Goal: Task Accomplishment & Management: Use online tool/utility

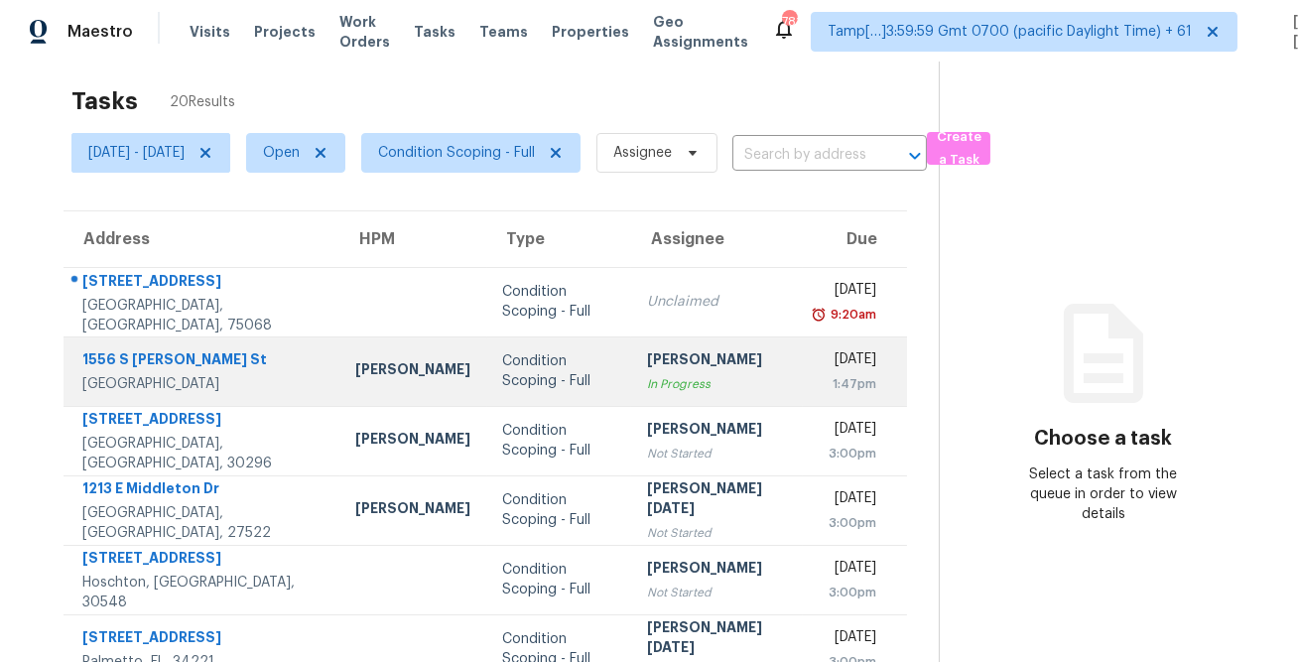
scroll to position [20, 0]
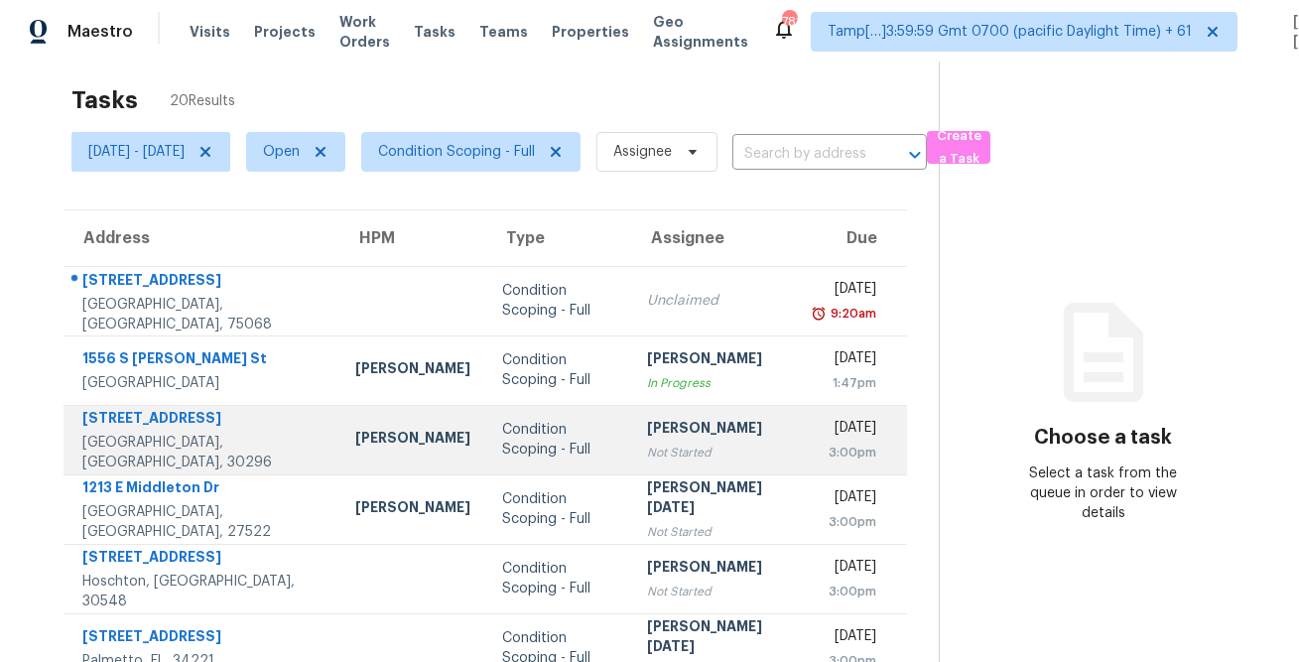
click at [567, 458] on td "Condition Scoping - Full" at bounding box center [559, 439] width 144 height 69
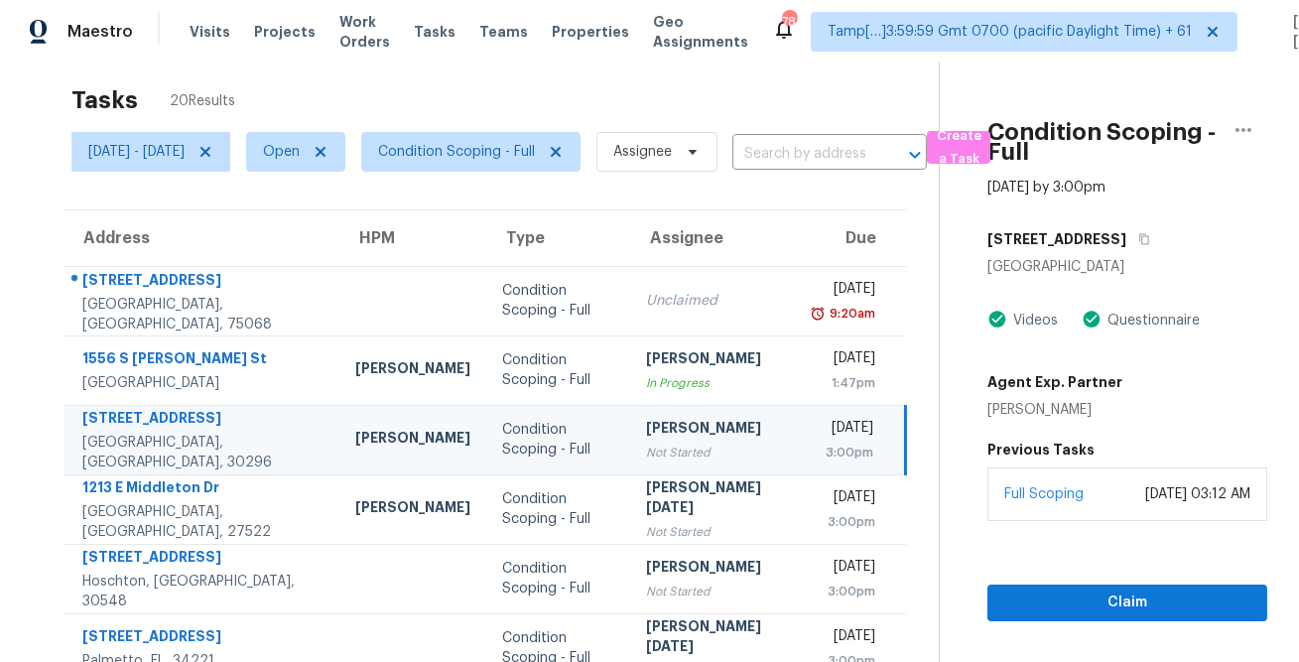
scroll to position [371, 0]
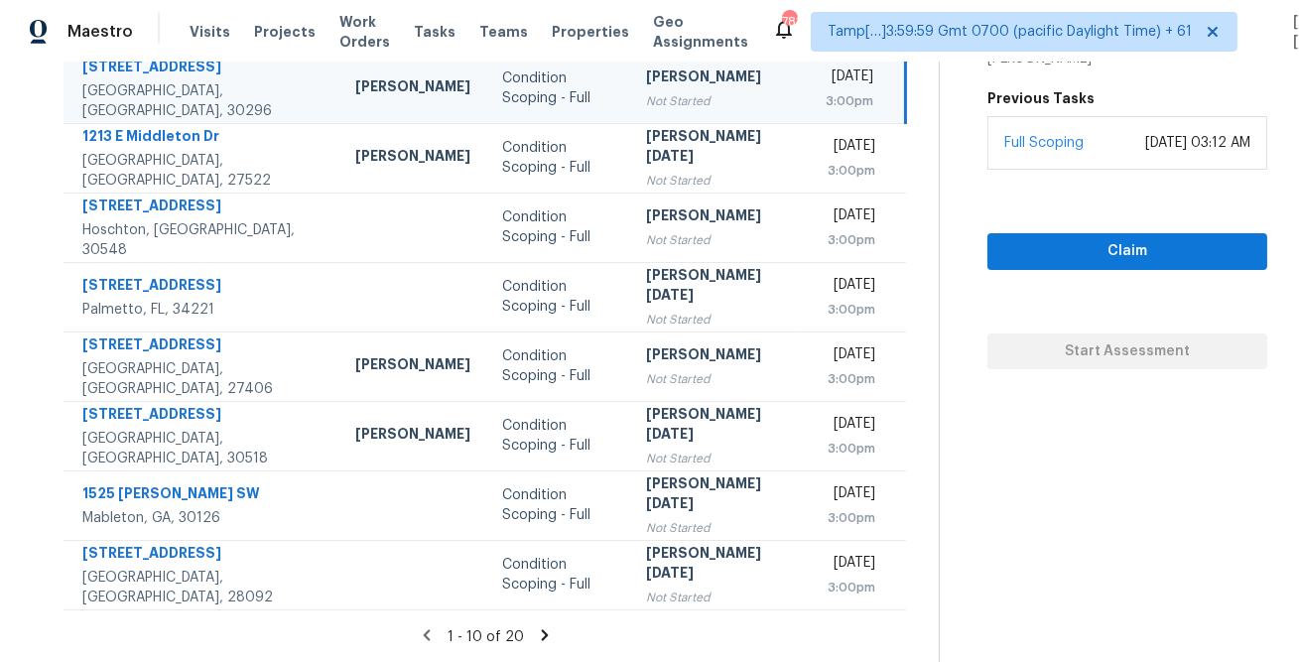
click at [537, 641] on icon at bounding box center [545, 635] width 18 height 18
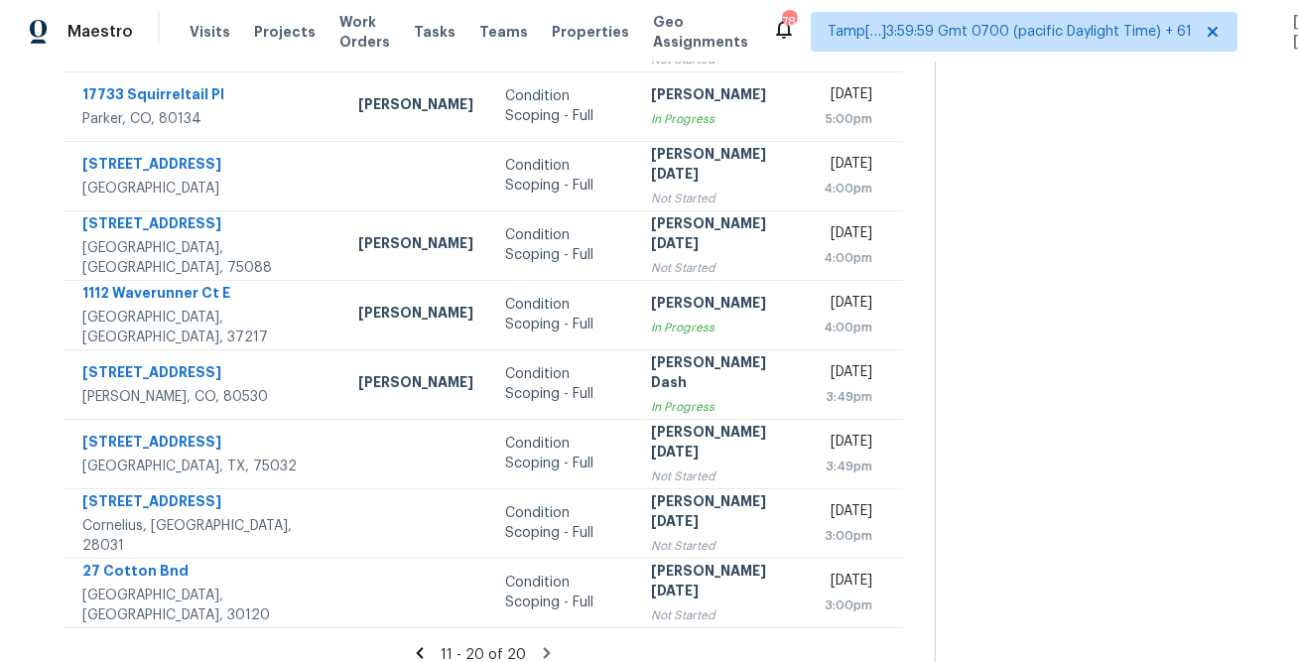
click at [545, 647] on icon at bounding box center [546, 652] width 7 height 11
click at [423, 647] on icon at bounding box center [419, 652] width 7 height 11
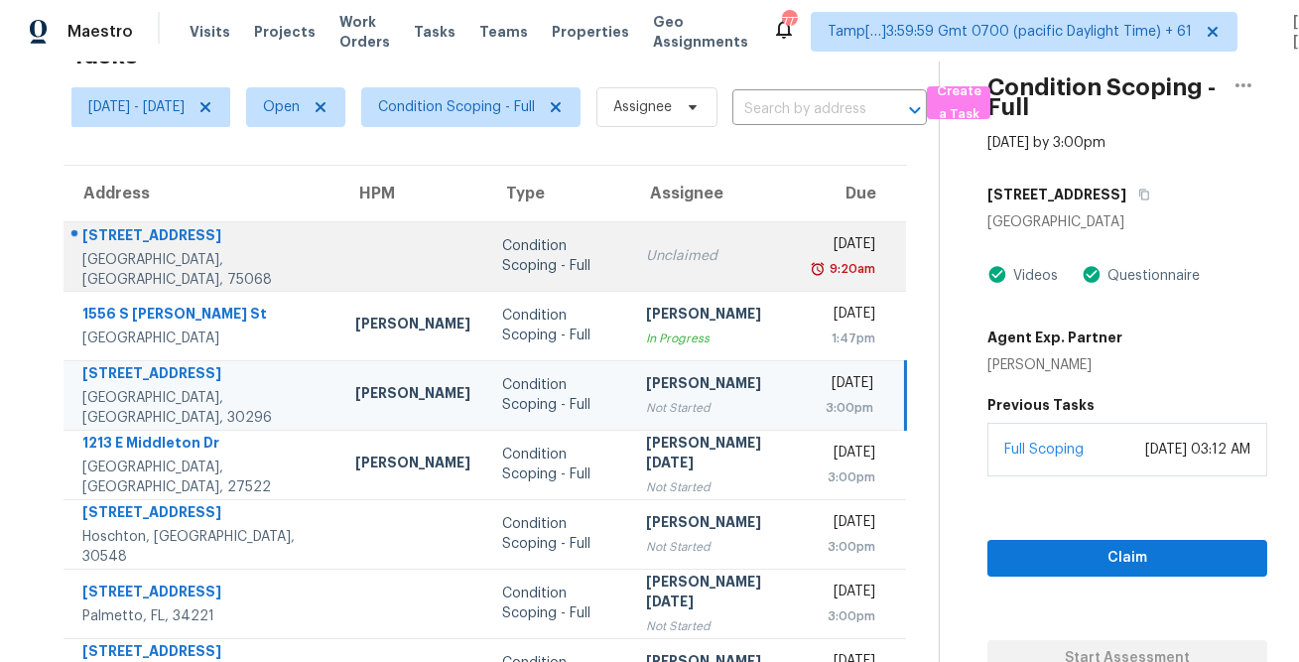
scroll to position [41, 0]
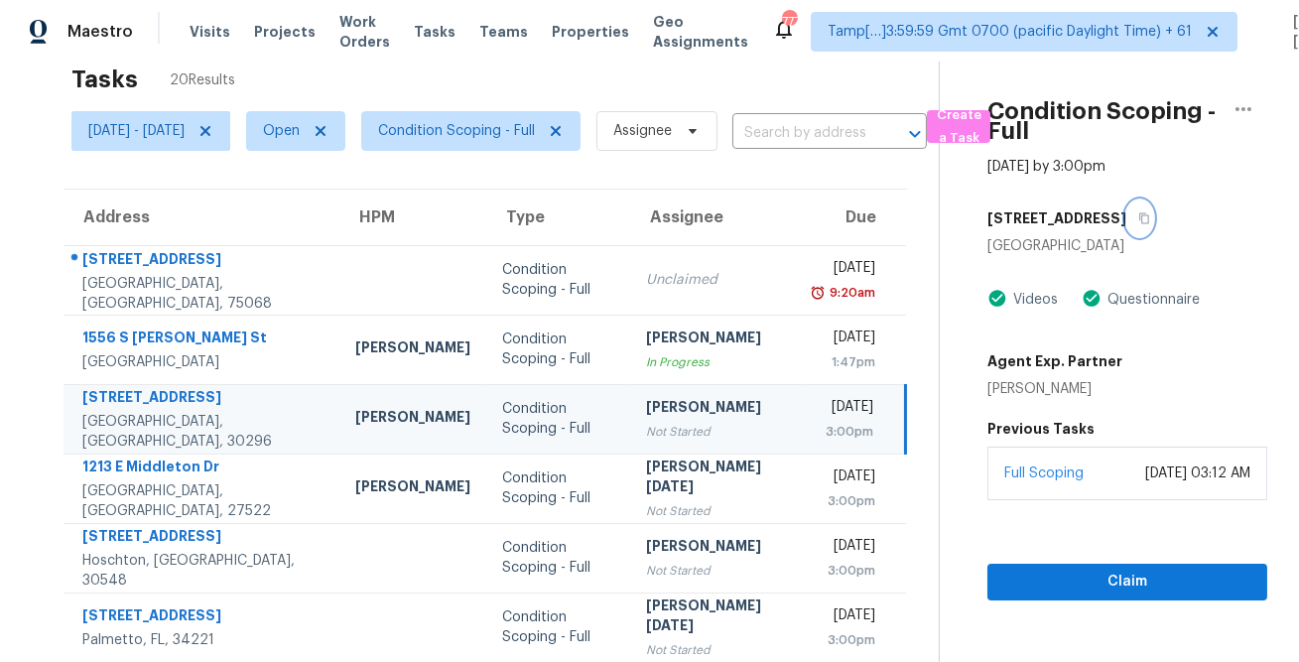
click at [1139, 222] on icon "button" at bounding box center [1144, 218] width 10 height 11
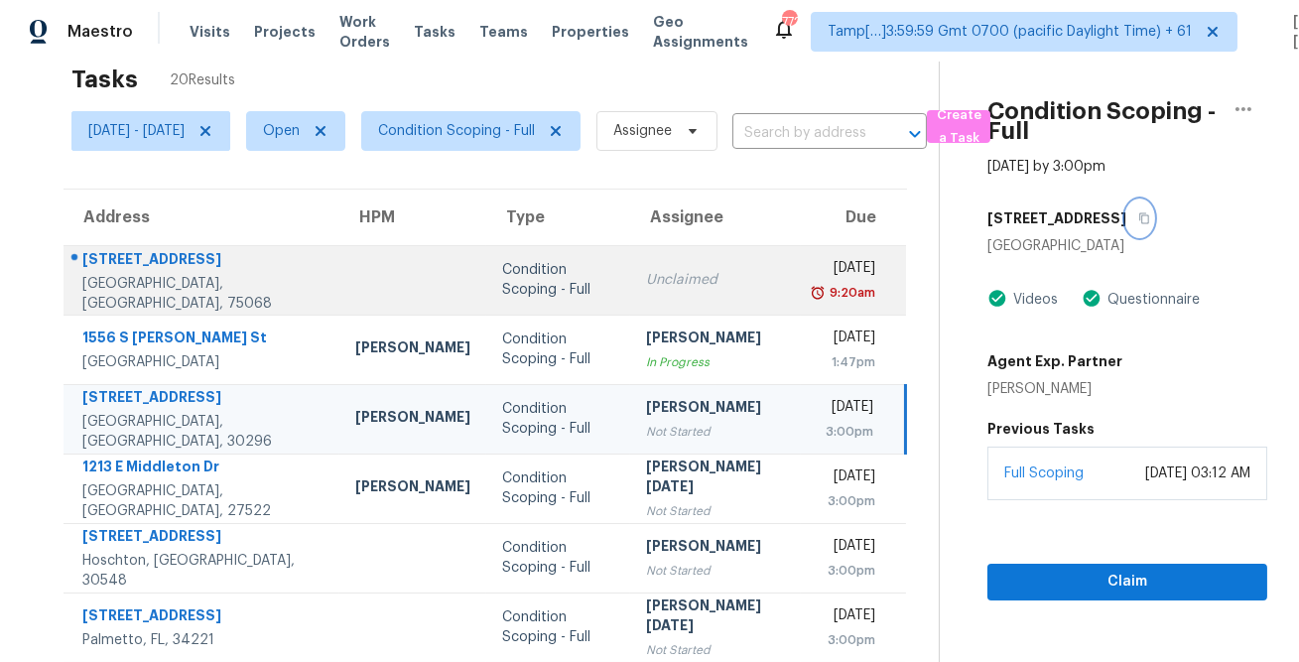
scroll to position [0, 0]
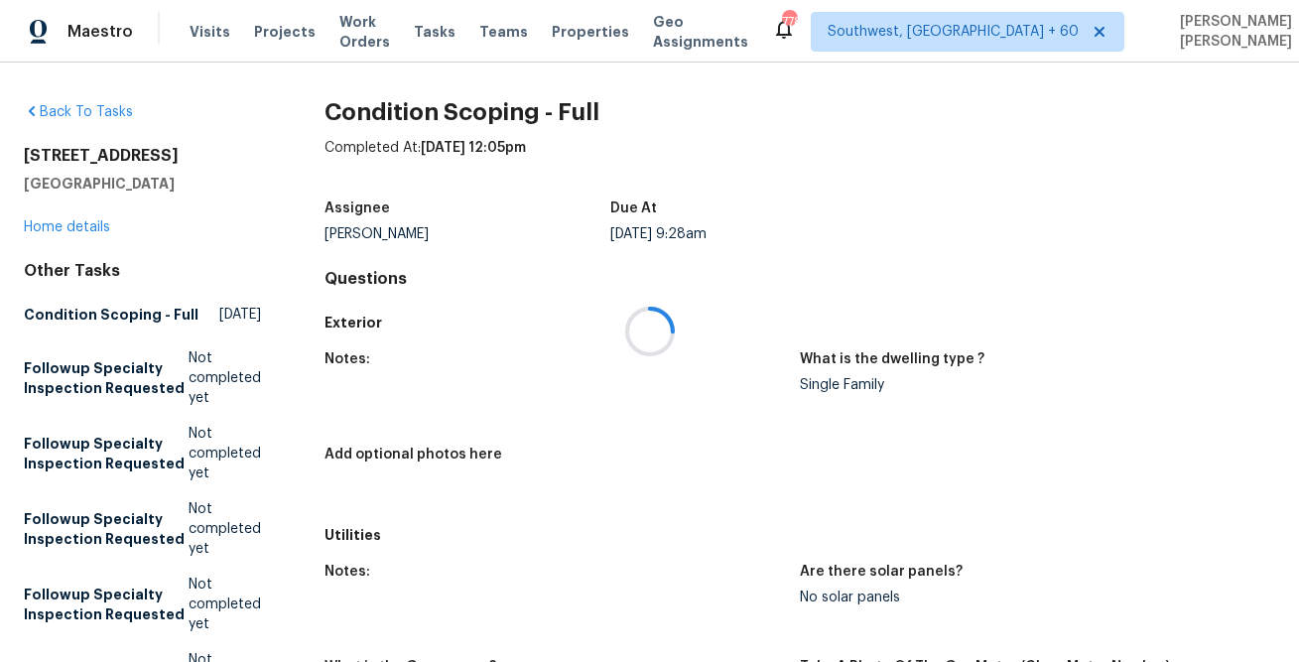
click at [808, 28] on div at bounding box center [649, 331] width 1299 height 662
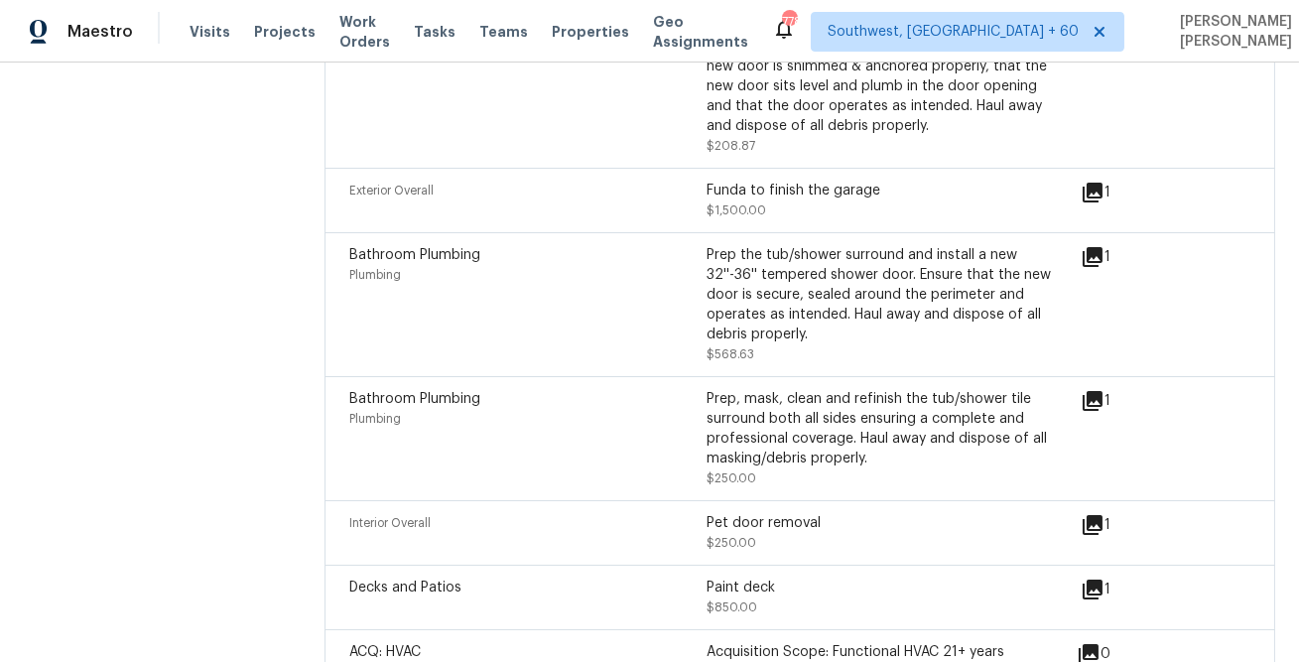
scroll to position [4679, 0]
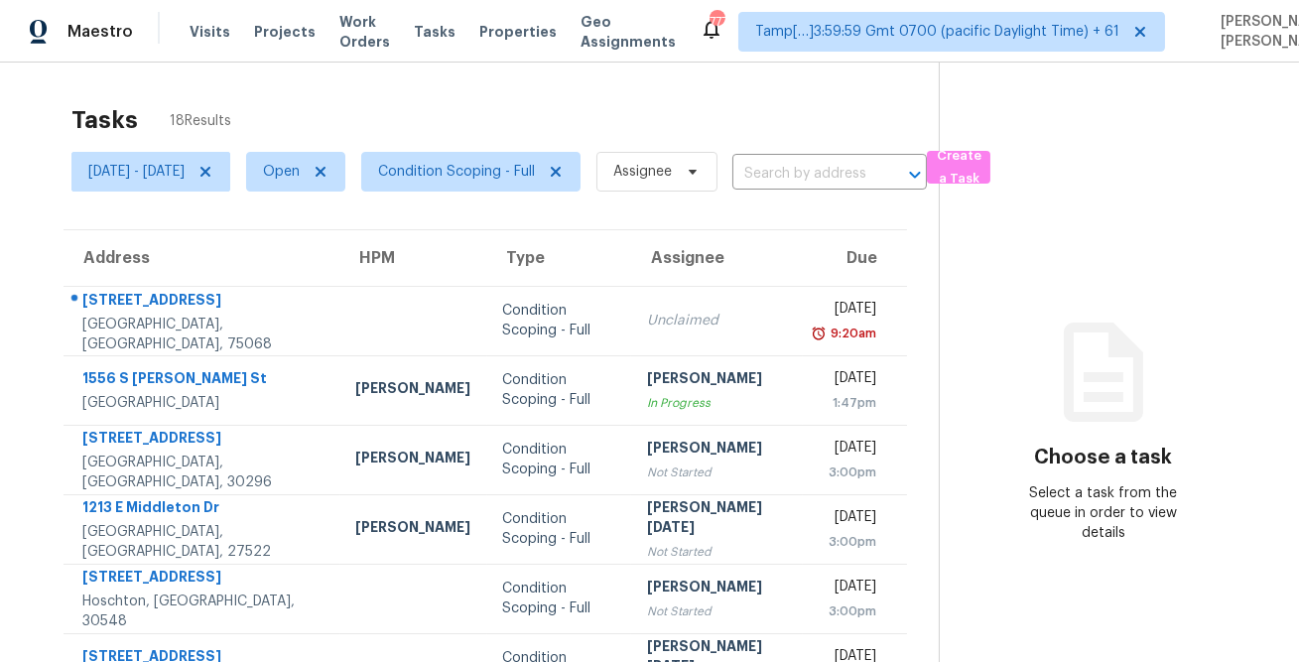
click at [658, 132] on div "Tasks 18 Results" at bounding box center [504, 120] width 867 height 52
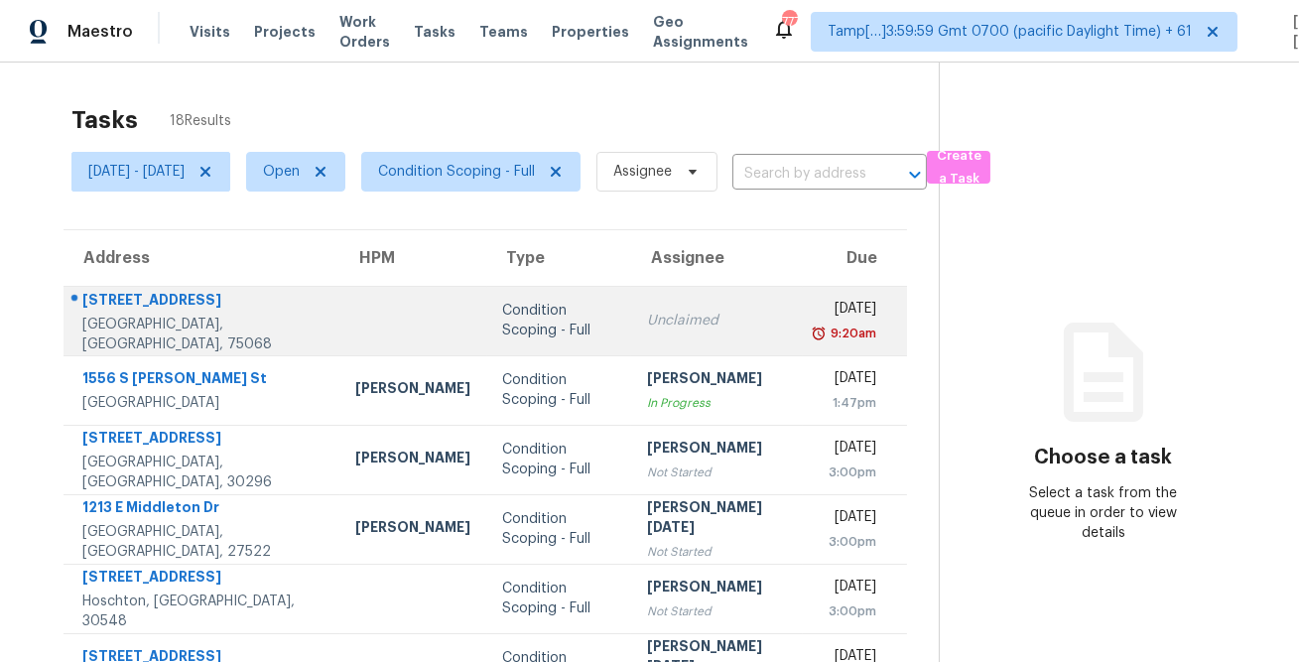
click at [171, 309] on div "2728 Pine Trail Dr" at bounding box center [203, 302] width 242 height 25
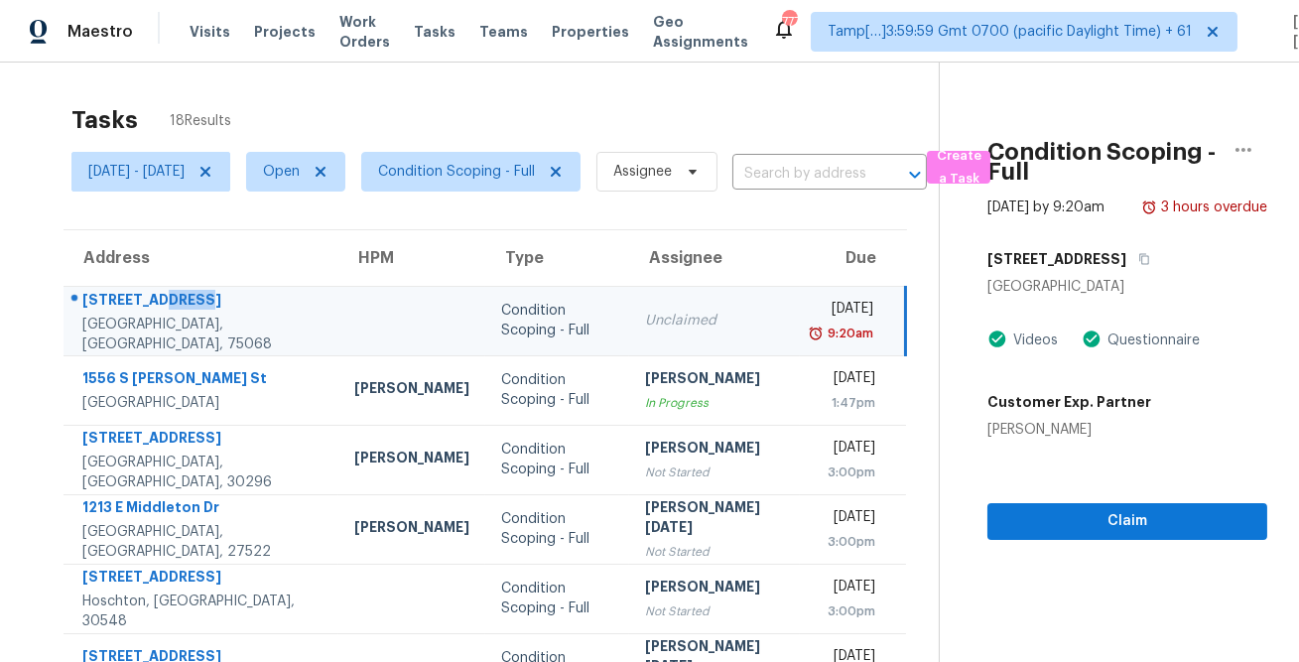
click at [171, 309] on div "2728 Pine Trail Dr" at bounding box center [202, 302] width 240 height 25
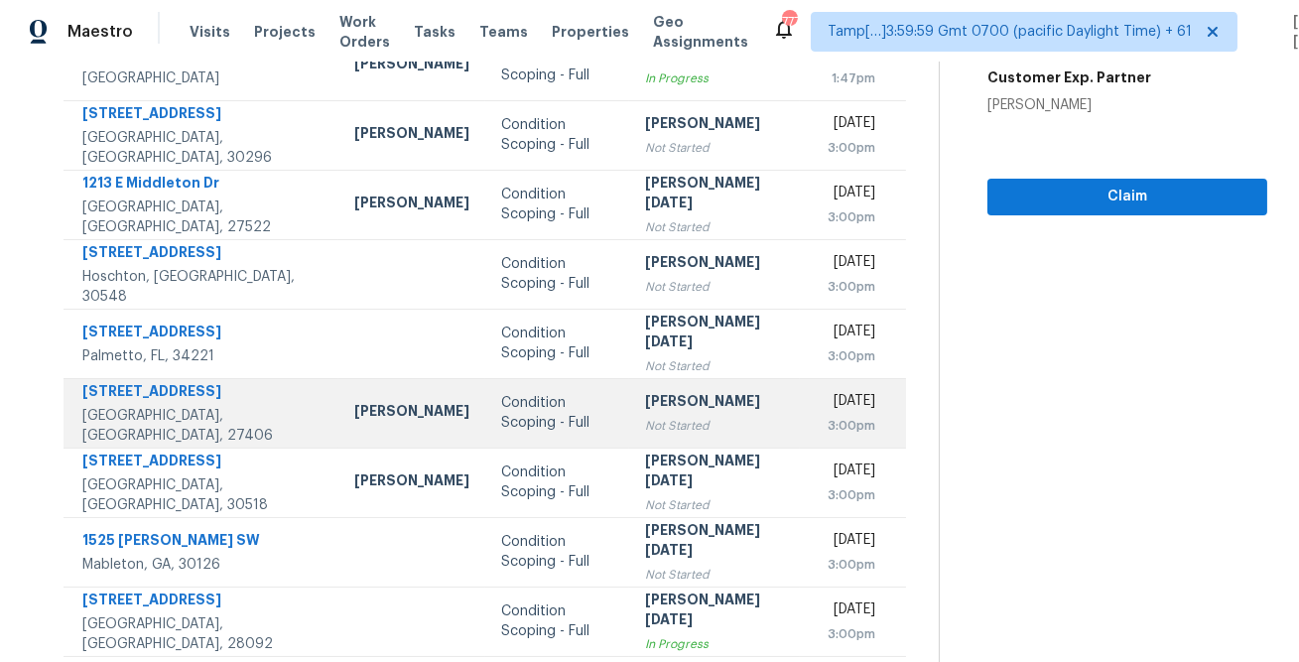
scroll to position [371, 0]
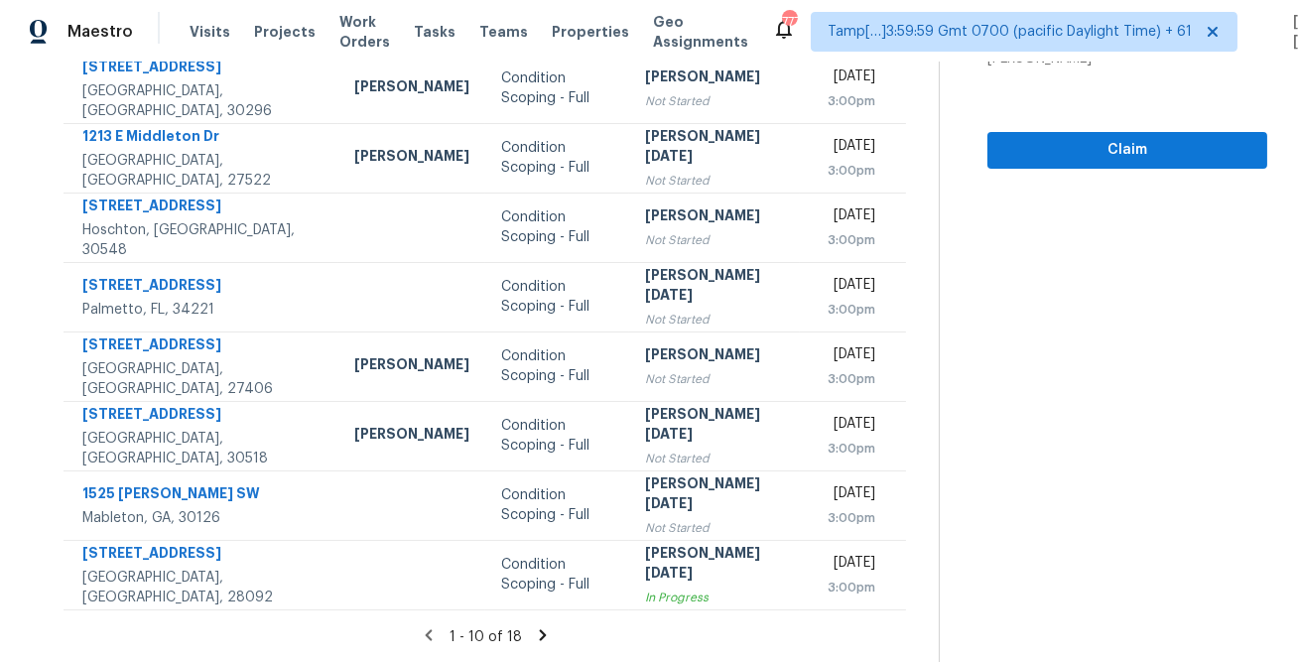
click at [539, 638] on icon at bounding box center [542, 634] width 7 height 11
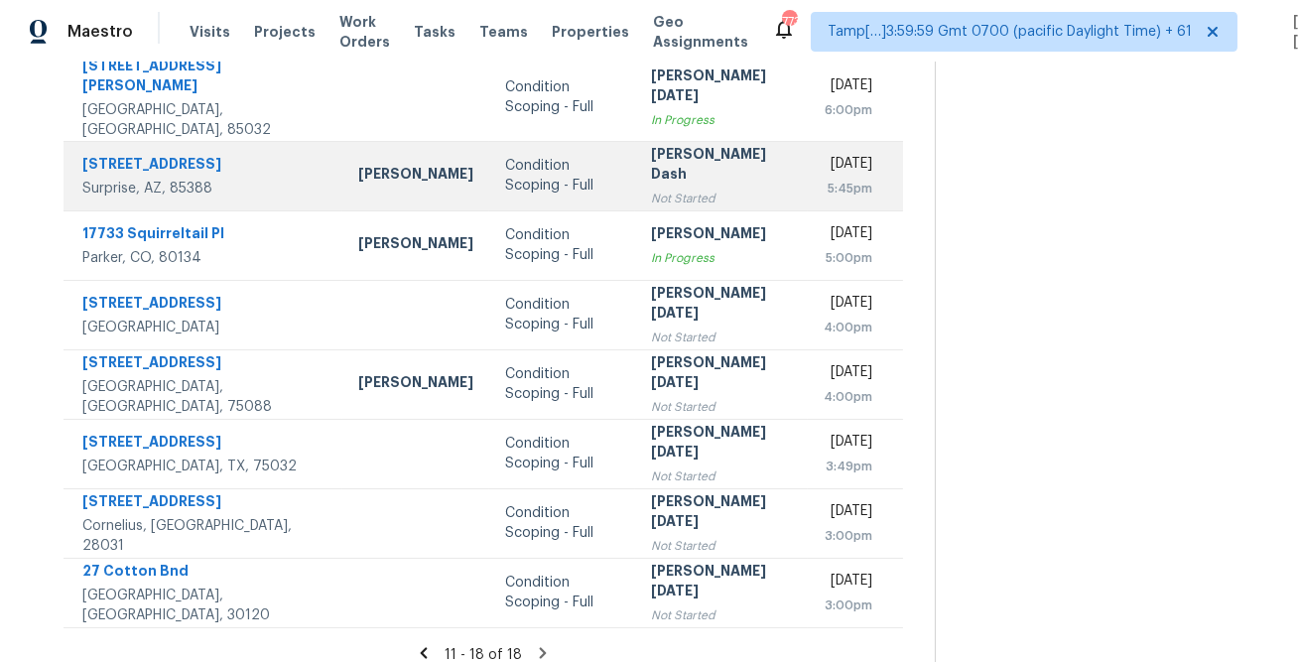
scroll to position [0, 0]
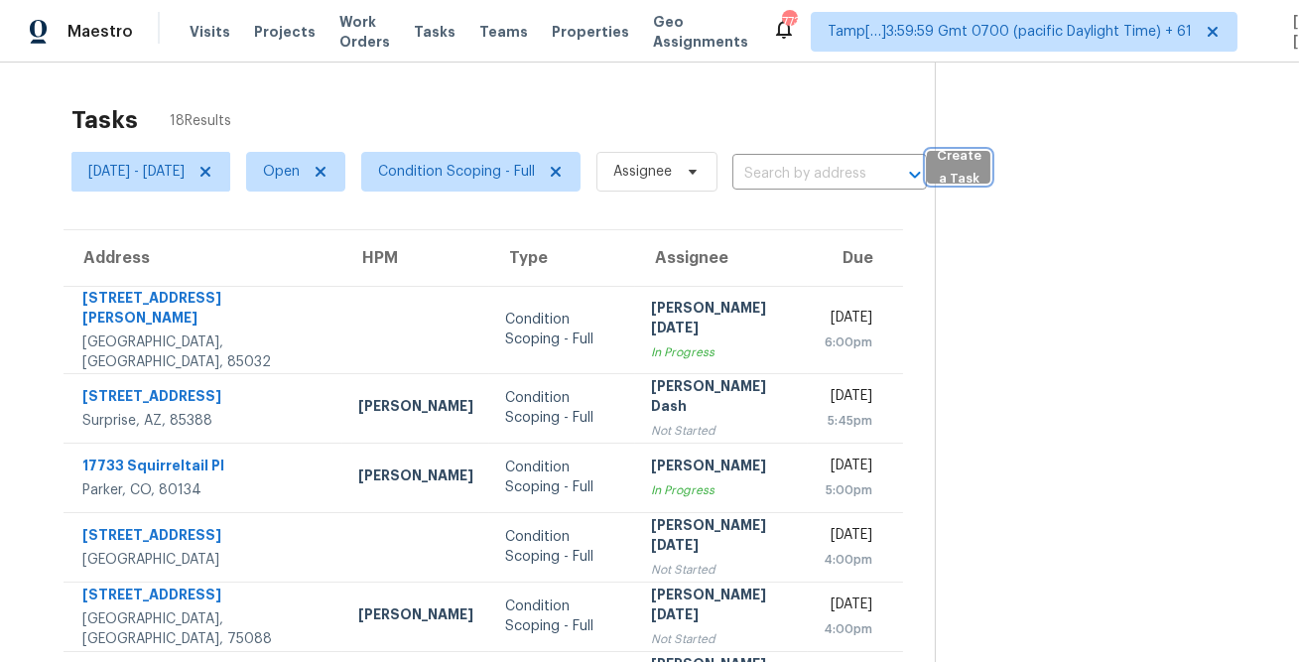
click at [980, 182] on span "Create a Task" at bounding box center [959, 168] width 44 height 46
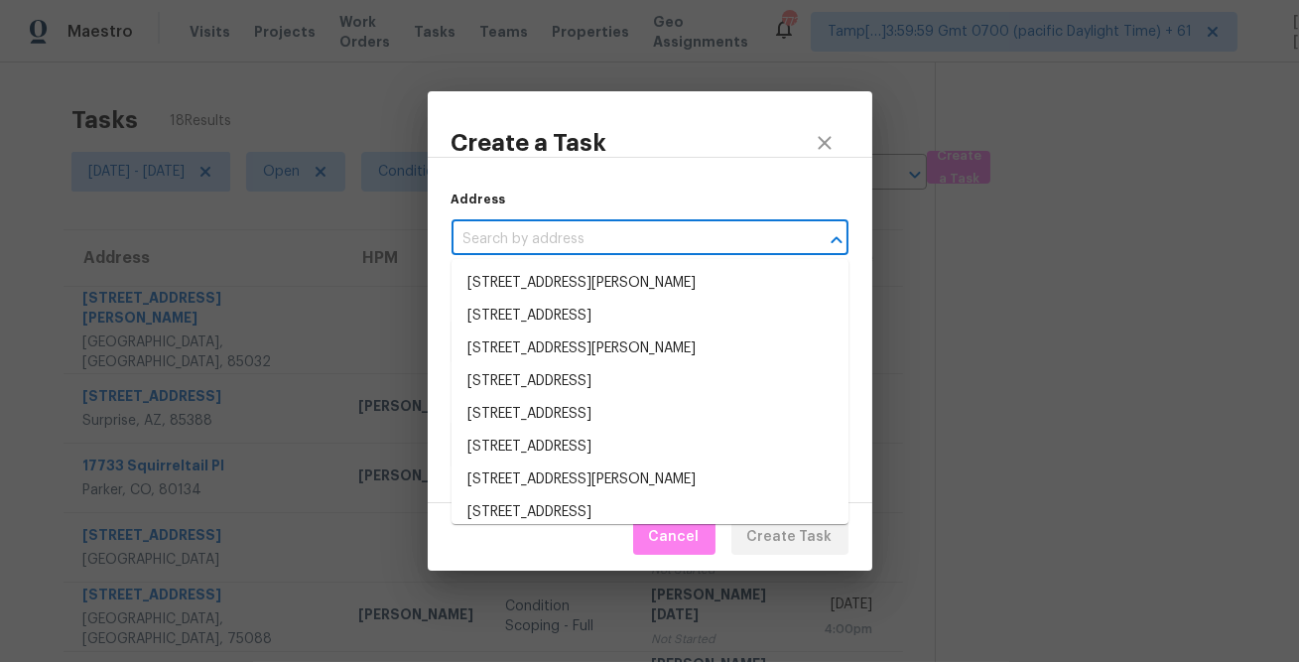
click at [626, 239] on input "text" at bounding box center [621, 239] width 341 height 31
paste input "213 Rivenoak Dr, Fayetteville, NC 28303"
type input "213 Rivenoak Dr, Fayetteville, NC 28303"
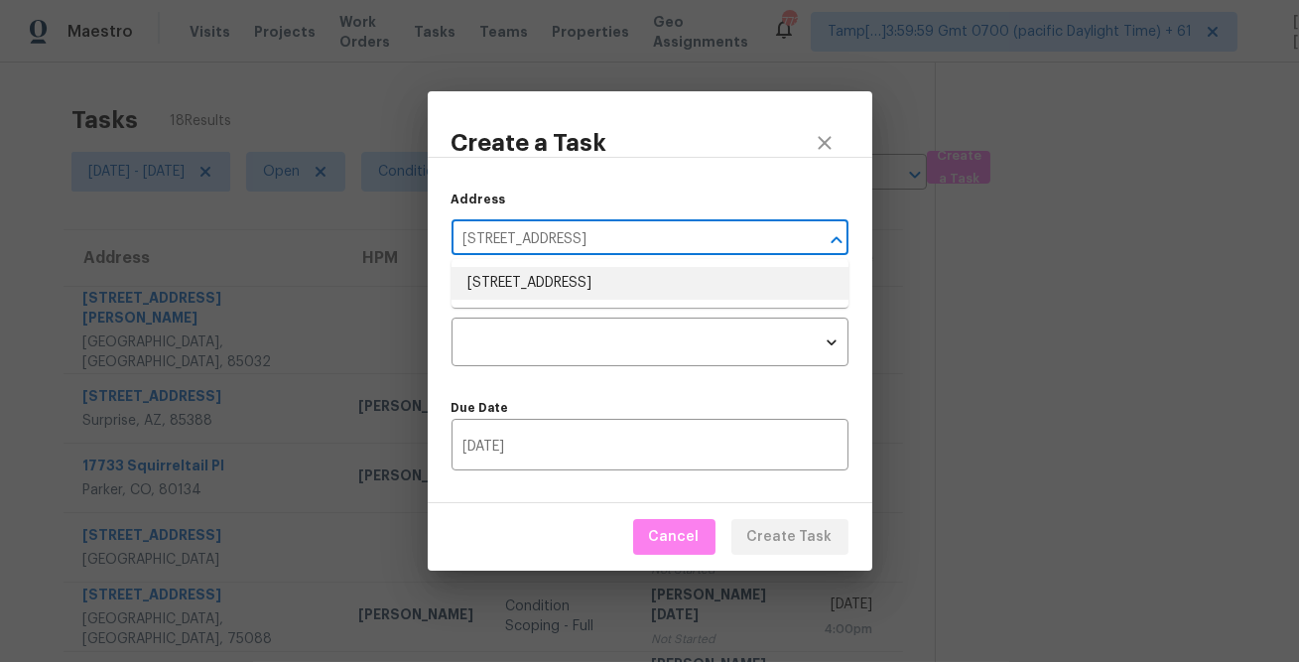
click at [598, 288] on li "213 Rivenoak Dr, Fayetteville, NC 28303" at bounding box center [649, 283] width 397 height 33
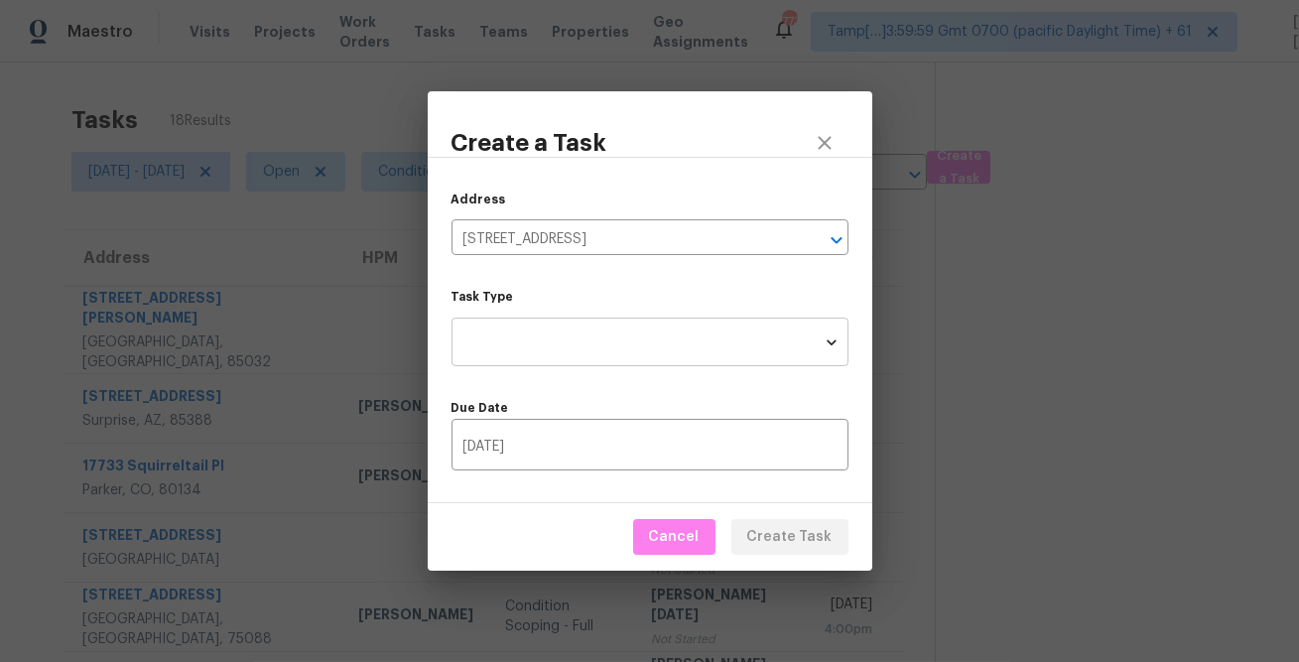
click at [579, 357] on body "Maestro Visits Projects Work Orders Tasks Teams Properties Geo Assignments 773 …" at bounding box center [649, 331] width 1299 height 662
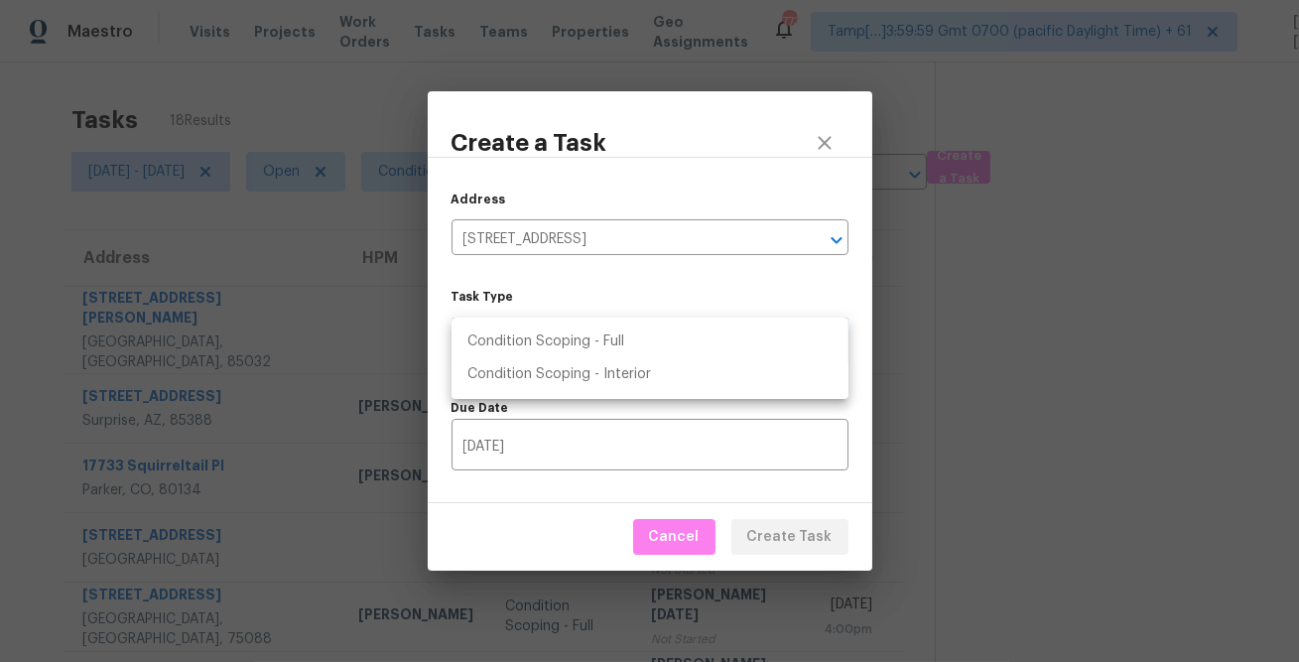
click at [643, 340] on li "Condition Scoping - Full" at bounding box center [649, 341] width 397 height 33
type input "virtual_full_assessment"
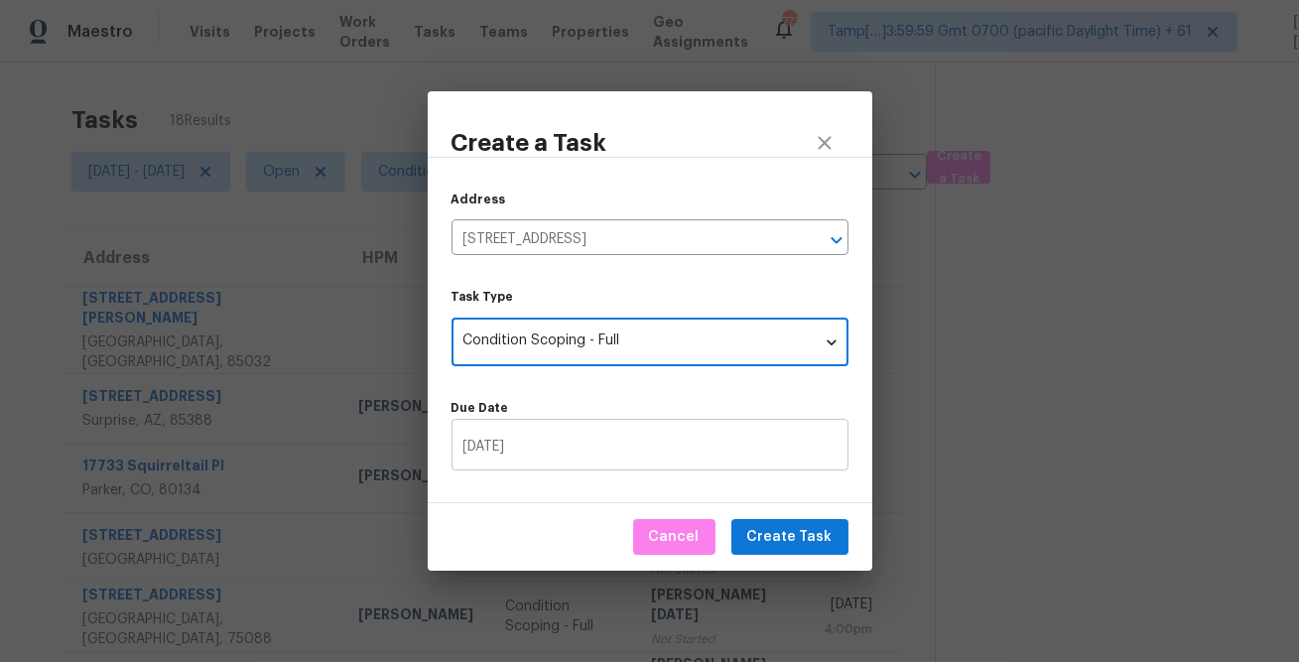
click at [573, 449] on input "08/15/2025" at bounding box center [649, 447] width 397 height 47
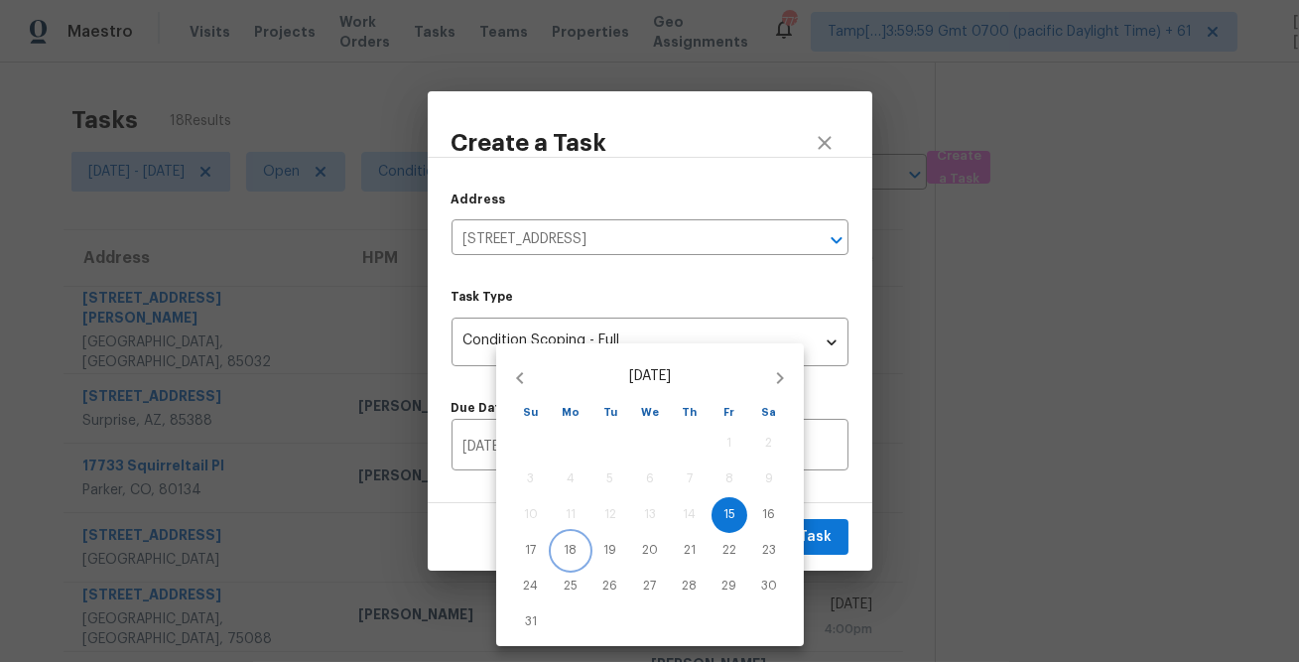
click at [576, 549] on span "18" at bounding box center [571, 550] width 36 height 17
type input "08/18/2025"
click at [832, 501] on div at bounding box center [649, 331] width 1299 height 662
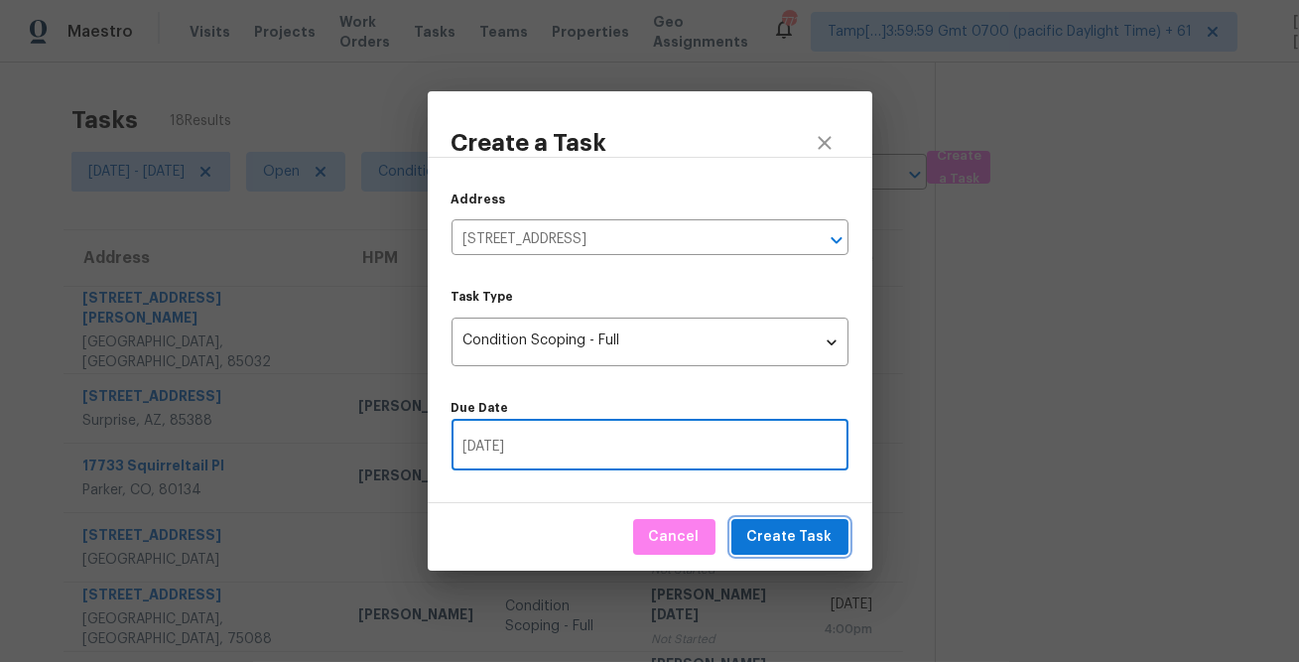
click at [794, 553] on button "Create Task" at bounding box center [789, 537] width 117 height 37
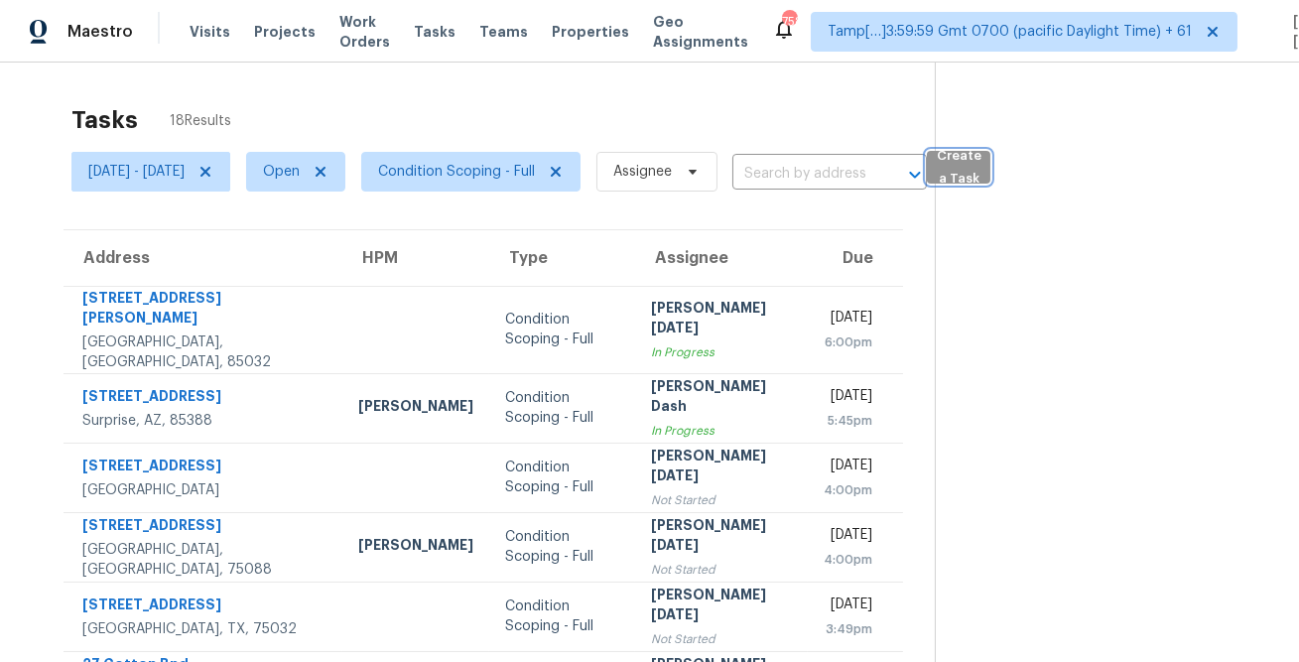
click at [980, 156] on button "Create a Task" at bounding box center [958, 167] width 63 height 33
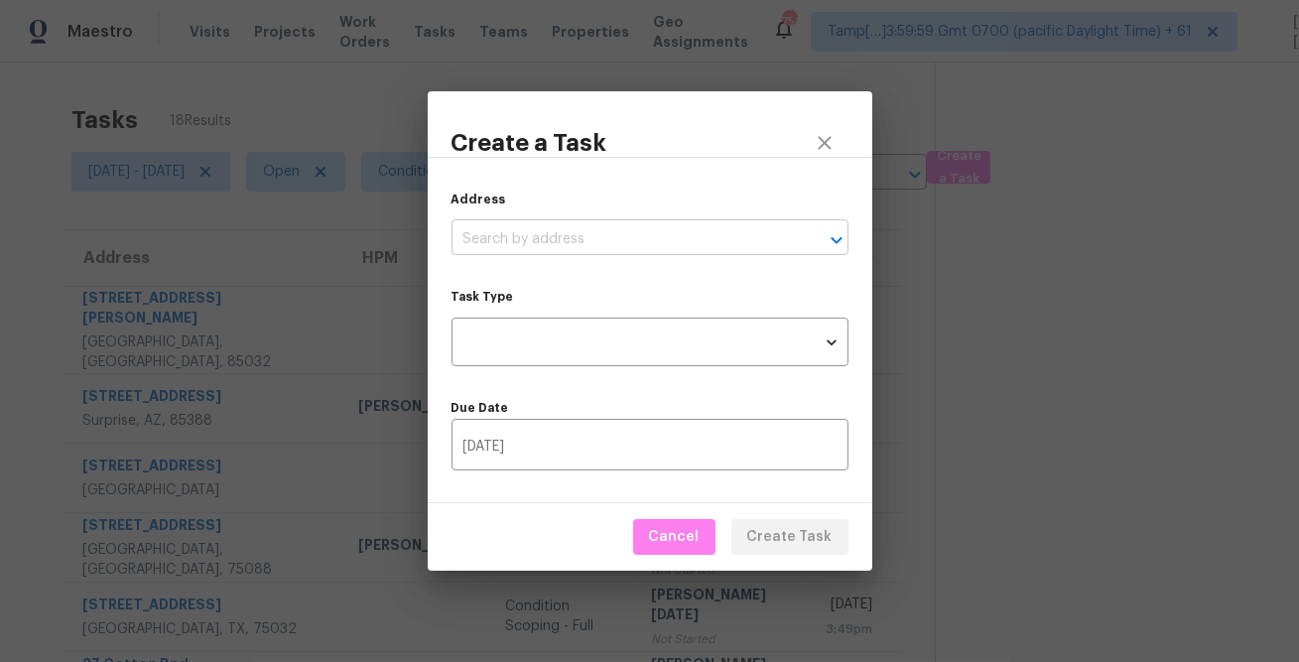
click at [691, 236] on input "text" at bounding box center [621, 239] width 341 height 31
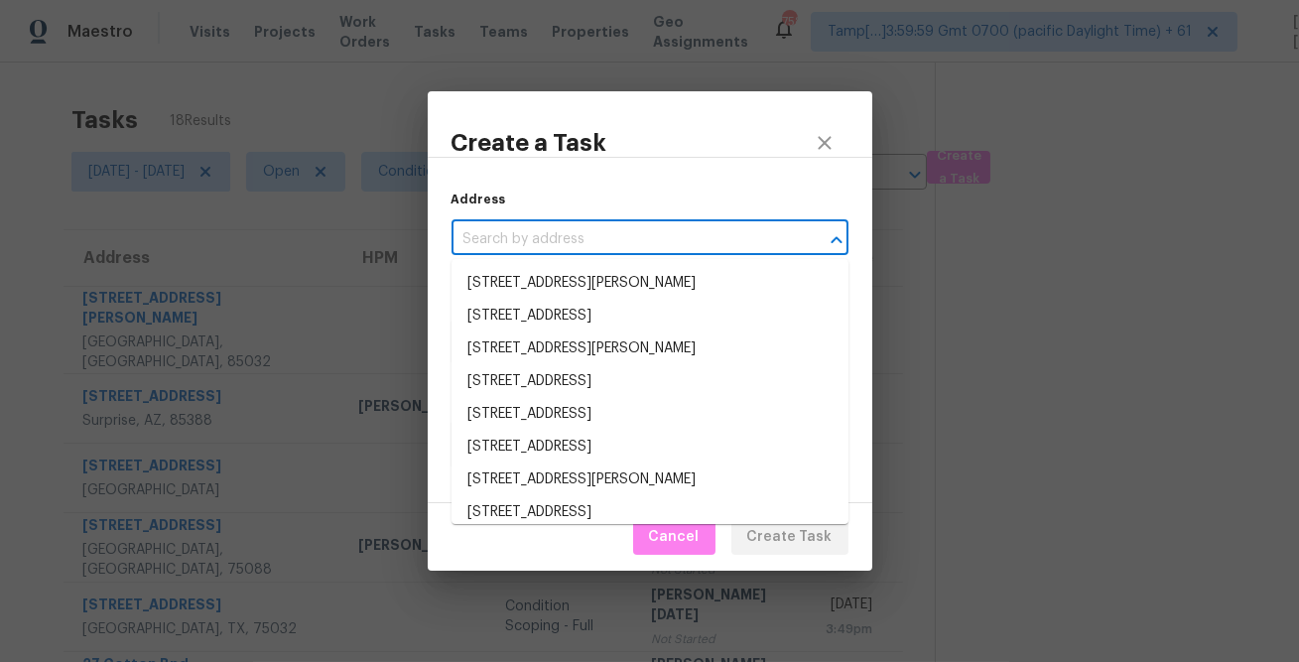
paste input "2728 Pine Trail Dr, Little Elm, TX 75068"
type input "2728 Pine Trail Dr, Little Elm, TX 75068"
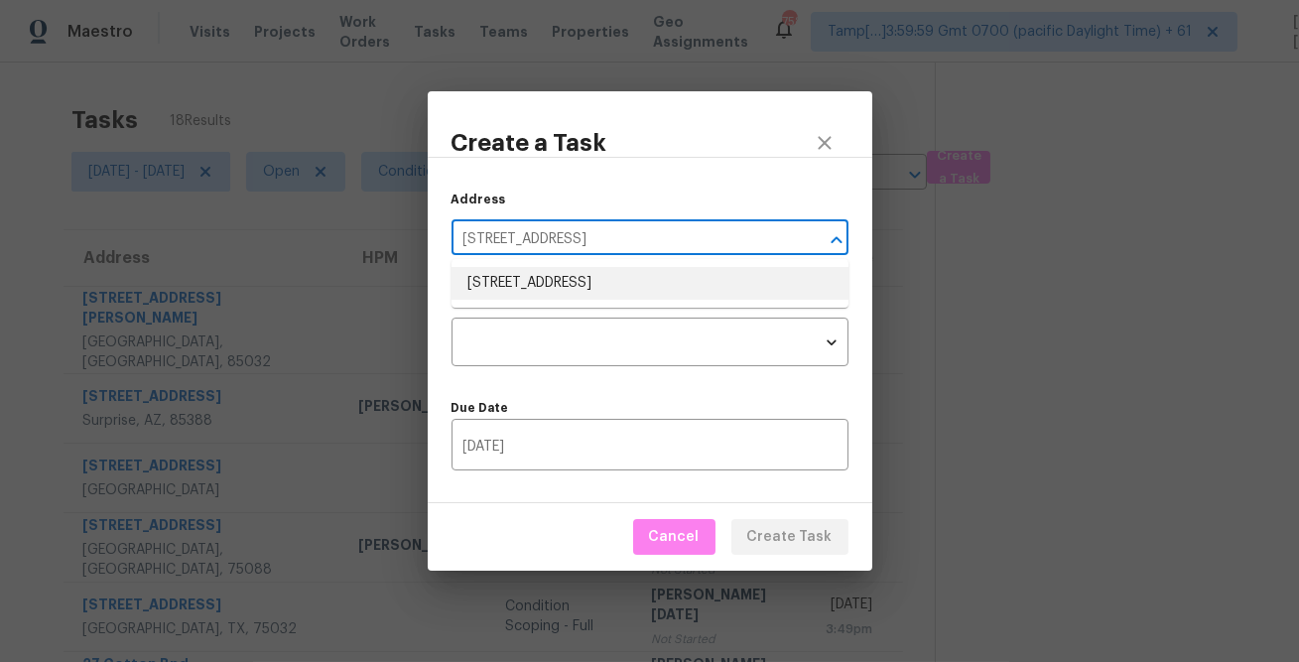
click at [629, 278] on li "2728 Pine Trail Dr, Little Elm, TX 75068" at bounding box center [649, 283] width 397 height 33
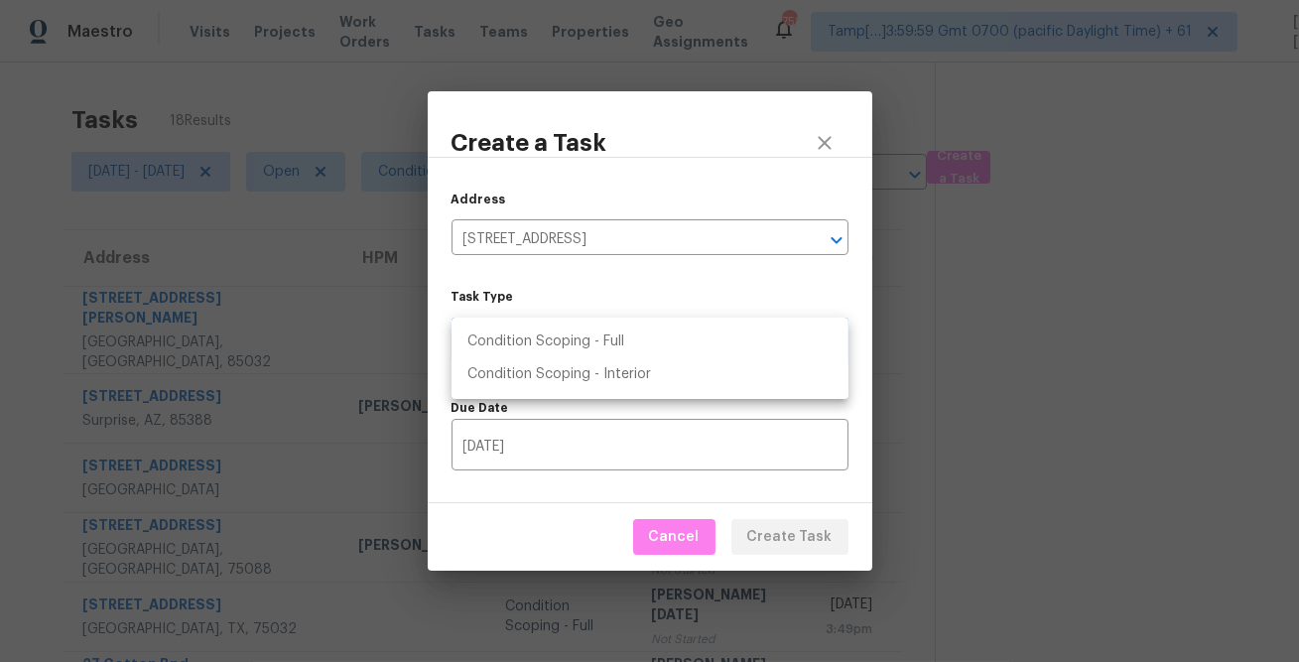
click at [599, 340] on body "Maestro Visits Projects Work Orders Tasks Teams Properties Geo Assignments 758 …" at bounding box center [649, 331] width 1299 height 662
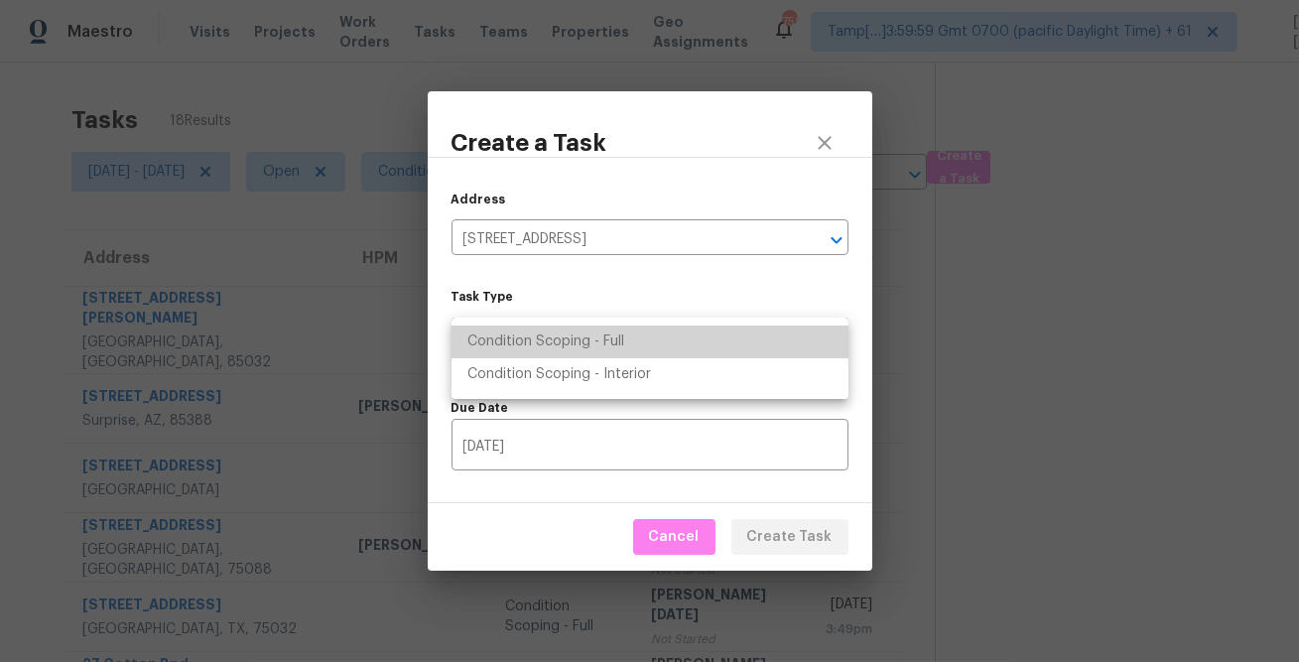
click at [627, 337] on li "Condition Scoping - Full" at bounding box center [649, 341] width 397 height 33
type input "virtual_full_assessment"
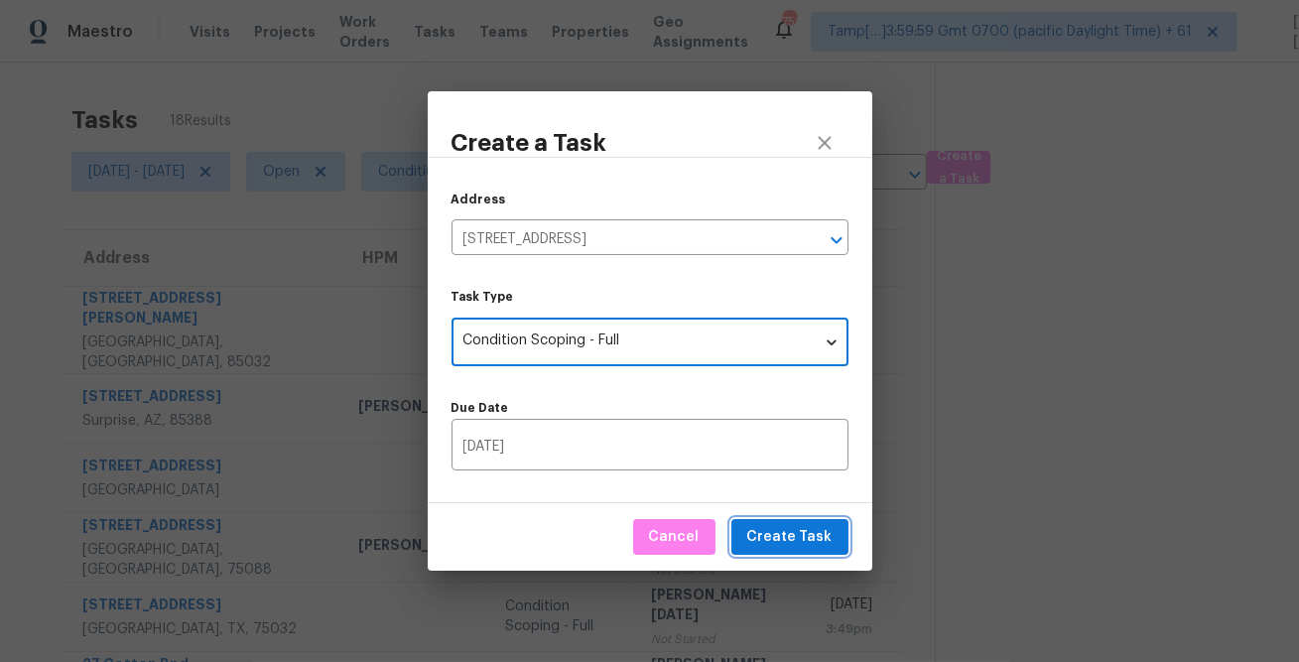
click at [786, 546] on span "Create Task" at bounding box center [789, 537] width 85 height 25
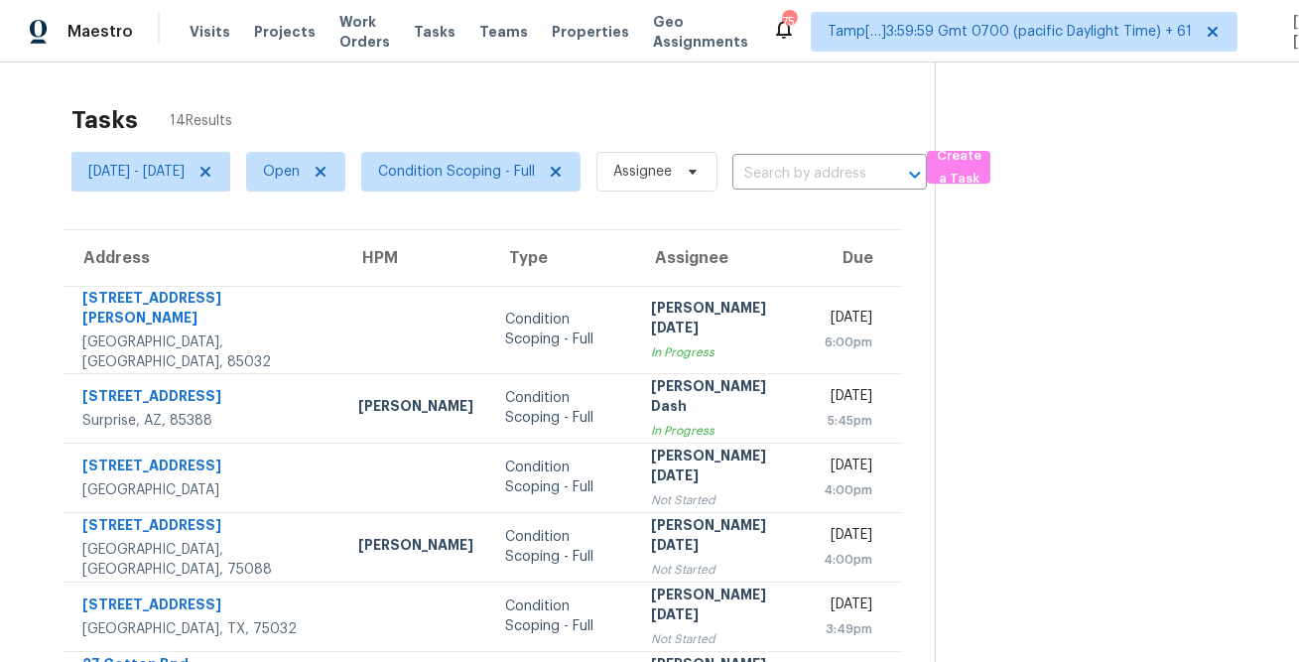
click at [652, 97] on div "Tasks 14 Results" at bounding box center [502, 120] width 863 height 52
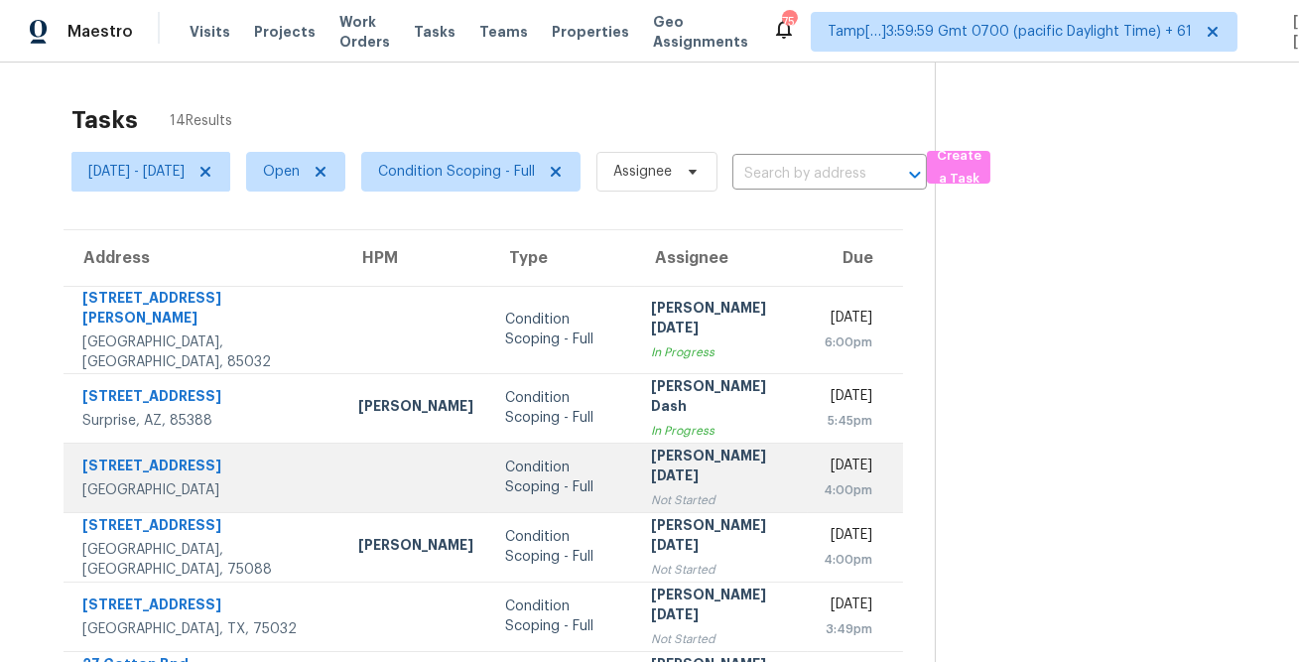
scroll to position [232, 0]
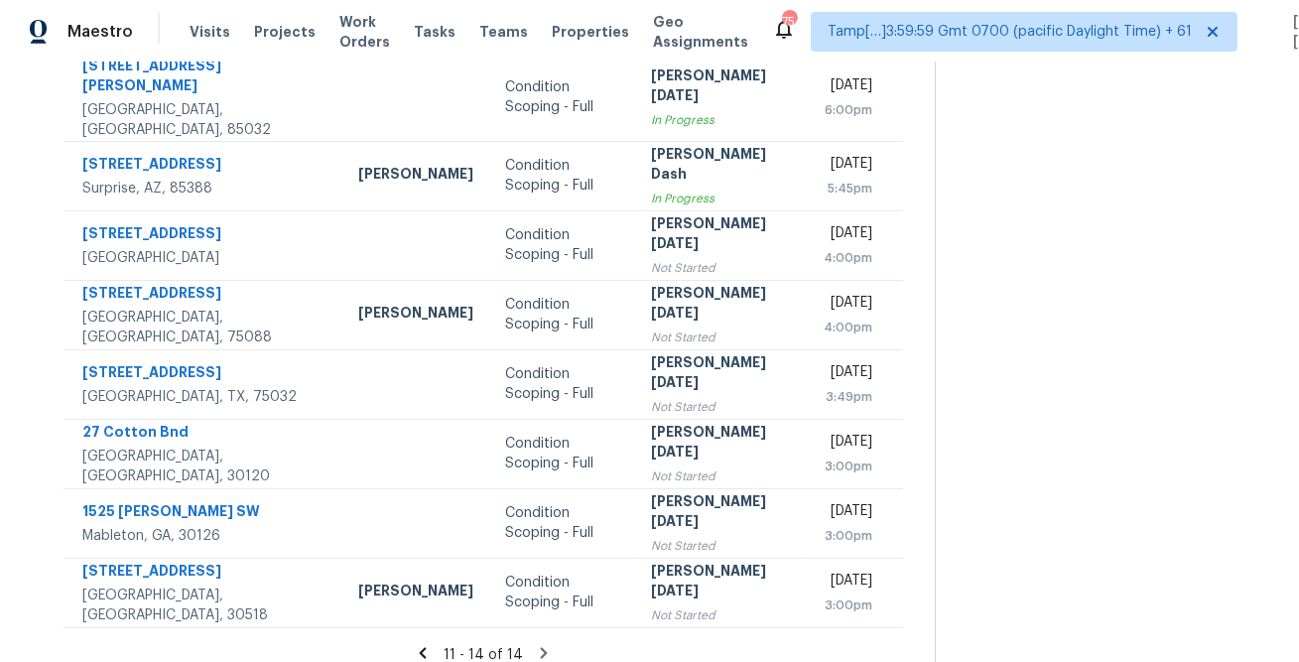
click at [540, 647] on icon at bounding box center [543, 652] width 7 height 11
click at [541, 647] on icon at bounding box center [543, 652] width 7 height 11
click at [432, 644] on icon at bounding box center [423, 653] width 18 height 18
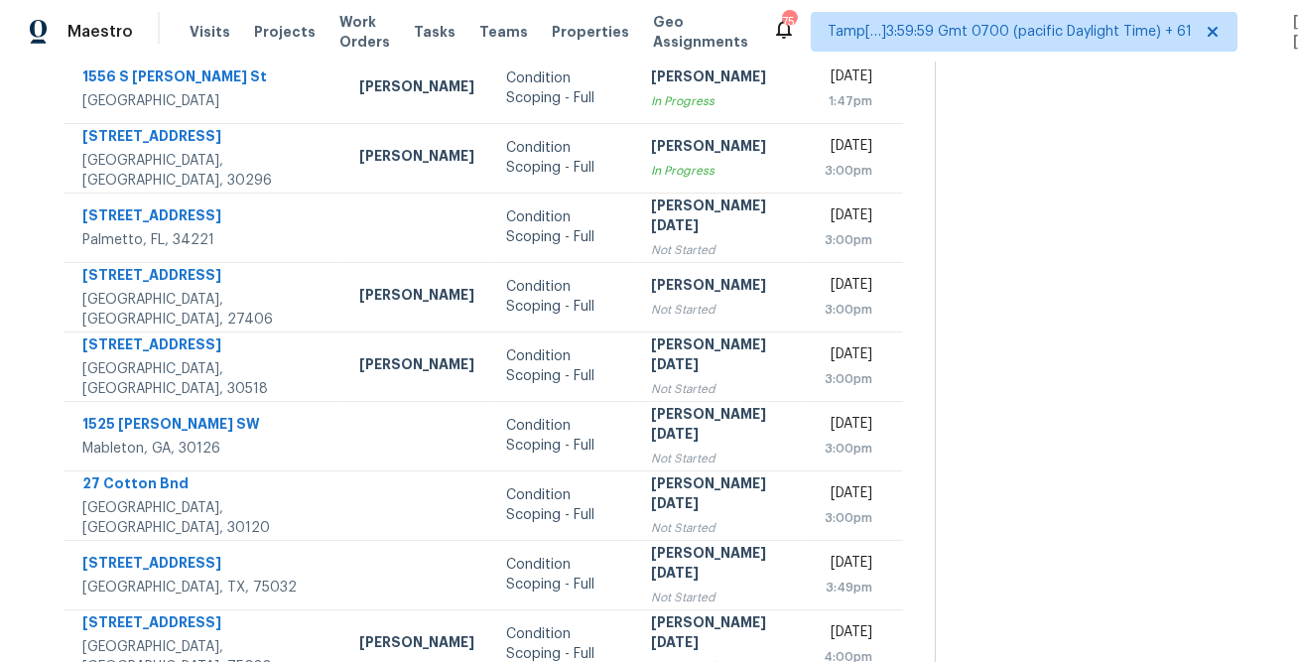
scroll to position [0, 0]
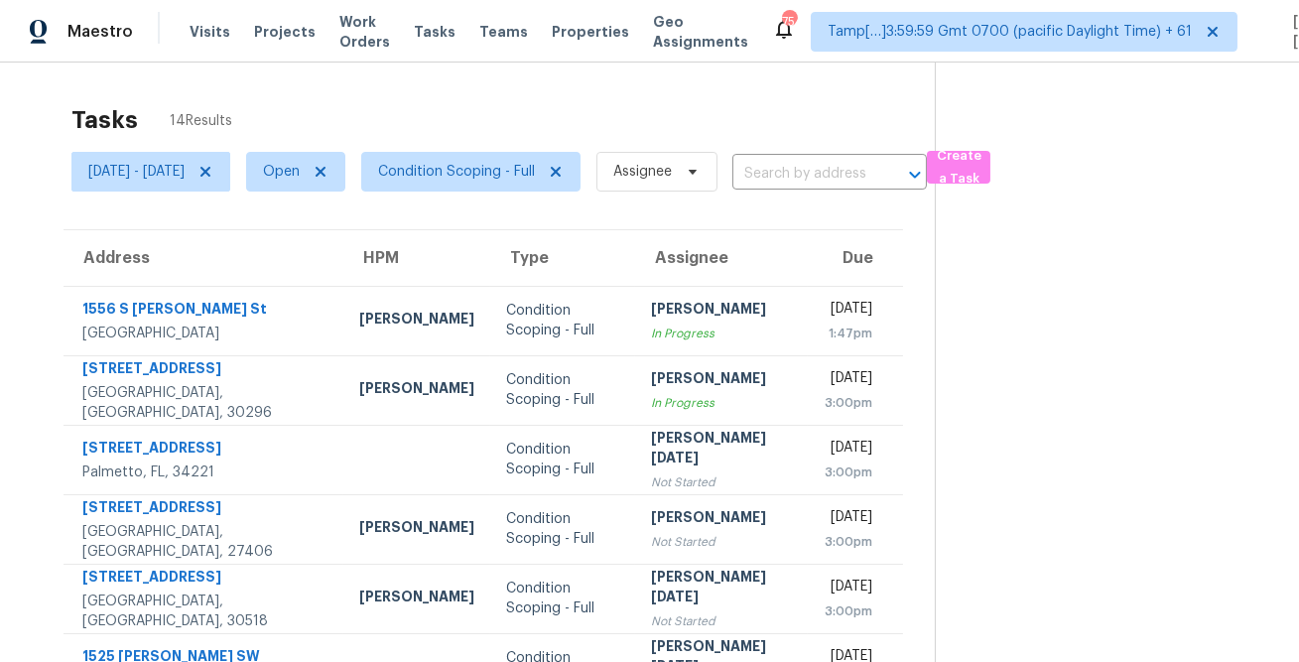
click at [225, 91] on div "Tasks 14 Results Fri, Aug 15 - Fri, Aug 15 Open Condition Scoping - Full Assign…" at bounding box center [649, 548] width 1299 height 971
click at [701, 98] on div "Tasks 14 Results" at bounding box center [502, 120] width 863 height 52
click at [775, 69] on div "Tasks 14 Results Fri, Aug 15 - Fri, Aug 15 Open Condition Scoping - Full Assign…" at bounding box center [649, 548] width 1299 height 971
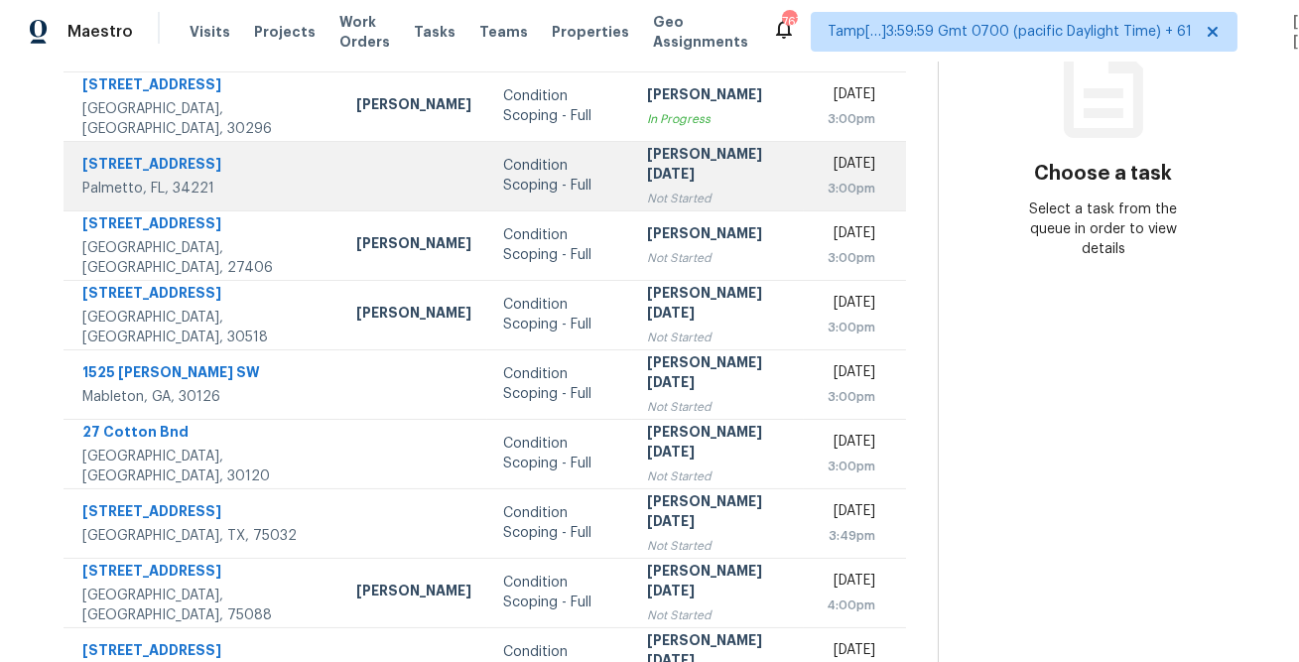
scroll to position [289, 0]
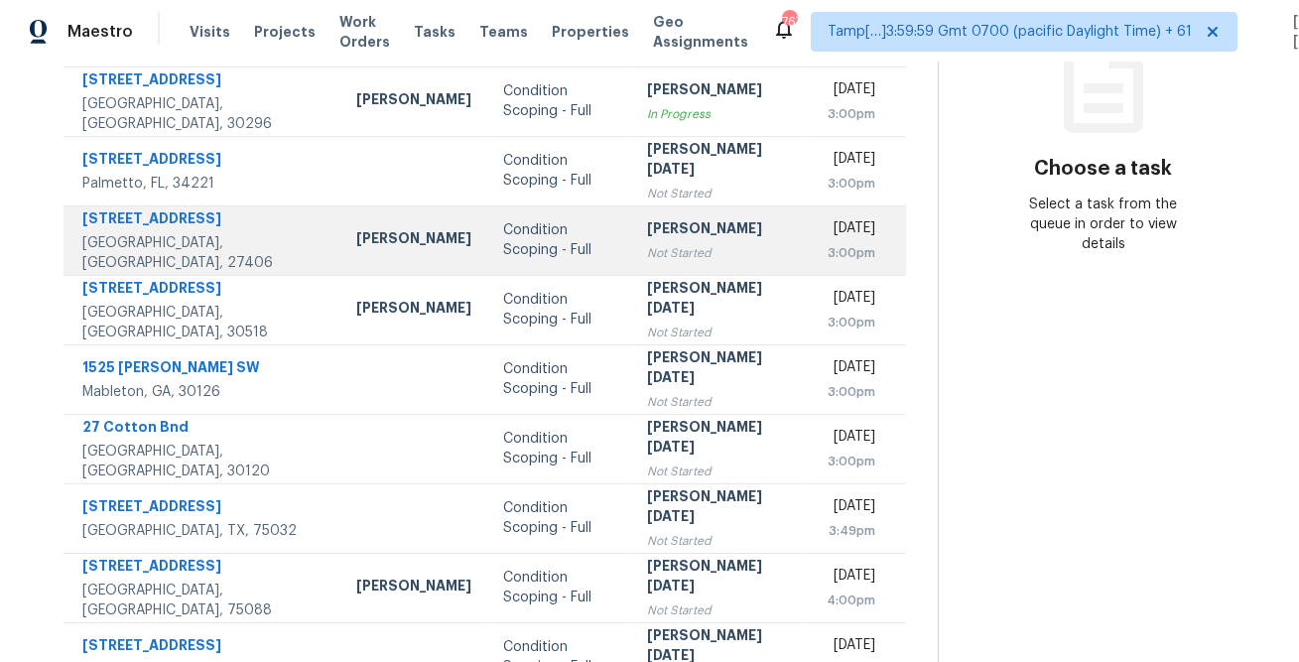
click at [648, 237] on div "Vinod Kumar" at bounding box center [718, 230] width 140 height 25
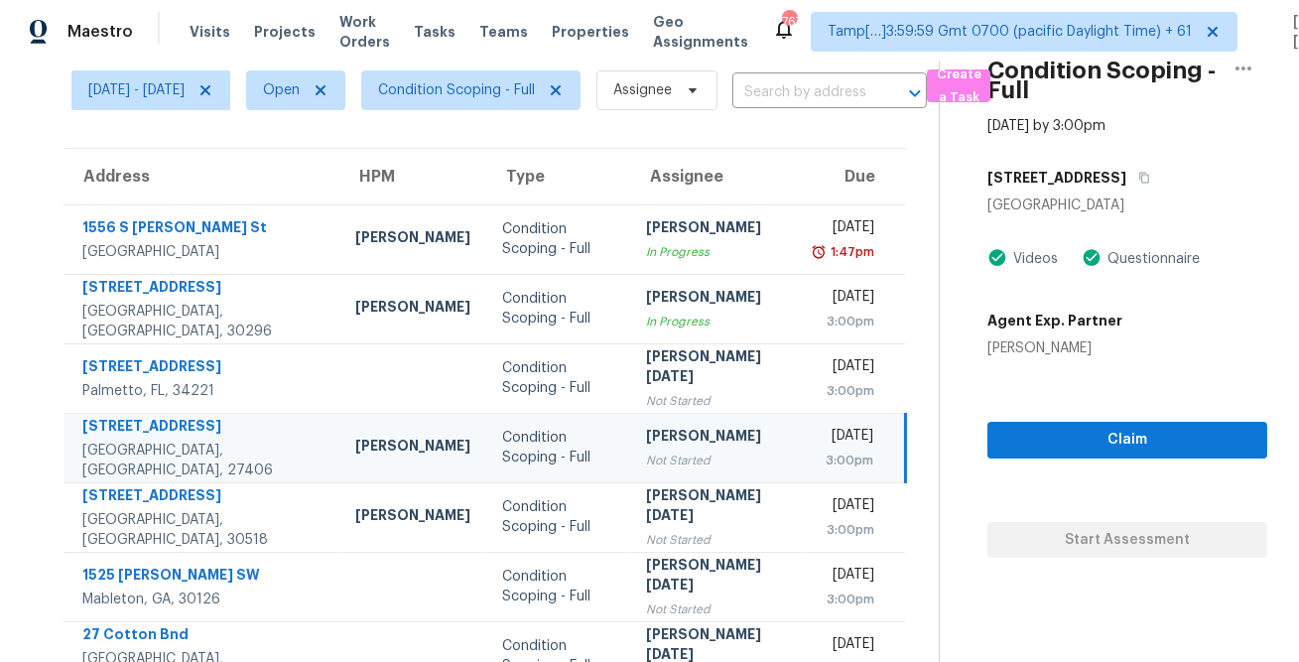
scroll to position [64, 0]
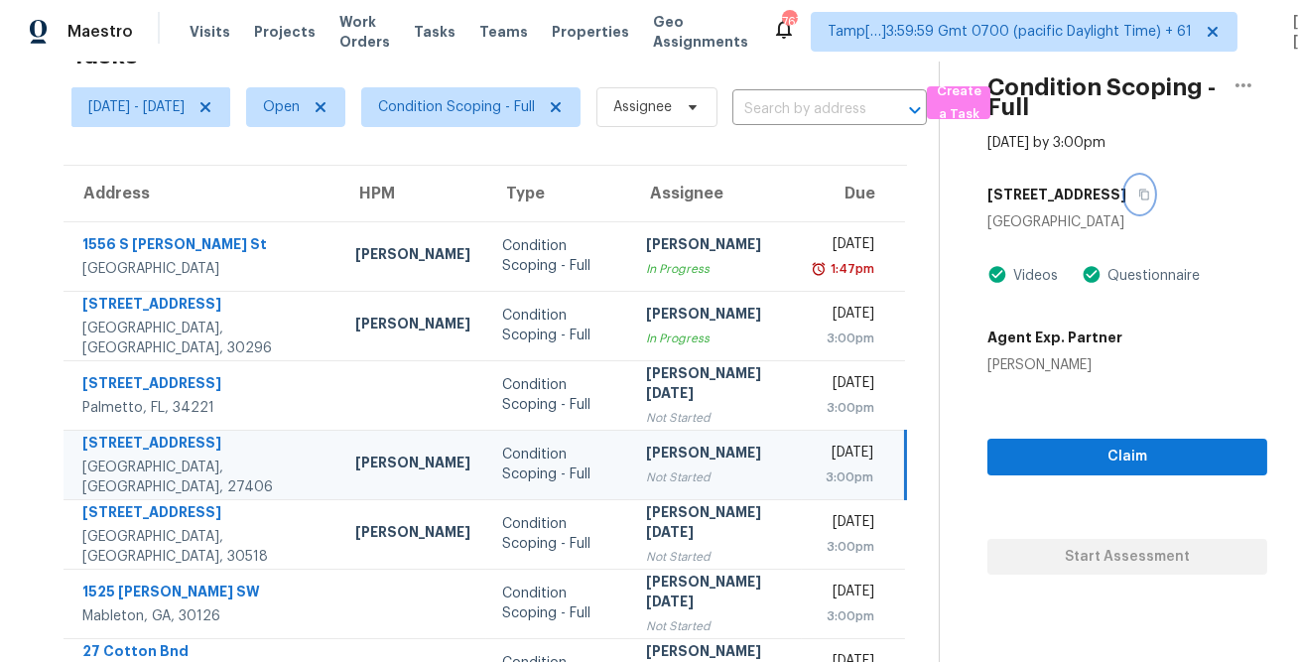
click at [1138, 191] on icon "button" at bounding box center [1144, 194] width 12 height 12
click at [1138, 196] on icon "button" at bounding box center [1144, 194] width 12 height 12
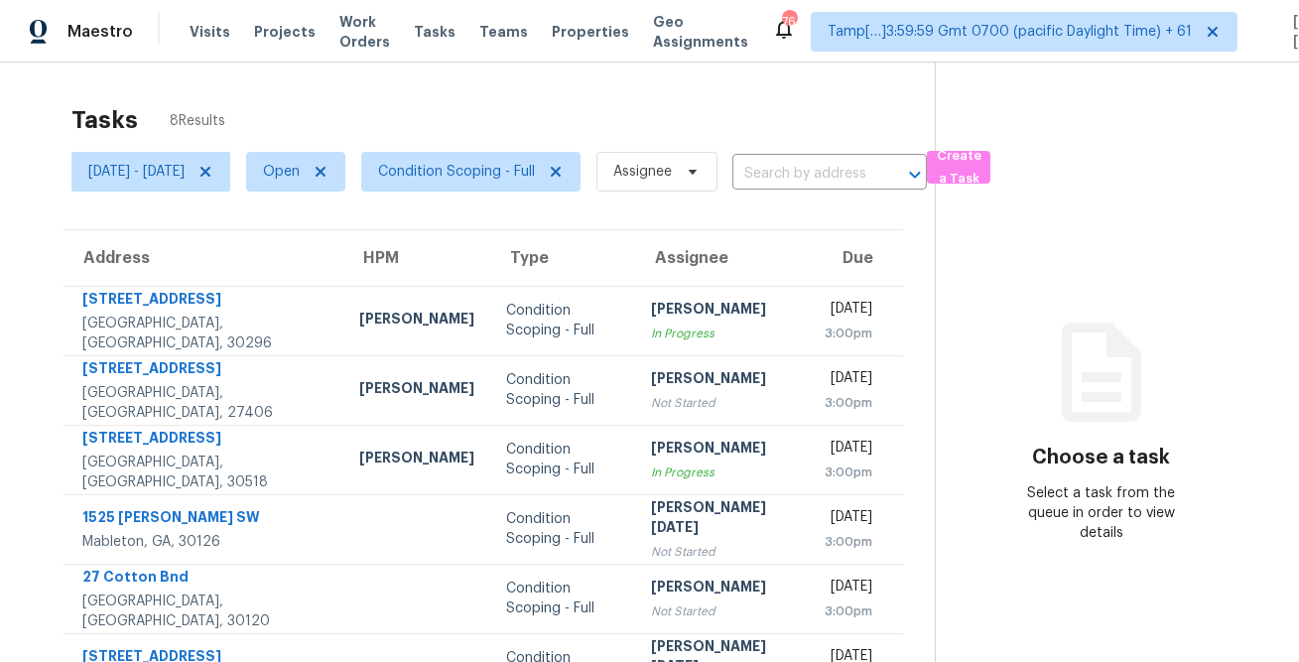
click at [360, 96] on div "Tasks 8 Results" at bounding box center [502, 120] width 863 height 52
click at [481, 167] on span "Condition Scoping - Full" at bounding box center [456, 172] width 157 height 20
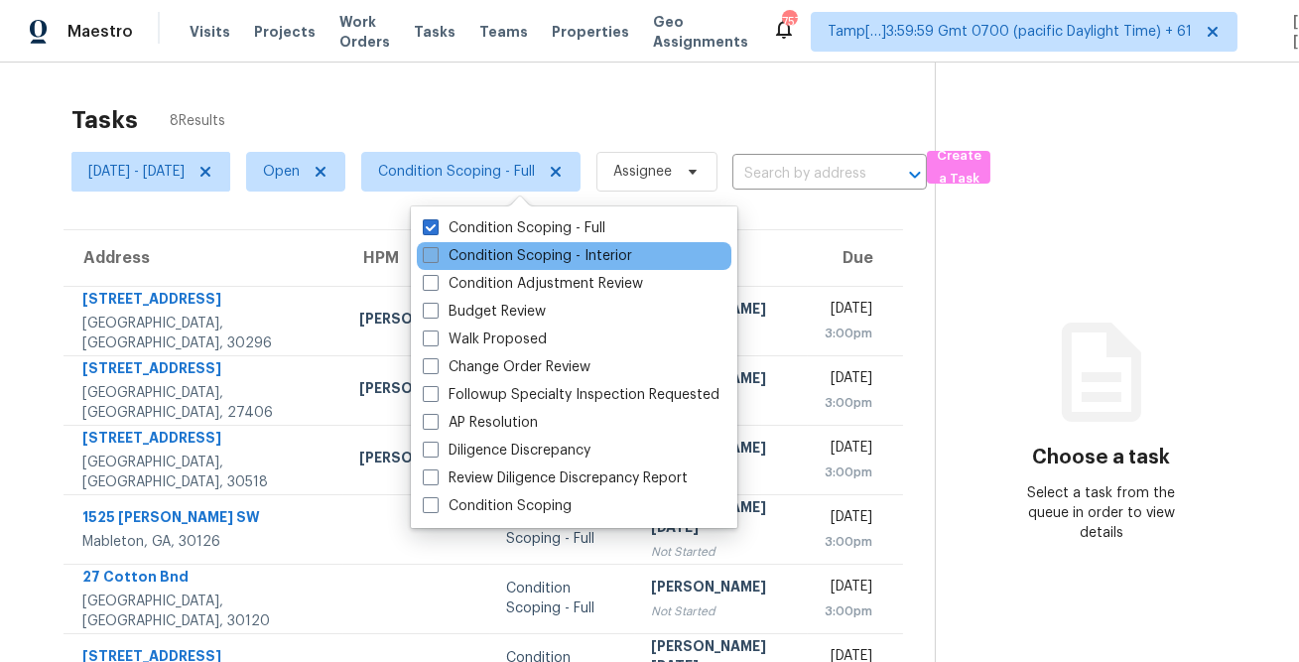
click at [475, 254] on label "Condition Scoping - Interior" at bounding box center [527, 256] width 209 height 20
click at [436, 254] on input "Condition Scoping - Interior" at bounding box center [429, 252] width 13 height 13
checkbox input "true"
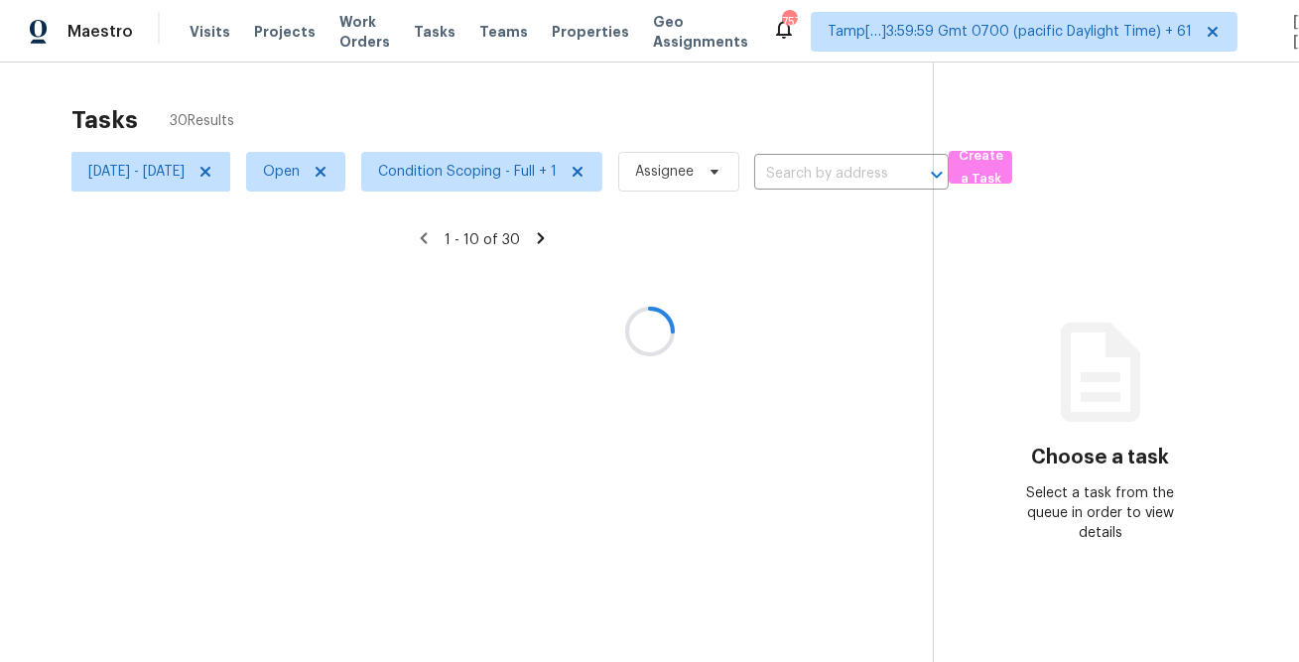
click at [505, 98] on div at bounding box center [649, 331] width 1299 height 662
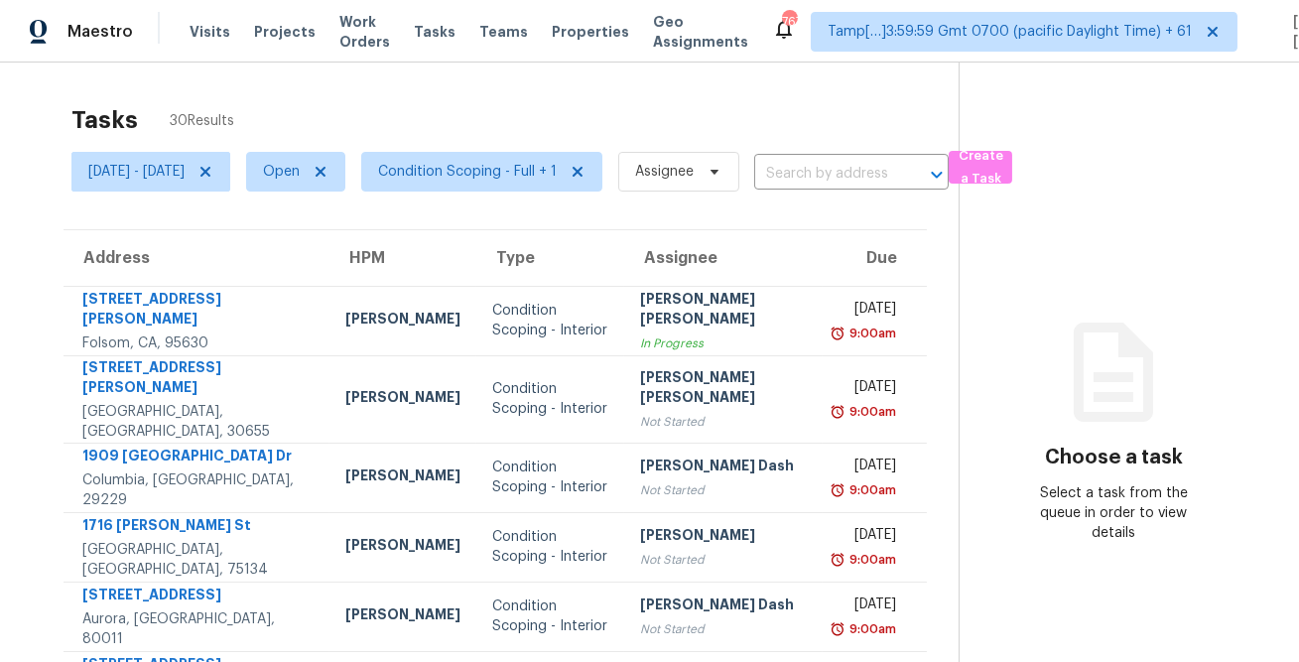
click at [702, 105] on div "Tasks 30 Results" at bounding box center [514, 120] width 887 height 52
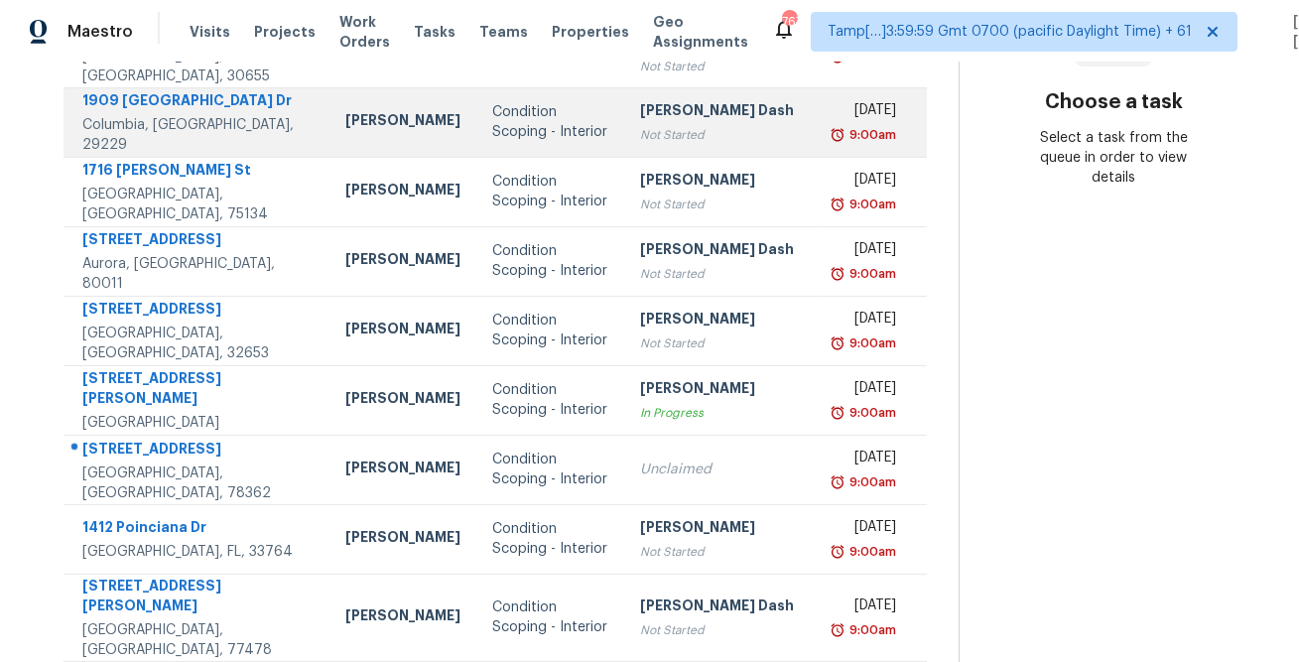
scroll to position [371, 0]
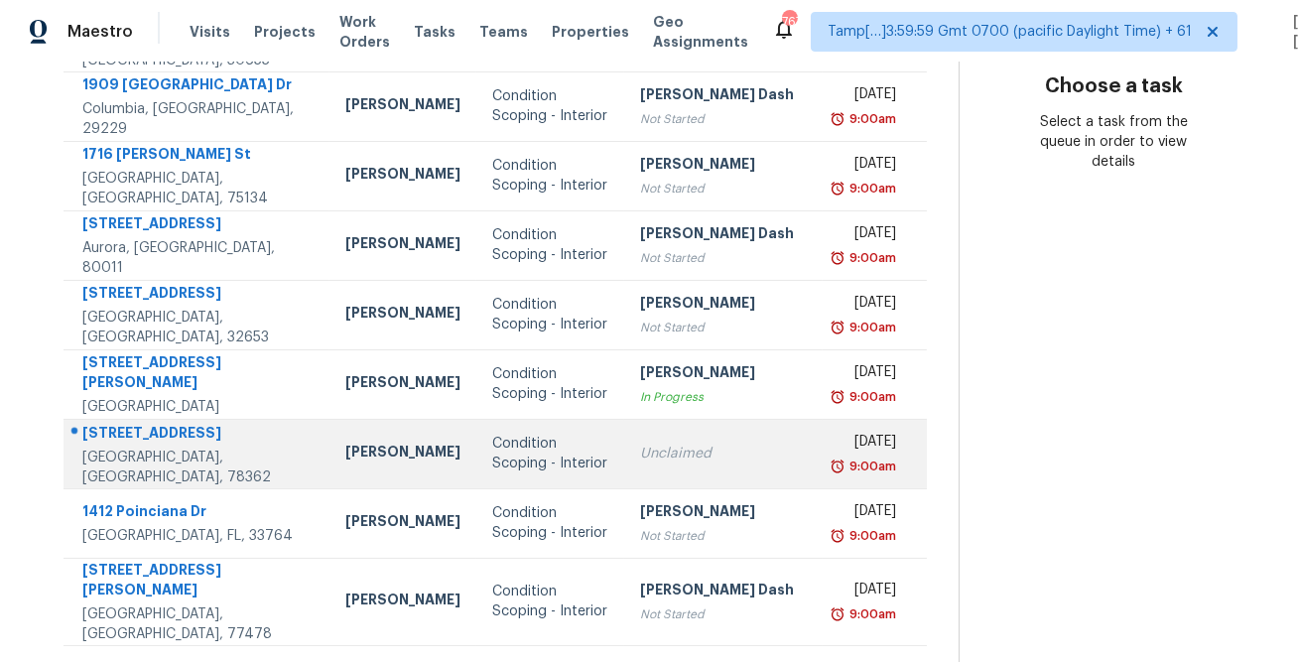
click at [192, 423] on div "[STREET_ADDRESS]" at bounding box center [197, 435] width 231 height 25
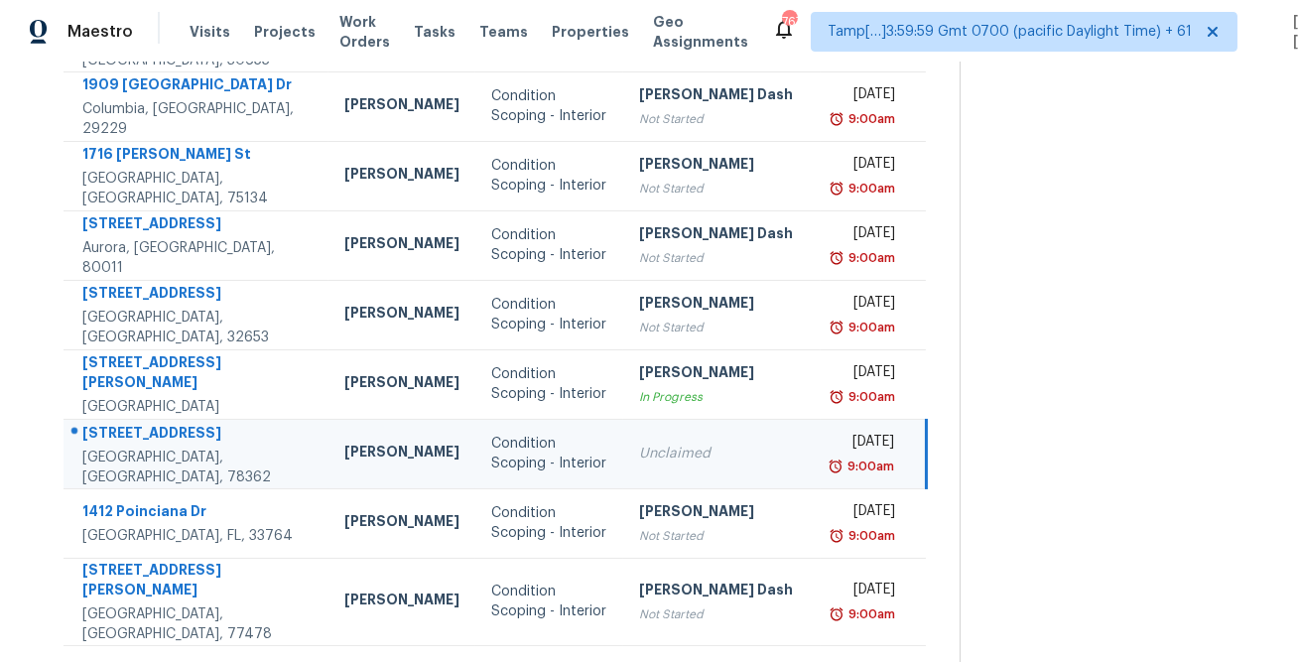
click at [192, 423] on div "[STREET_ADDRESS]" at bounding box center [197, 435] width 230 height 25
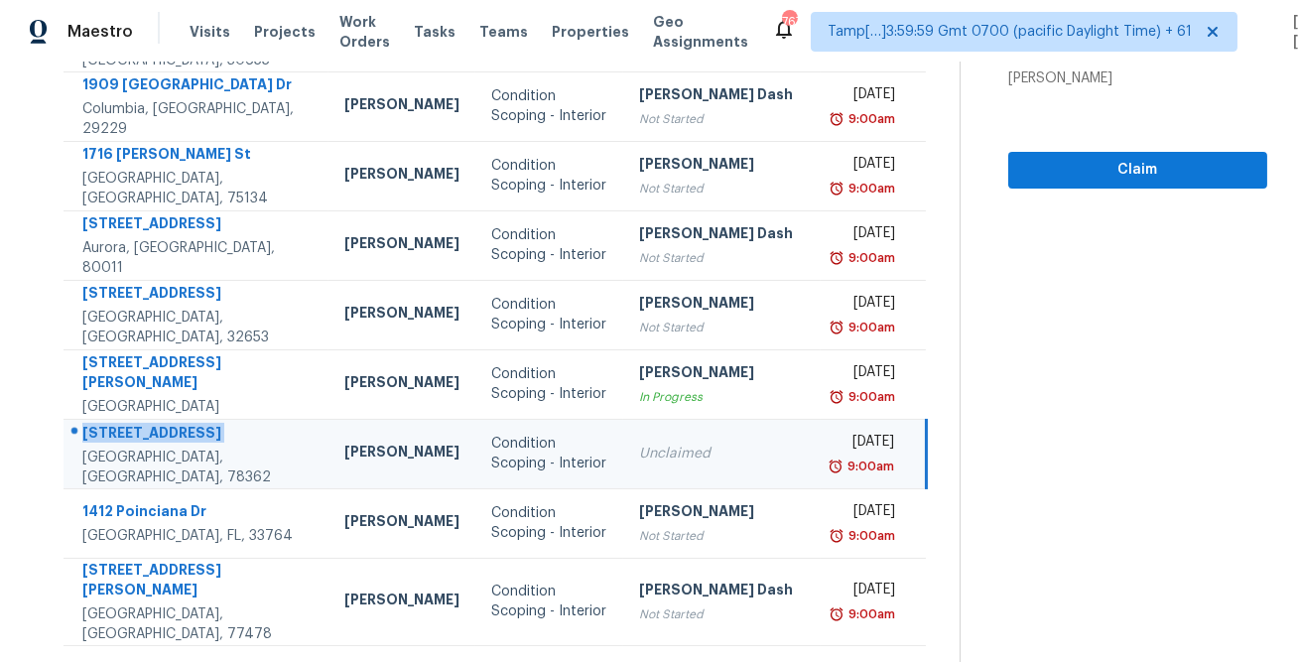
copy div "[STREET_ADDRESS]"
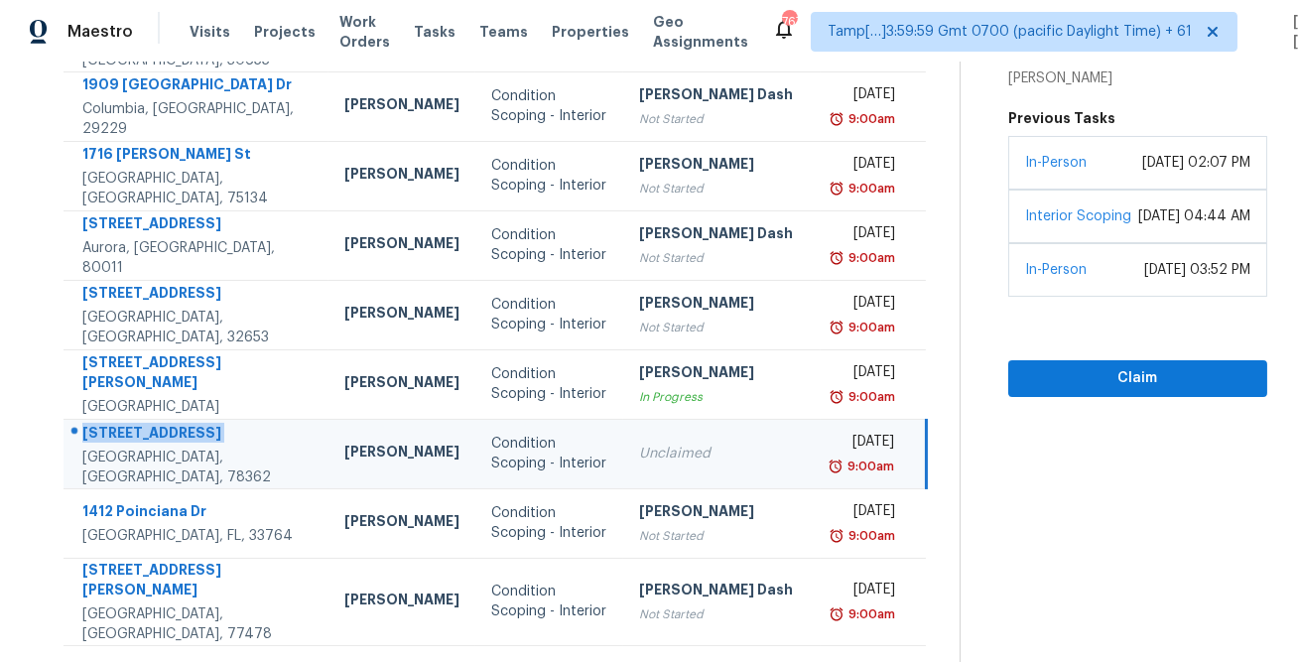
click at [551, 661] on icon at bounding box center [554, 670] width 7 height 11
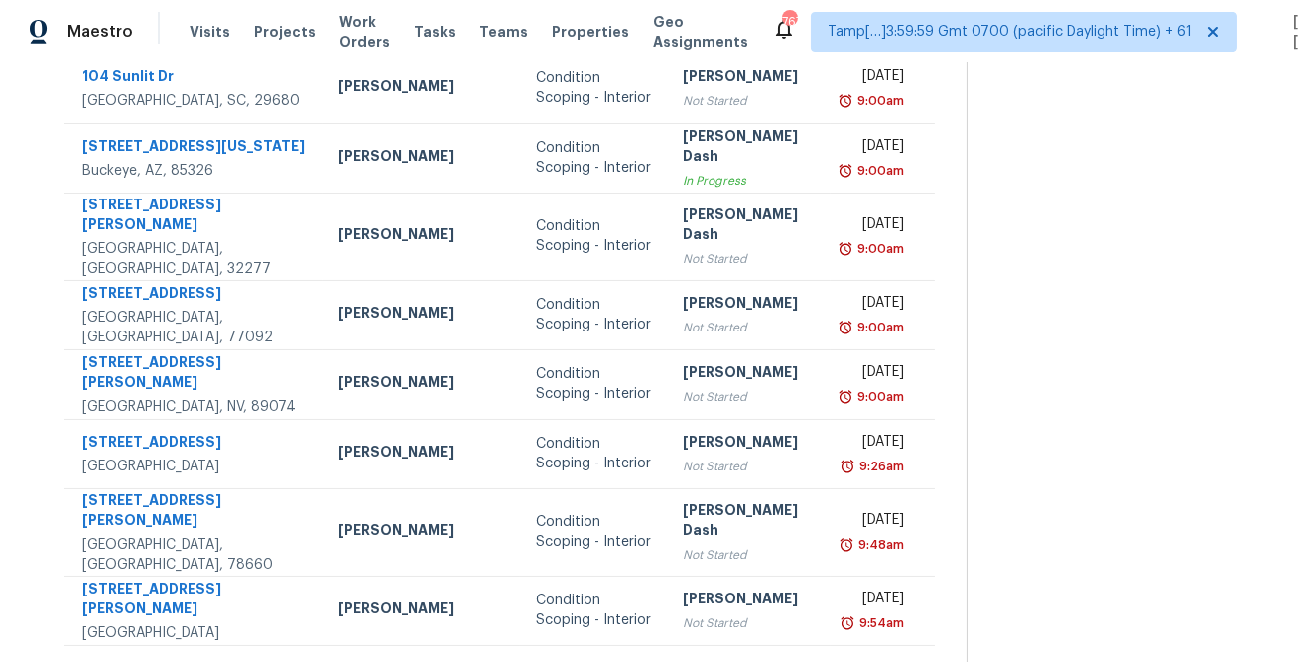
click at [1014, 368] on section at bounding box center [1116, 194] width 301 height 1007
click at [559, 661] on icon at bounding box center [562, 670] width 7 height 11
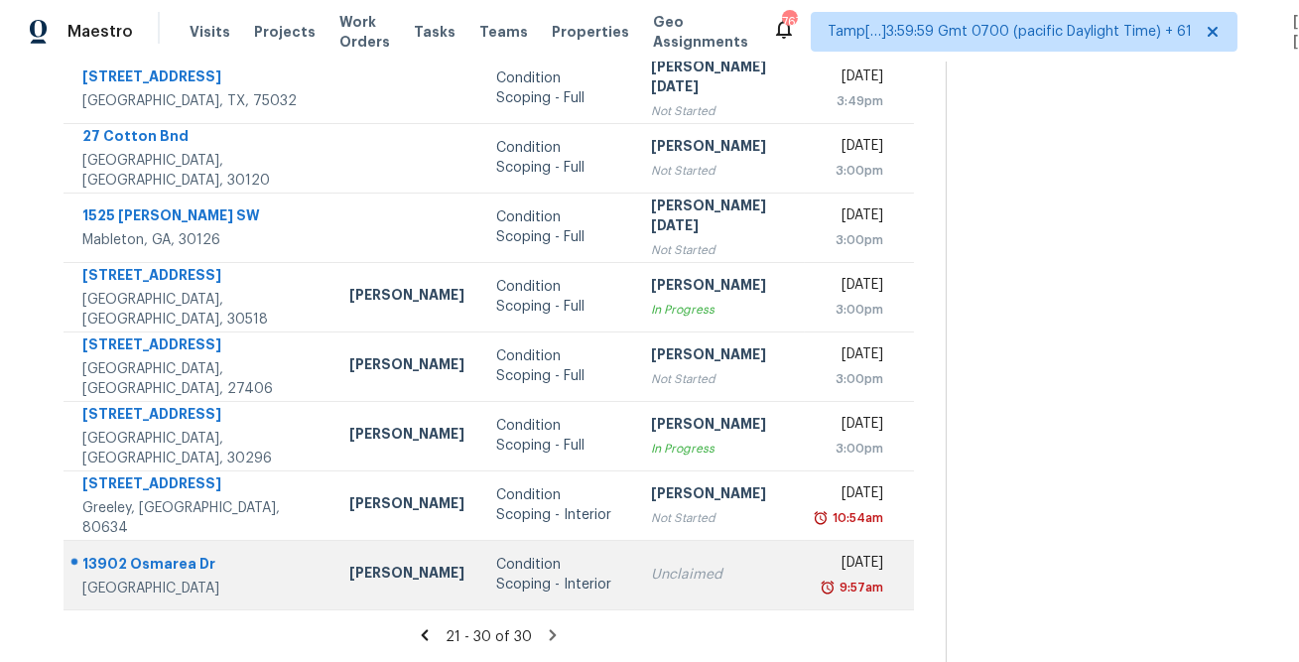
click at [130, 574] on div "13902 Osmarea Dr" at bounding box center [199, 566] width 235 height 25
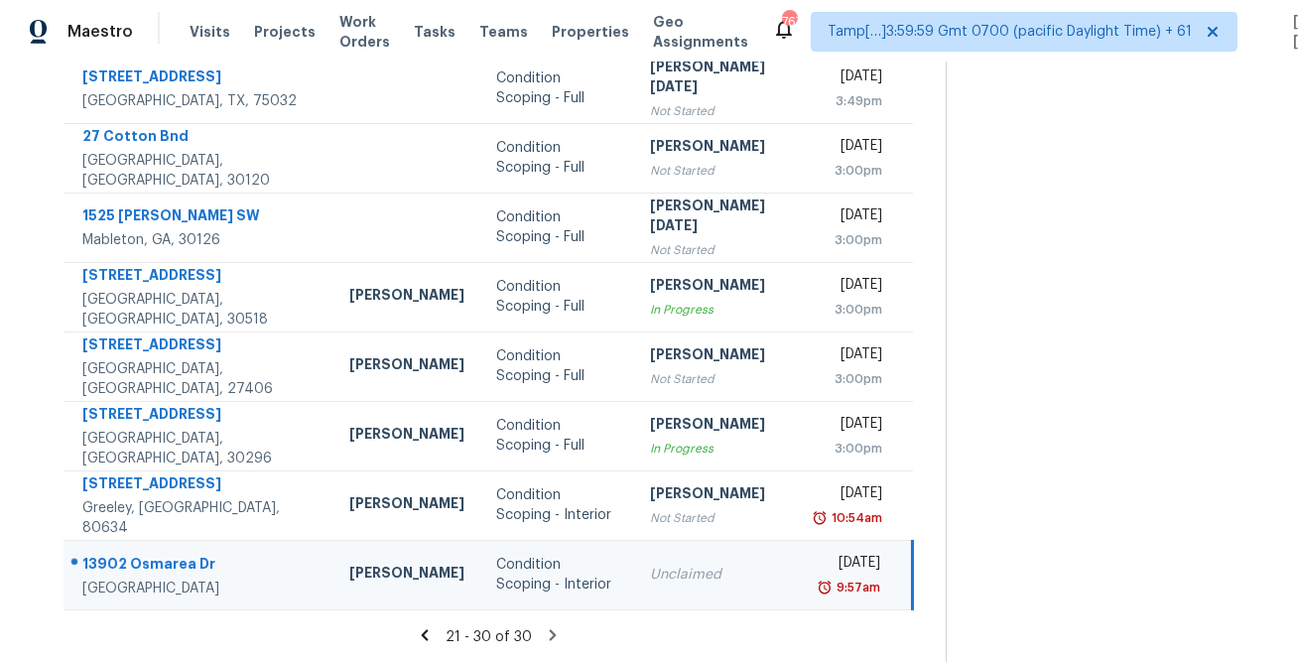
click at [130, 574] on div "13902 Osmarea Dr" at bounding box center [199, 566] width 235 height 25
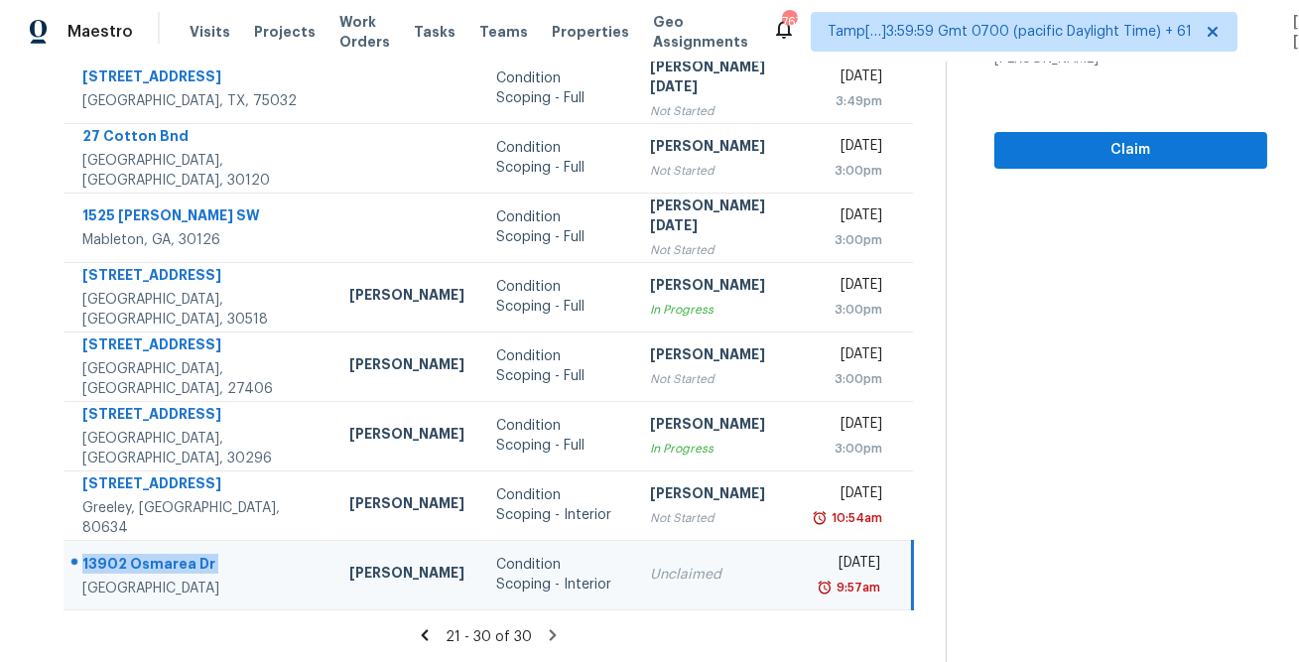
copy div "13902 Osmarea Dr"
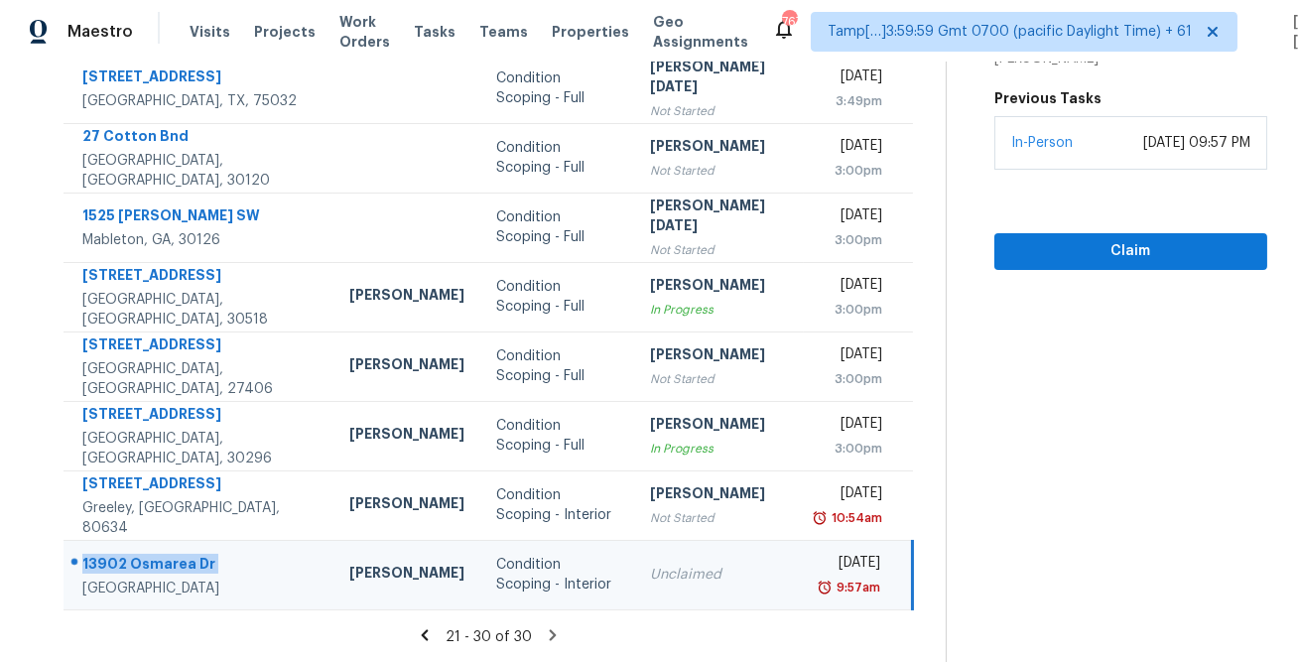
click at [545, 640] on icon at bounding box center [553, 635] width 18 height 18
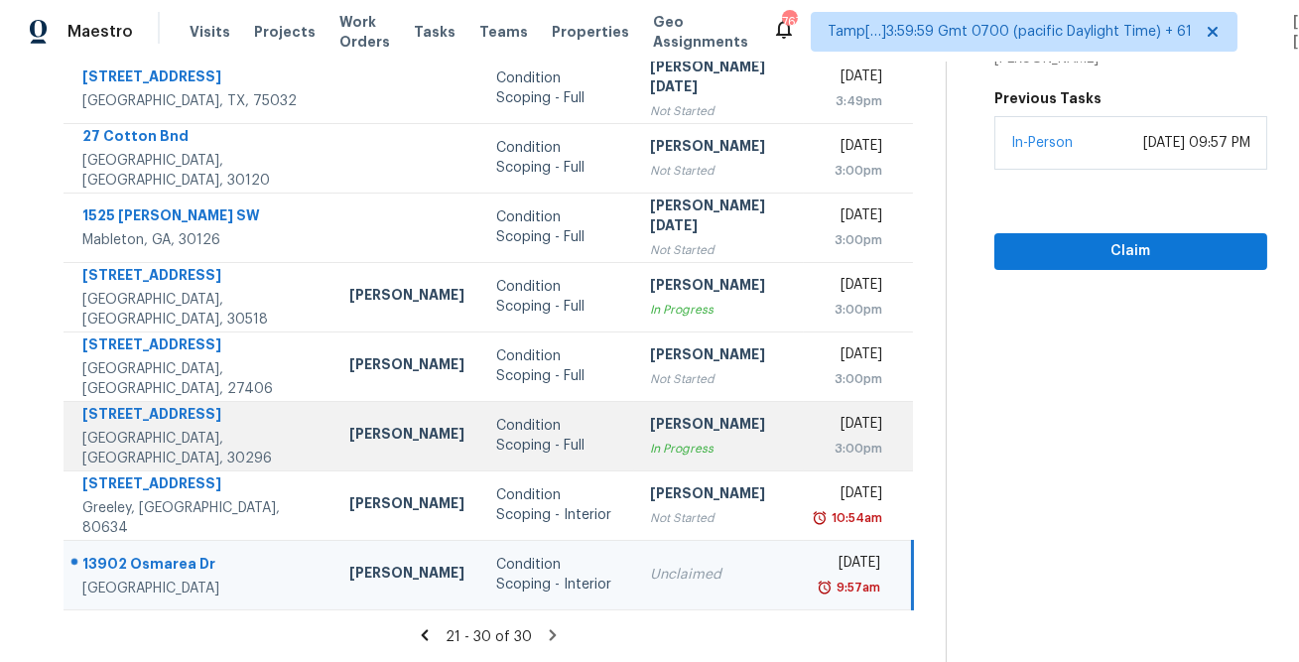
scroll to position [0, 0]
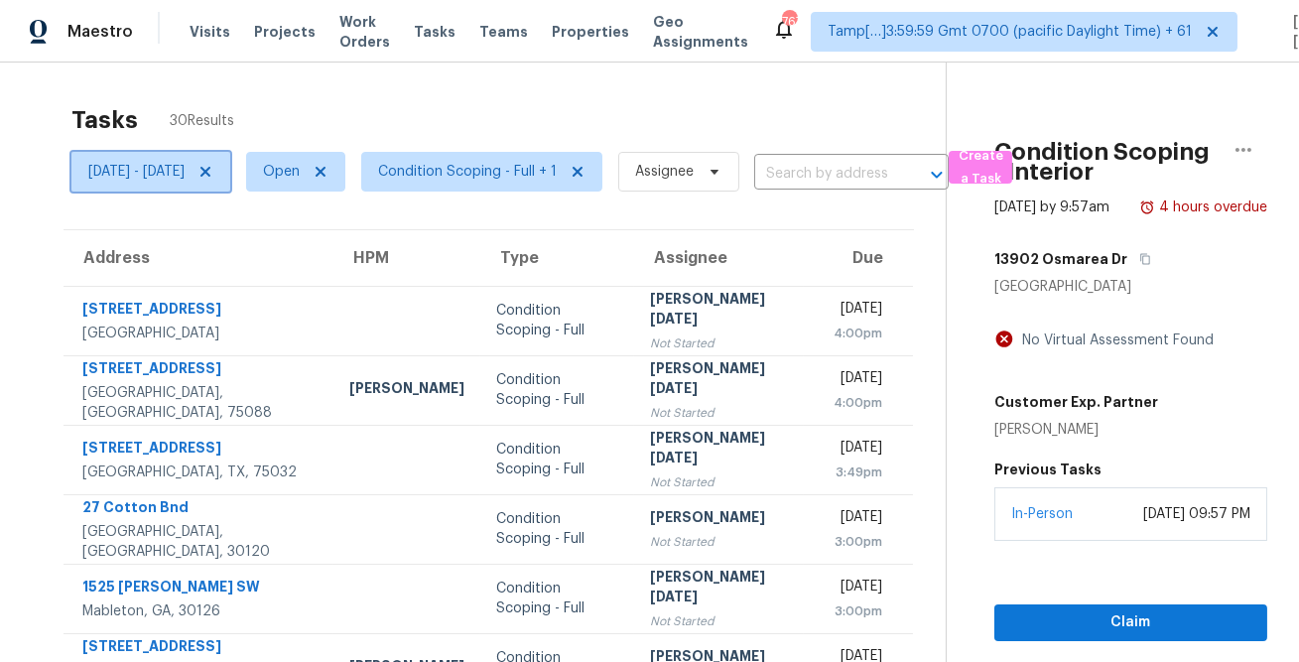
click at [172, 178] on span "[DATE] - [DATE]" at bounding box center [136, 172] width 96 height 20
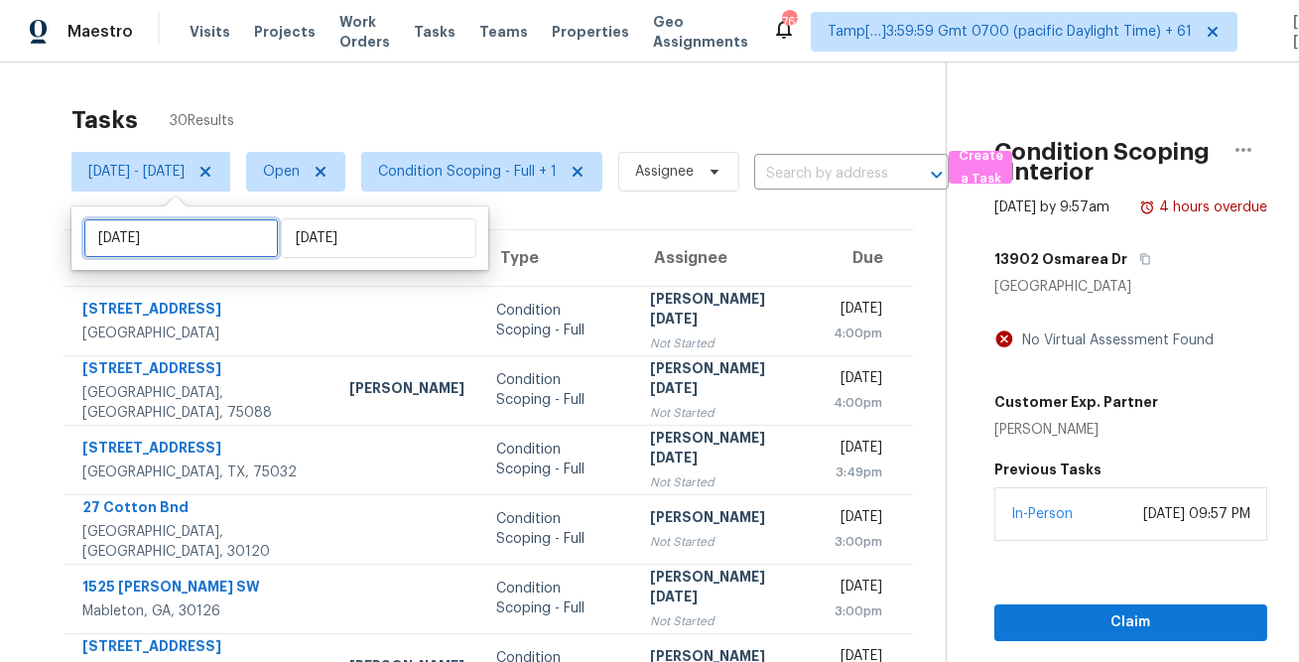
click at [181, 237] on input "Fri, Aug 15" at bounding box center [180, 238] width 195 height 40
select select "7"
select select "2025"
select select "8"
select select "2025"
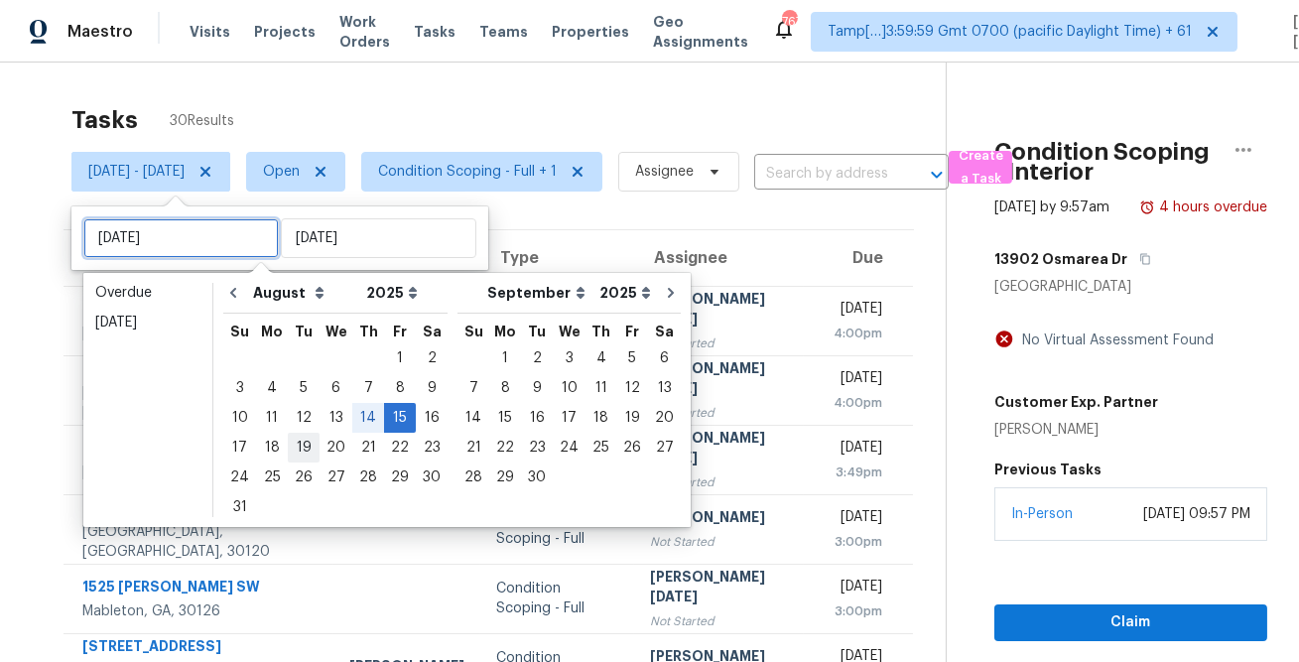
type input "Tue, Aug 19"
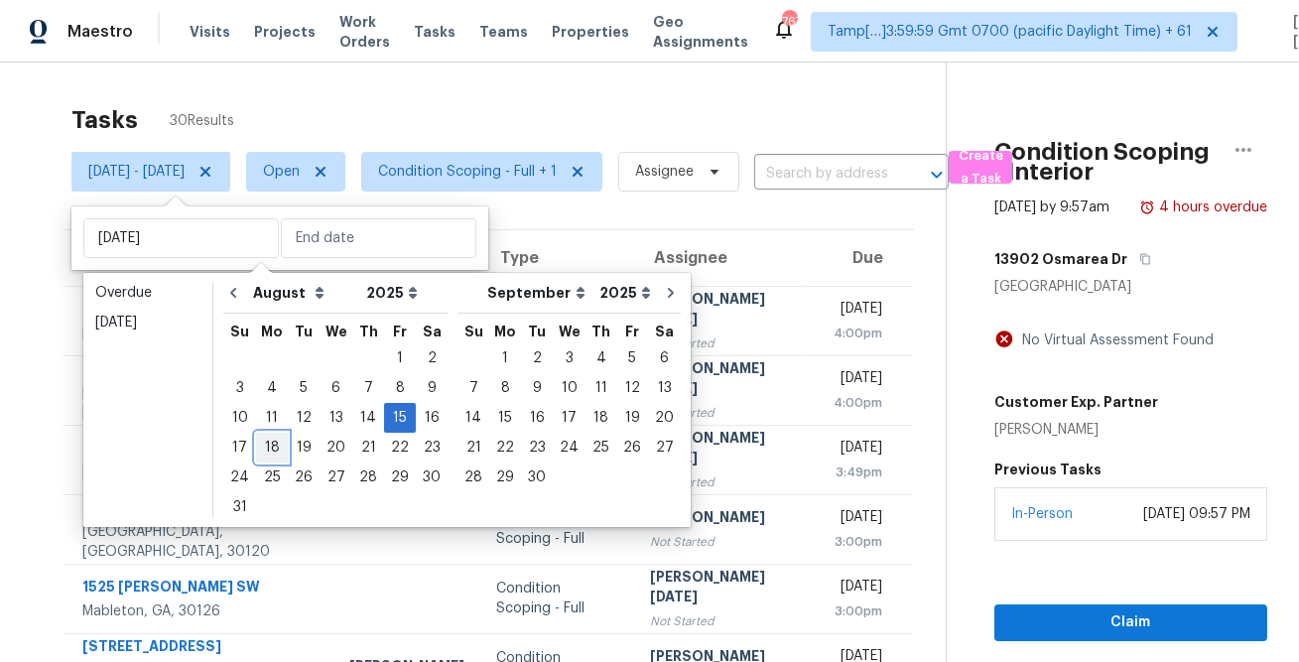
click at [271, 443] on div "18" at bounding box center [272, 448] width 32 height 28
type input "Mon, Aug 18"
type input "Fri, Aug 15"
click at [271, 443] on div "18" at bounding box center [272, 448] width 32 height 28
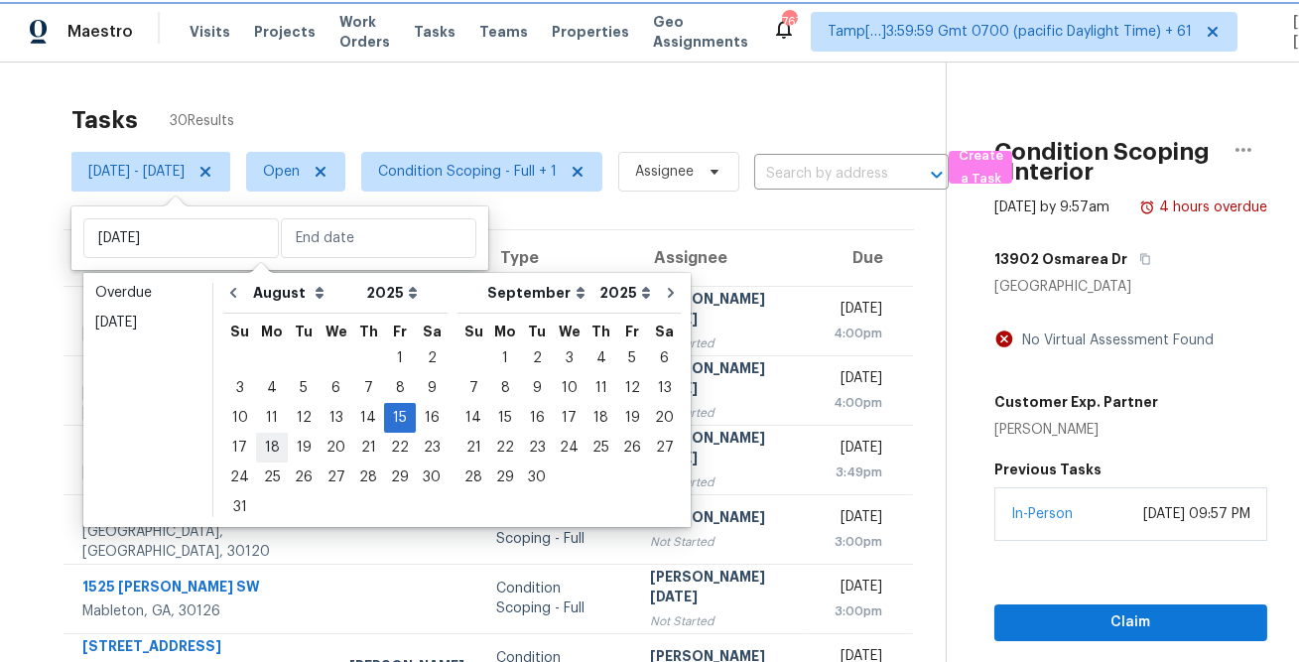
type input "Mon, Aug 18"
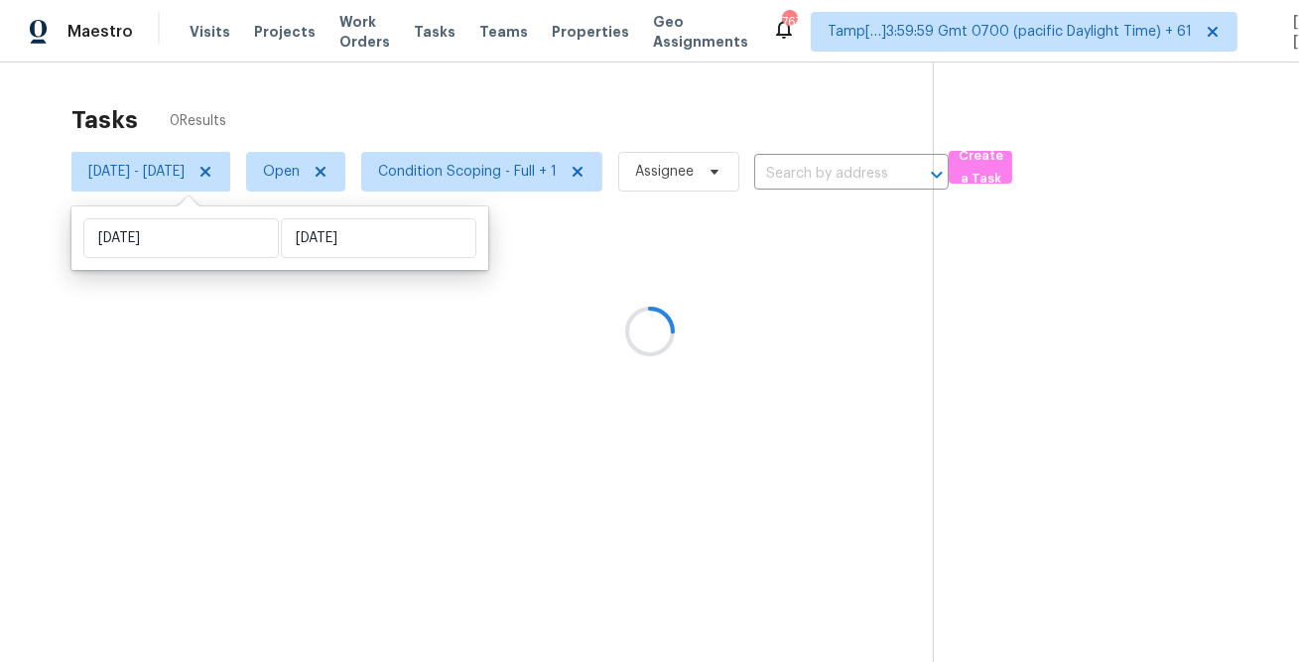
click at [507, 72] on div at bounding box center [649, 331] width 1299 height 662
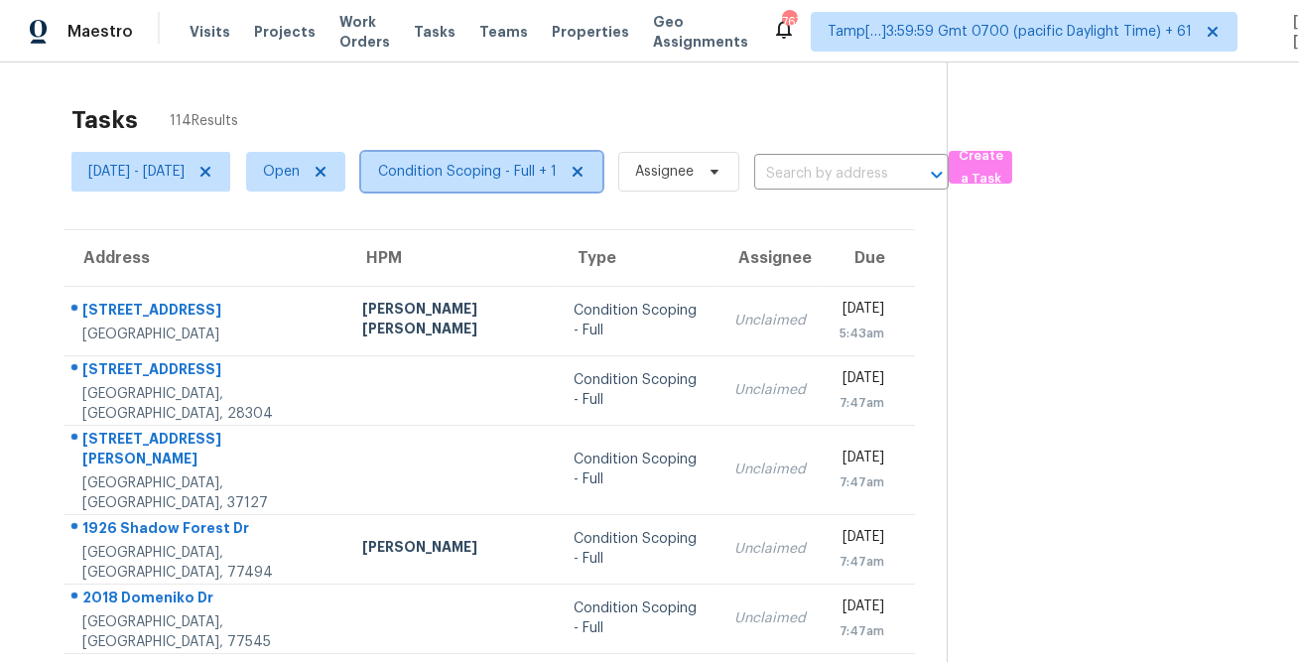
click at [501, 169] on span "Condition Scoping - Full + 1" at bounding box center [467, 172] width 179 height 20
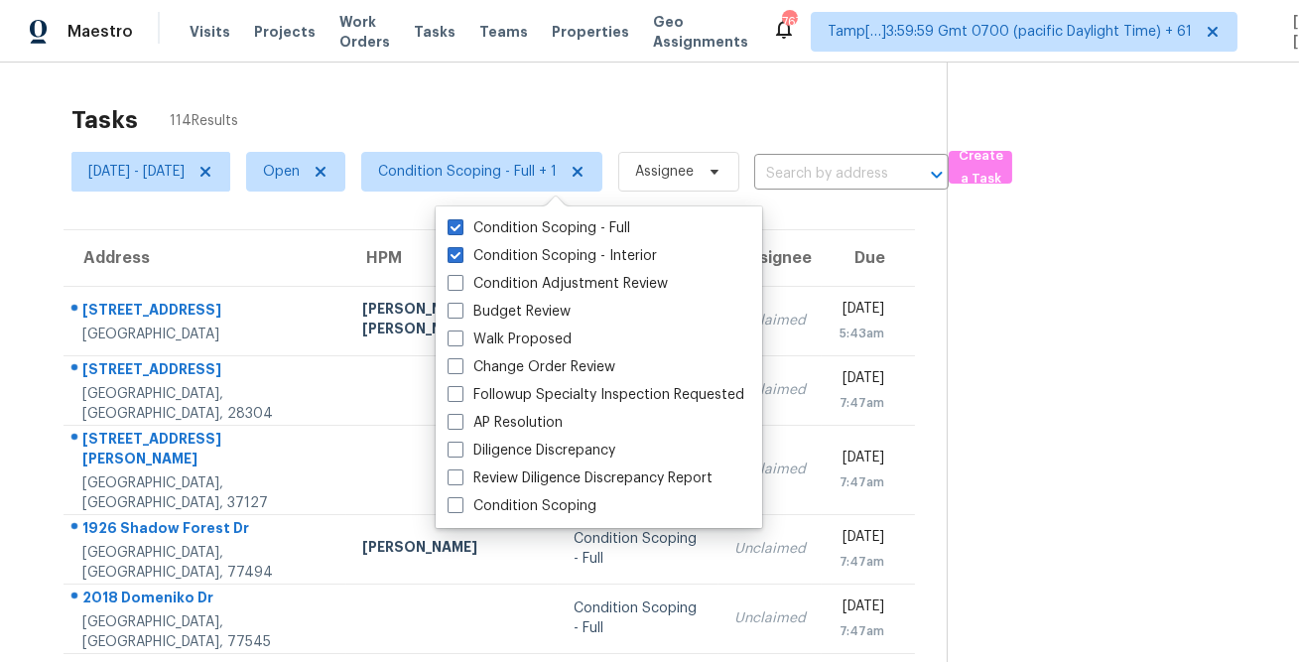
click at [525, 104] on div "Tasks 114 Results" at bounding box center [508, 120] width 875 height 52
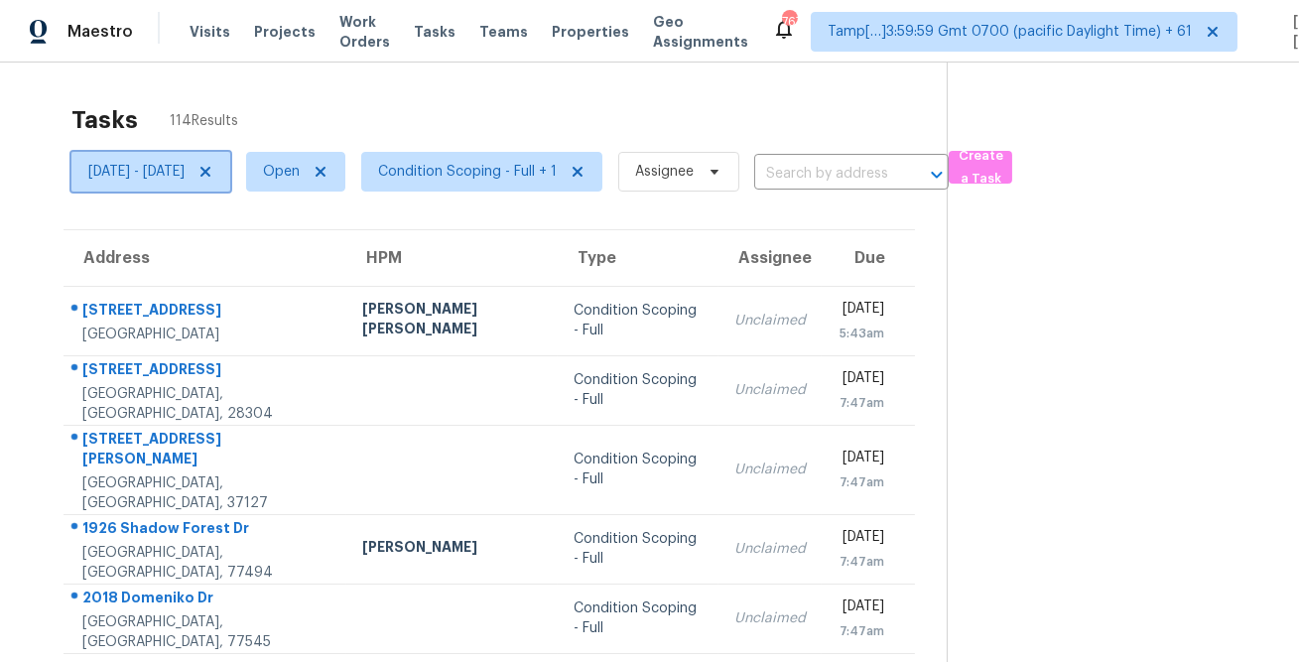
click at [185, 178] on span "Mon, Aug 18 - Mon, Aug 18" at bounding box center [136, 172] width 96 height 20
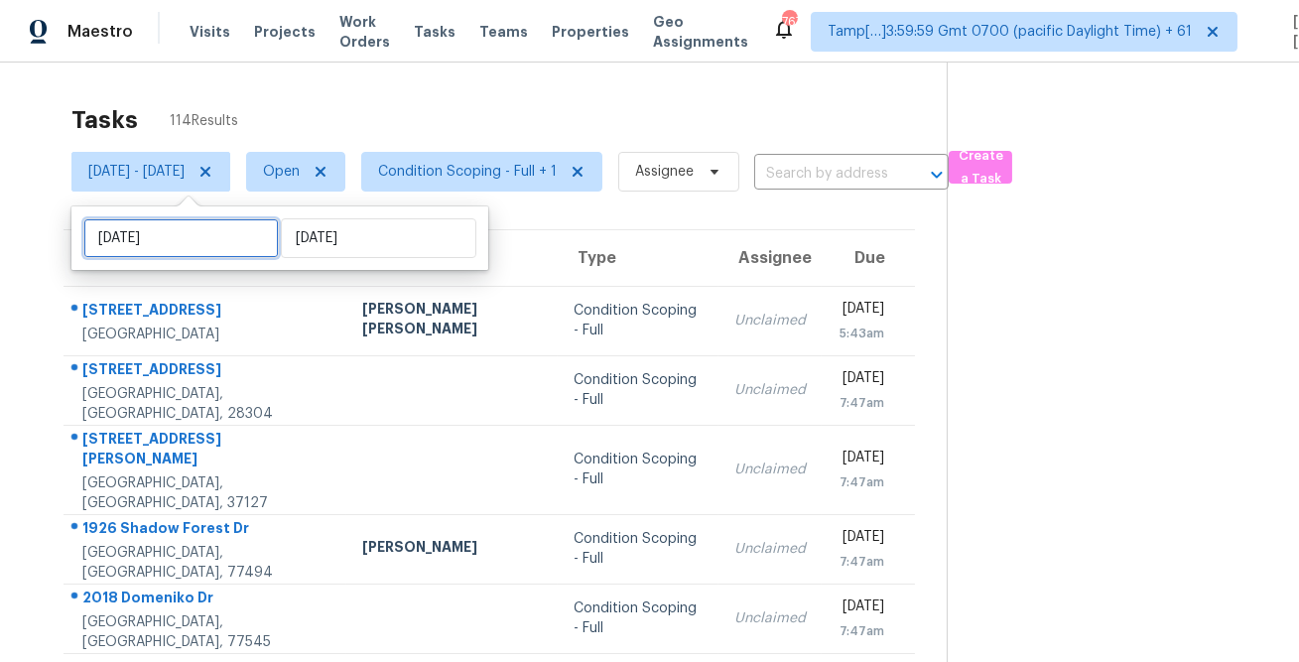
click at [194, 253] on input "Mon, Aug 18" at bounding box center [180, 238] width 195 height 40
select select "7"
select select "2025"
select select "8"
select select "2025"
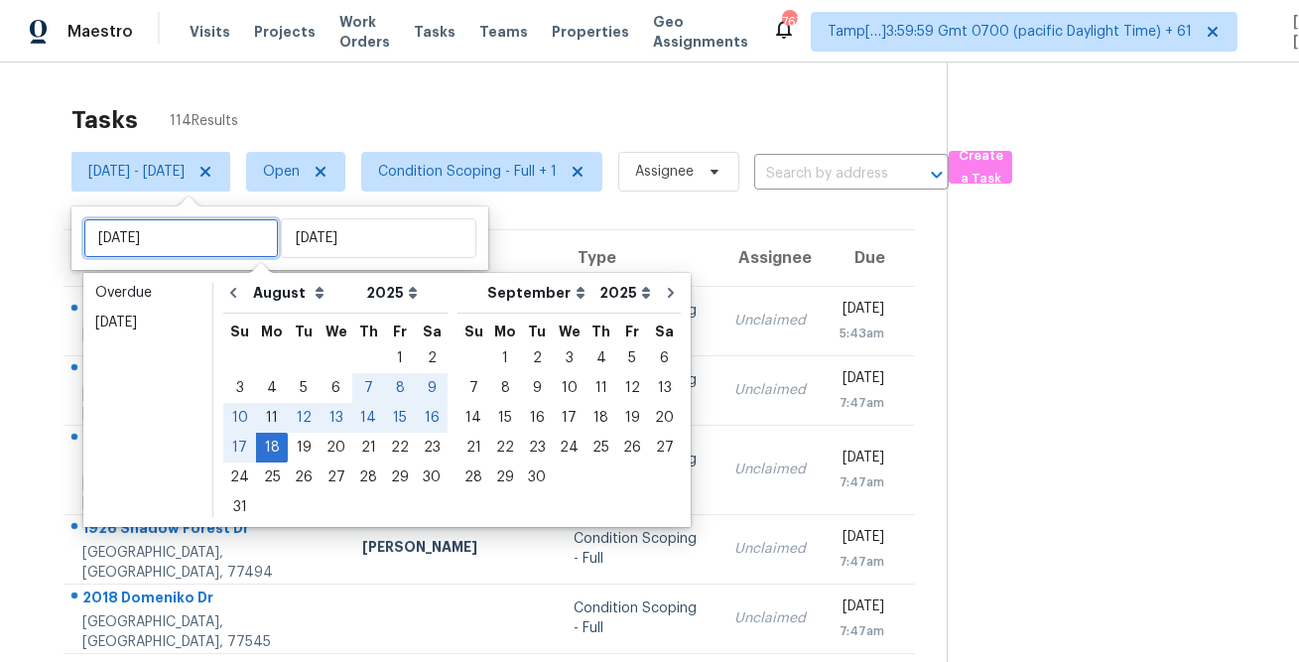
type input "Mon, Aug 11"
type input "Thu, Aug 14"
type input "Mon, Aug 18"
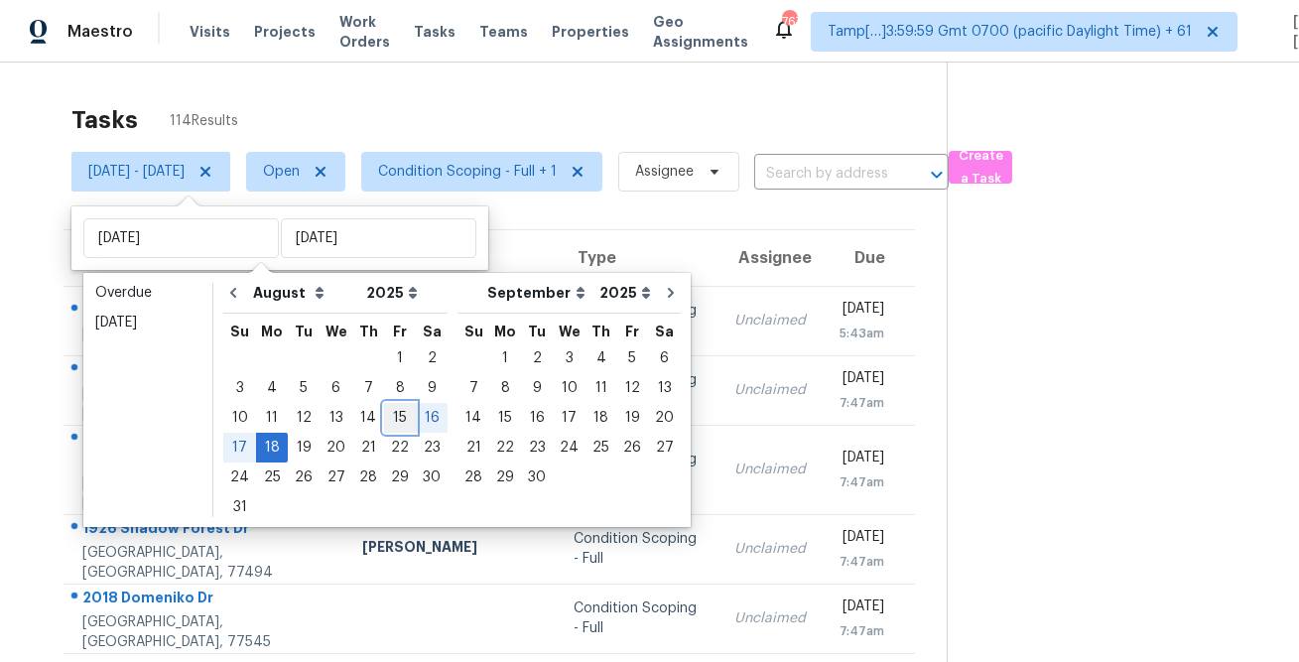
click at [391, 419] on div "15" at bounding box center [400, 418] width 32 height 28
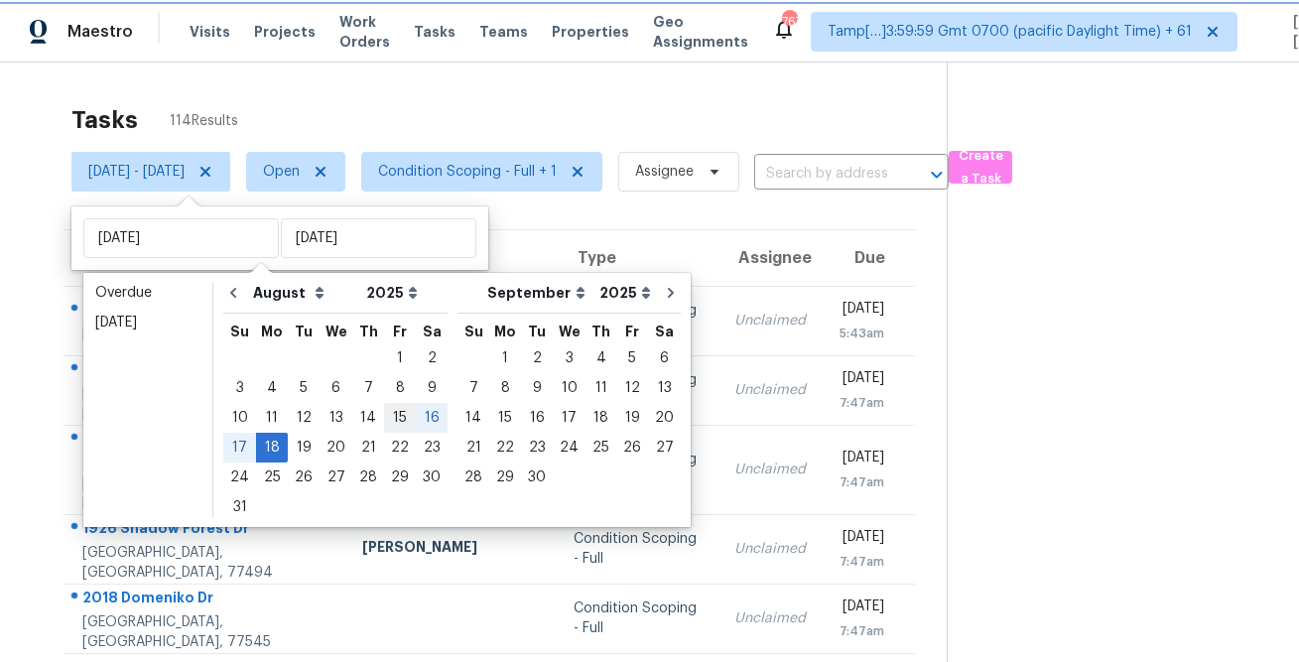
type input "Fri, Aug 15"
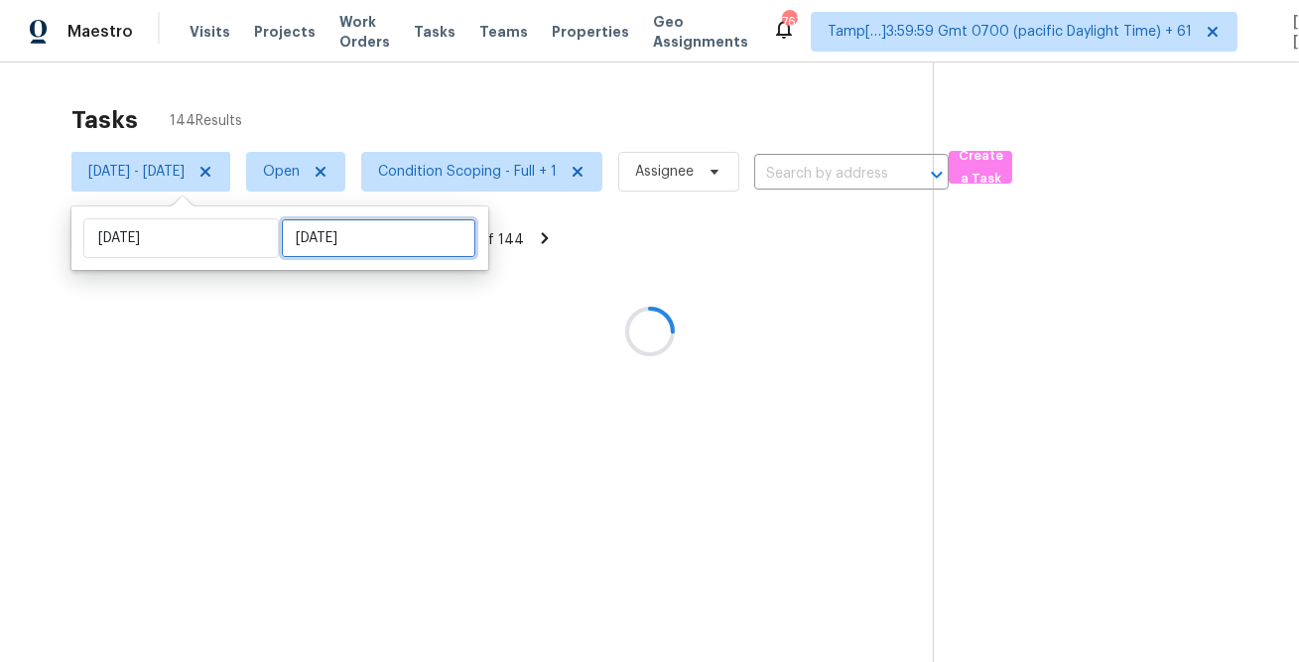
click at [341, 247] on input "Mon, Aug 18" at bounding box center [378, 238] width 195 height 40
select select "7"
select select "2025"
select select "8"
select select "2025"
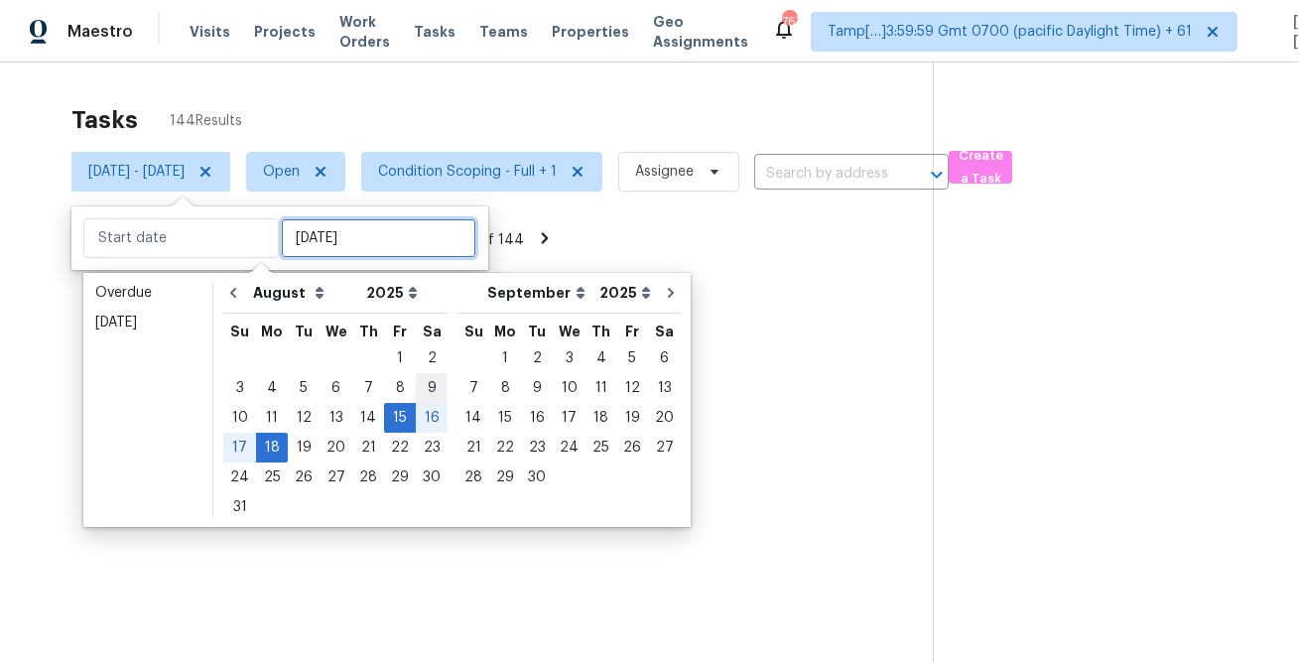
type input "Sat, Aug 09"
type input "Fri, Aug 15"
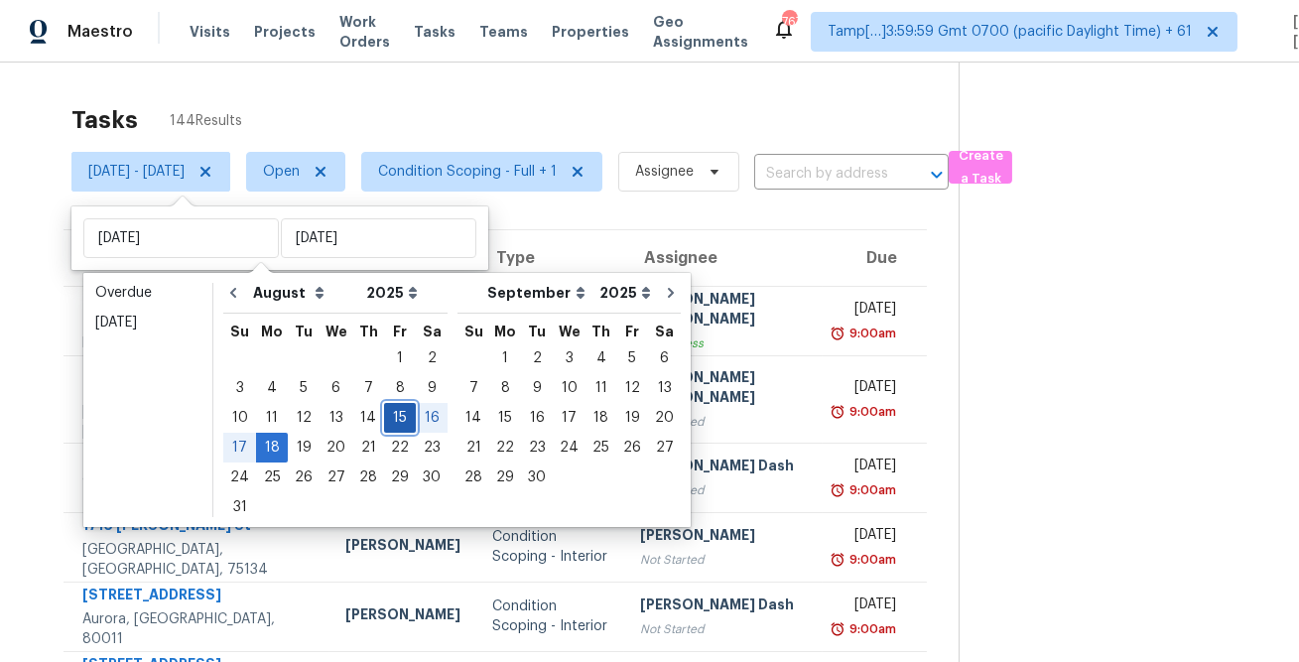
click at [399, 415] on div "15" at bounding box center [400, 418] width 32 height 28
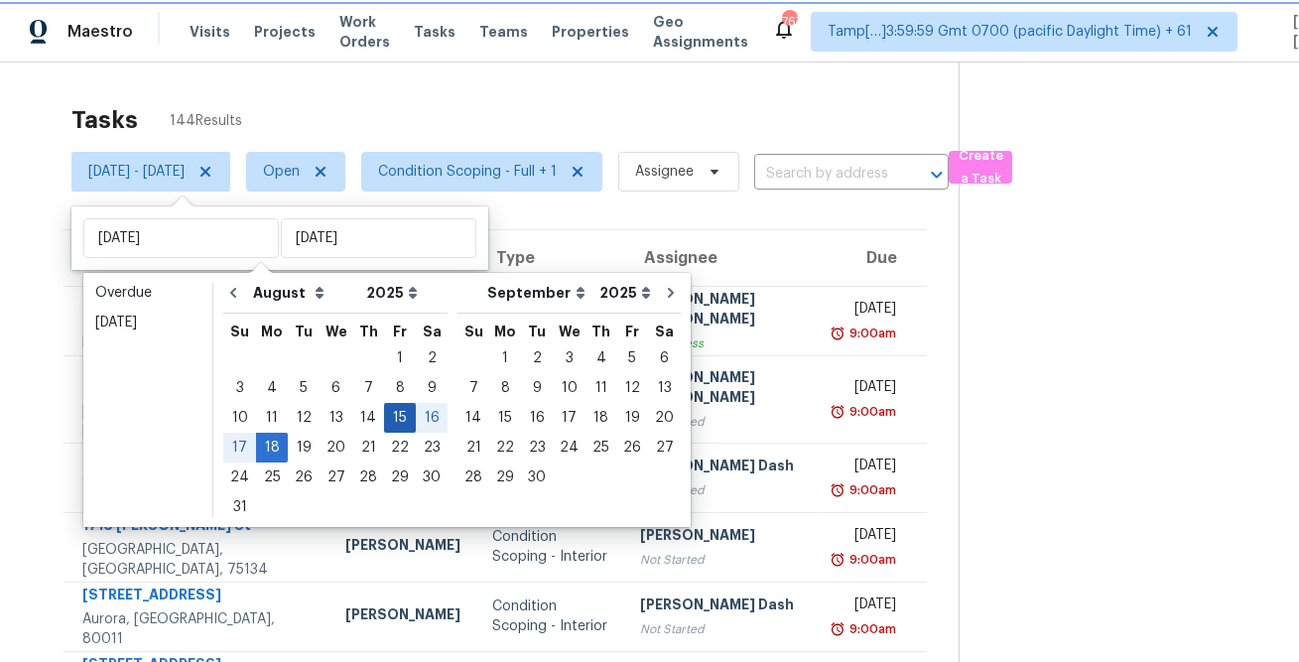
type input "Fri, Aug 15"
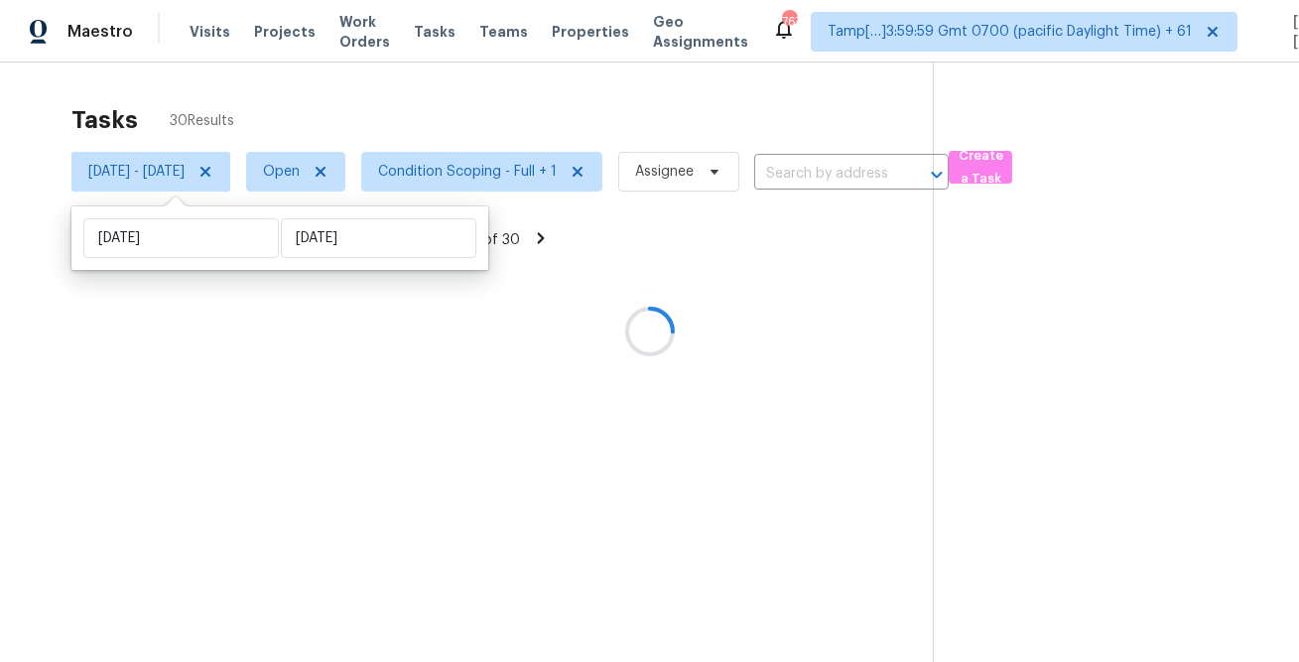
click at [558, 81] on div "Tasks 30 Results Fri, Aug 15 - Fri, Aug 15 Open Condition Scoping - Full + 1 As…" at bounding box center [649, 394] width 1299 height 662
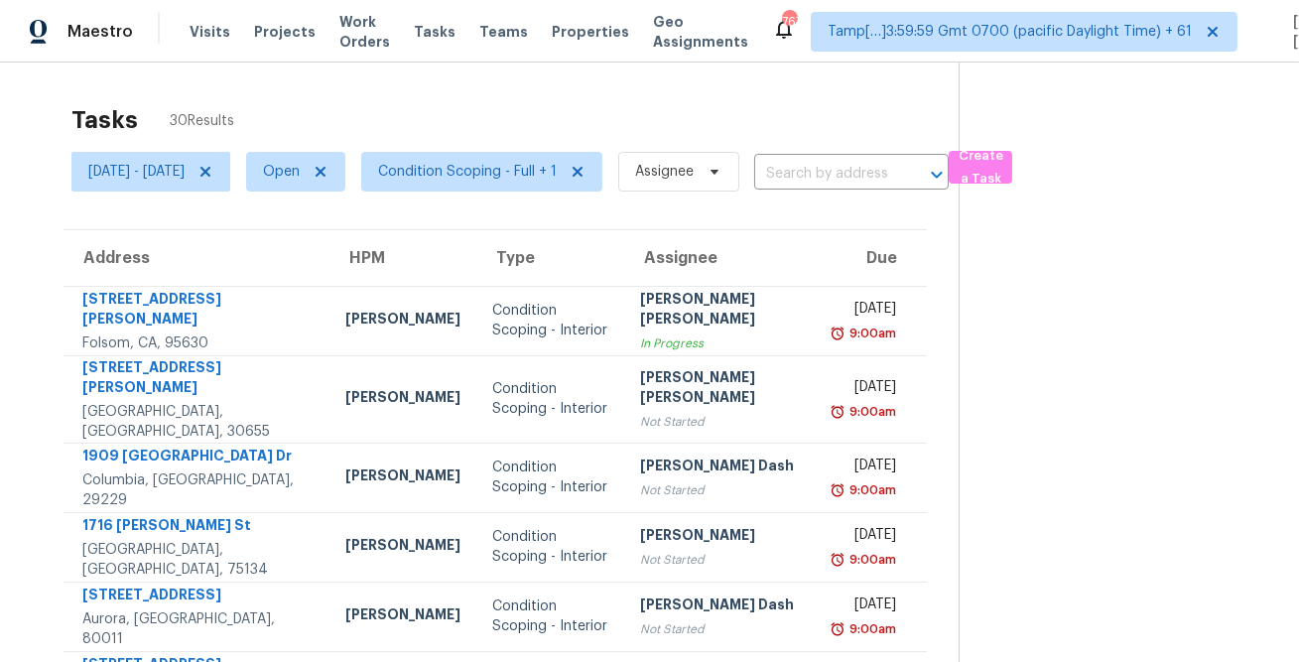
click at [738, 82] on div "Tasks 30 Results Fri, Aug 15 - Fri, Aug 15 Open Condition Scoping - Full + 1 As…" at bounding box center [649, 566] width 1299 height 1007
click at [621, 114] on div "Tasks 30 Results" at bounding box center [514, 120] width 887 height 52
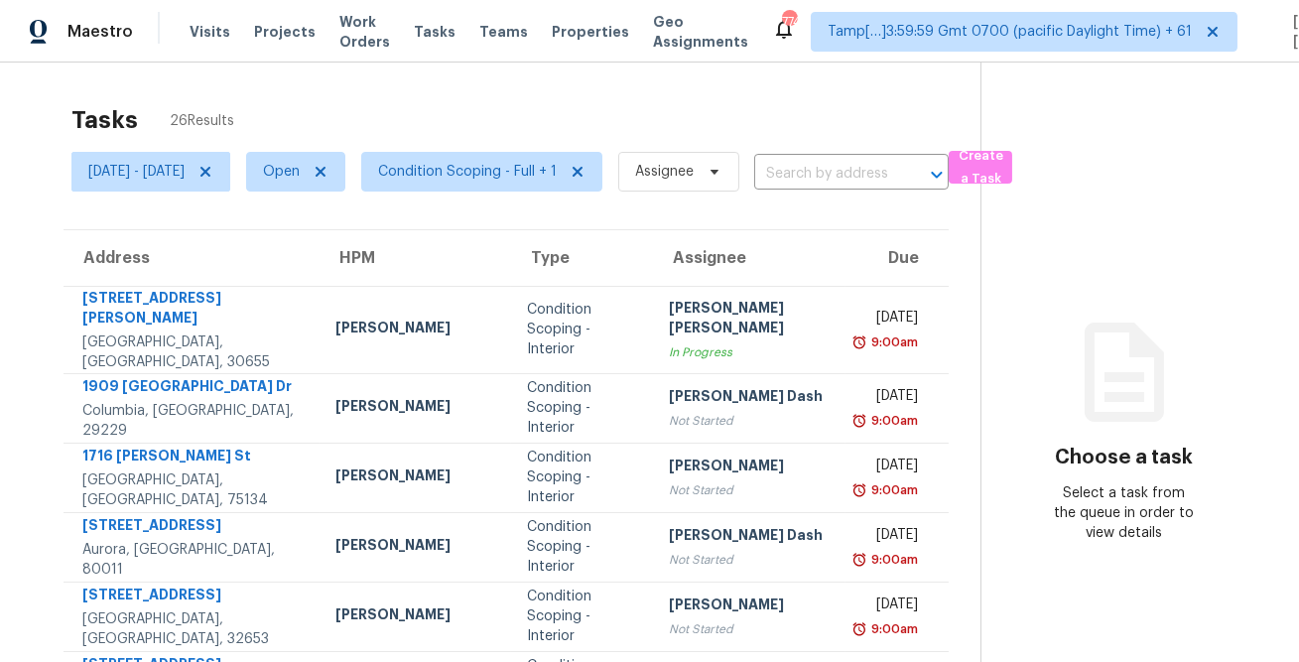
click at [570, 116] on div "Tasks 26 Results" at bounding box center [525, 120] width 909 height 52
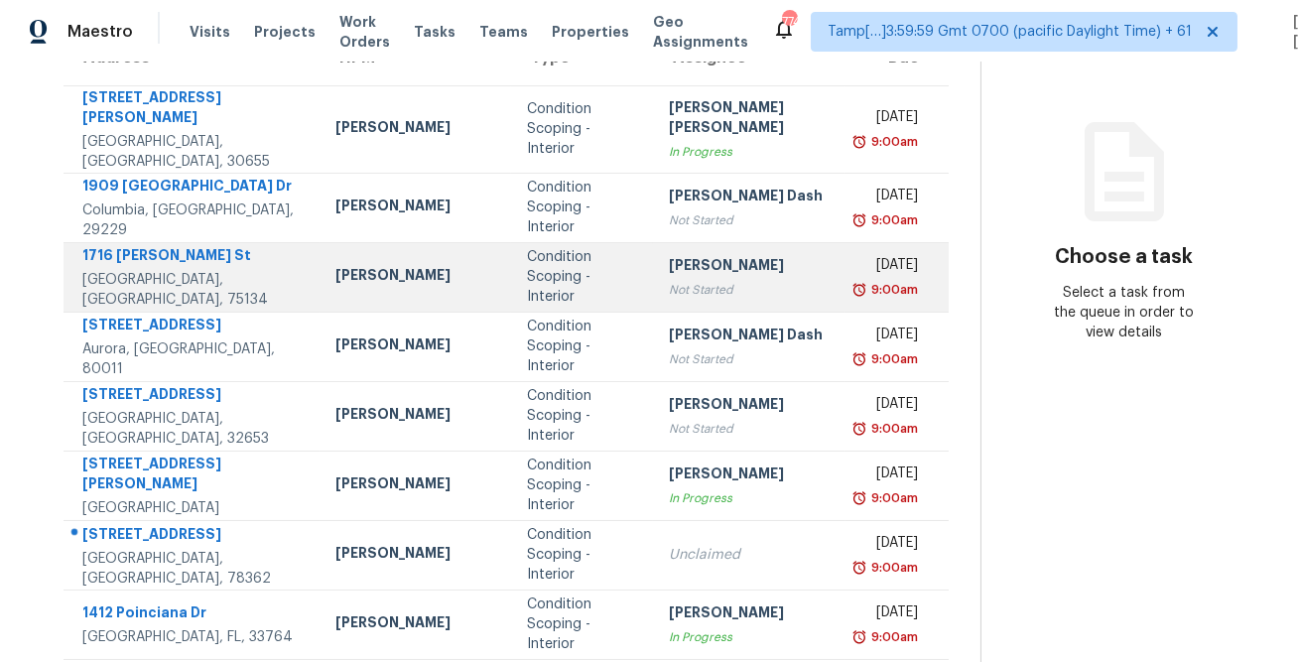
scroll to position [371, 0]
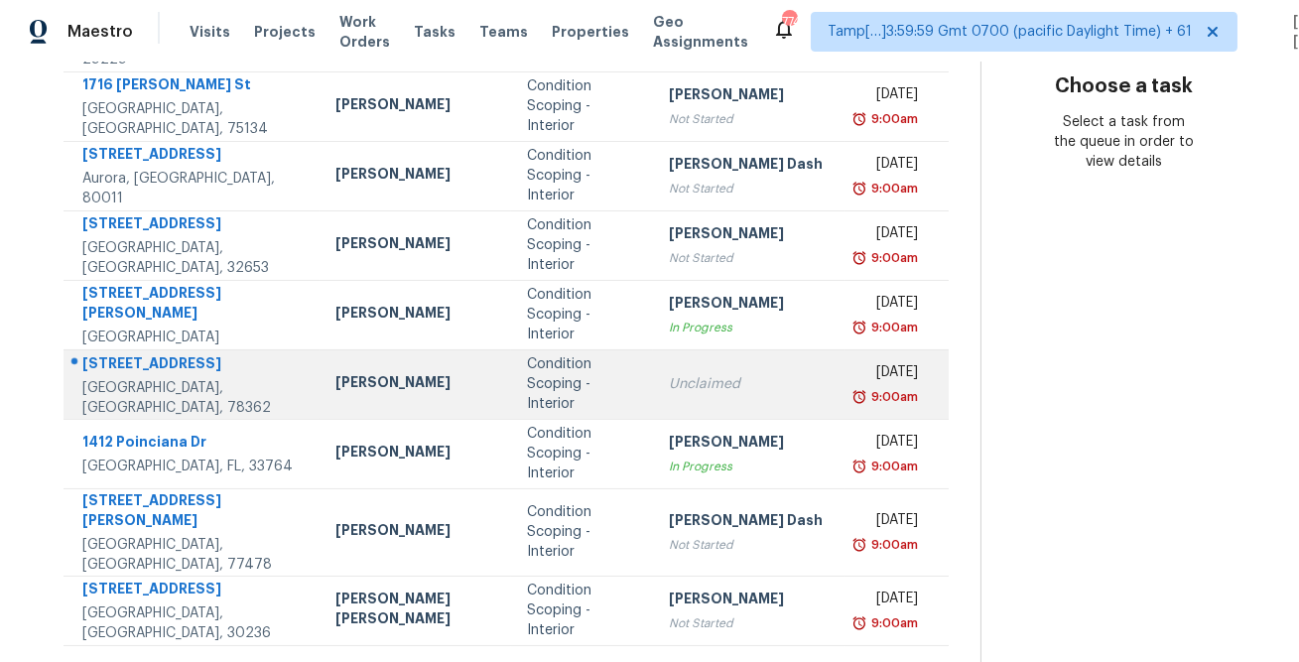
click at [195, 353] on div "[STREET_ADDRESS]" at bounding box center [192, 365] width 221 height 25
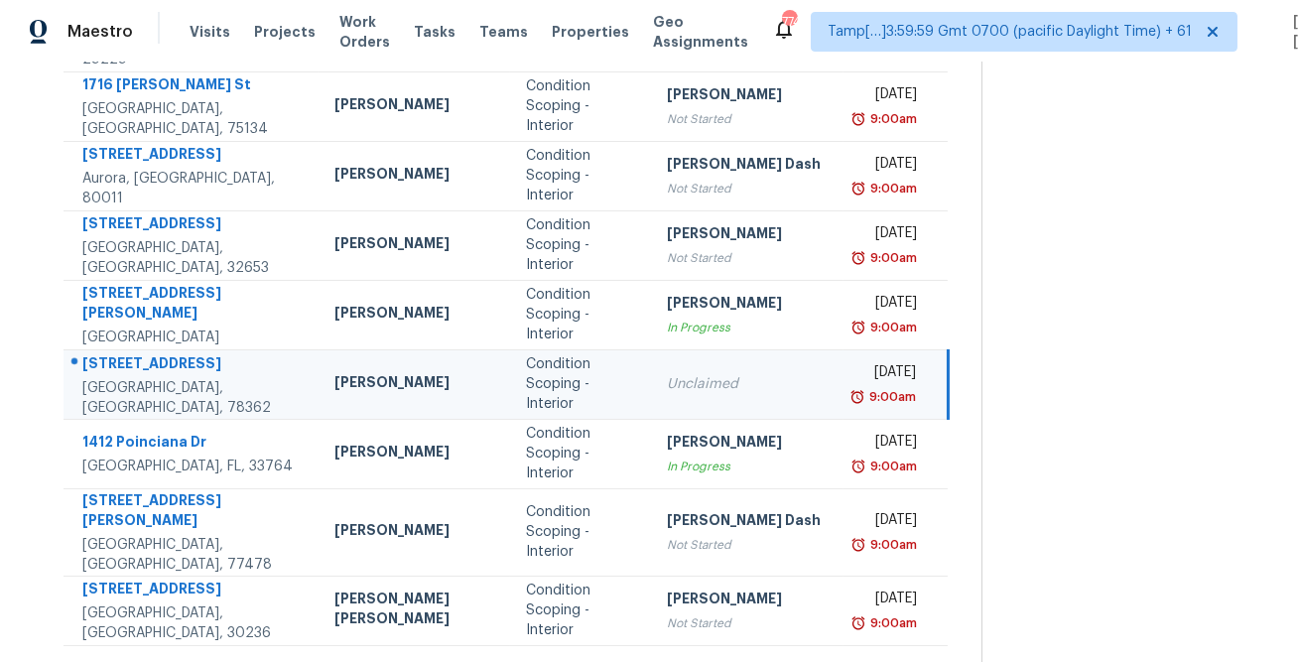
click at [195, 353] on div "[STREET_ADDRESS]" at bounding box center [192, 365] width 220 height 25
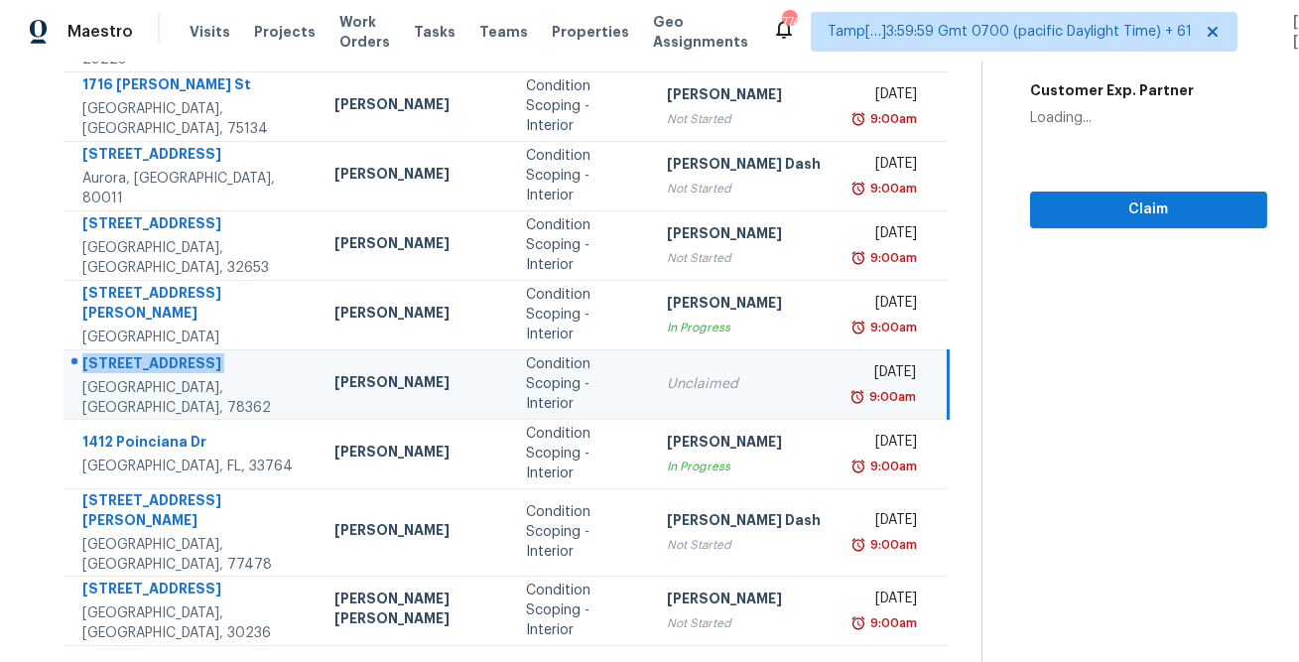
copy div "[STREET_ADDRESS]"
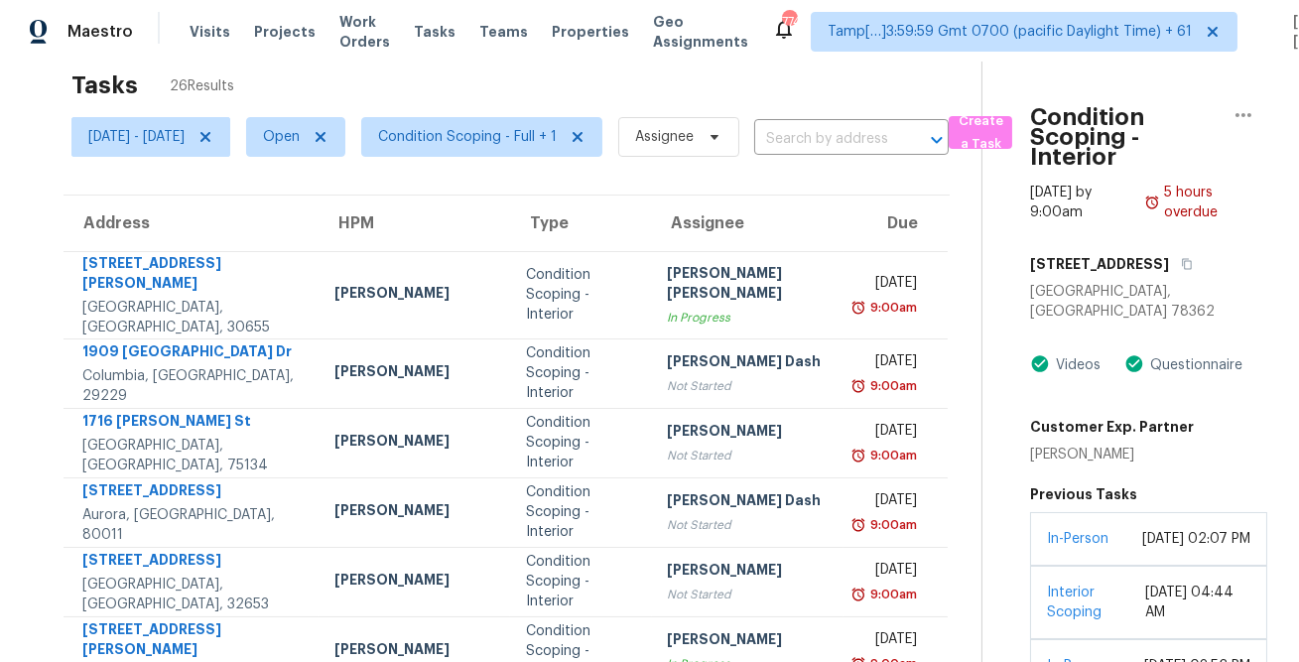
scroll to position [0, 0]
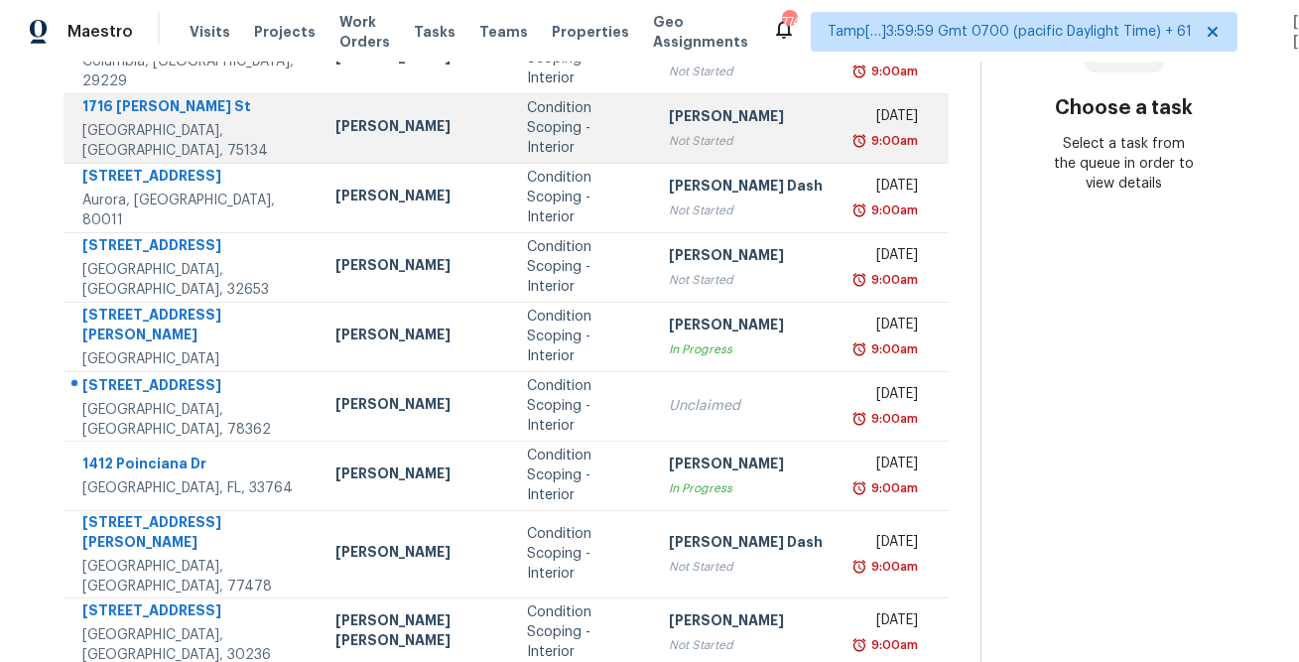
scroll to position [371, 0]
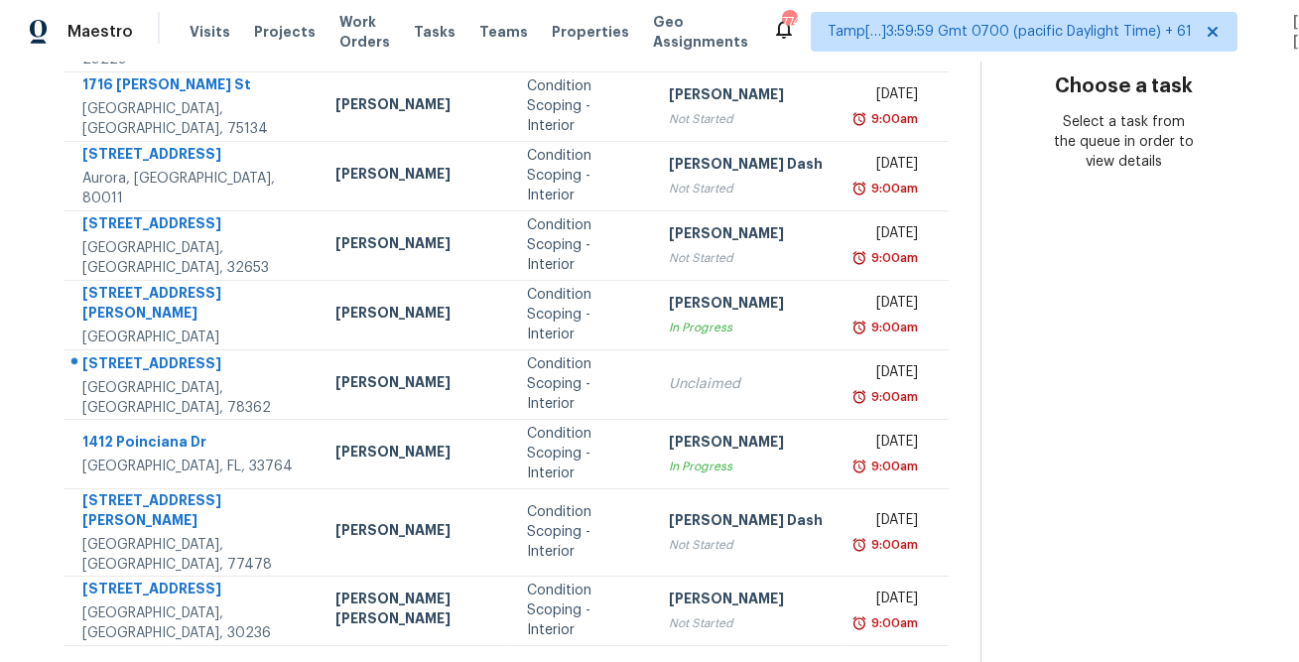
click at [562, 661] on icon at bounding box center [565, 670] width 7 height 11
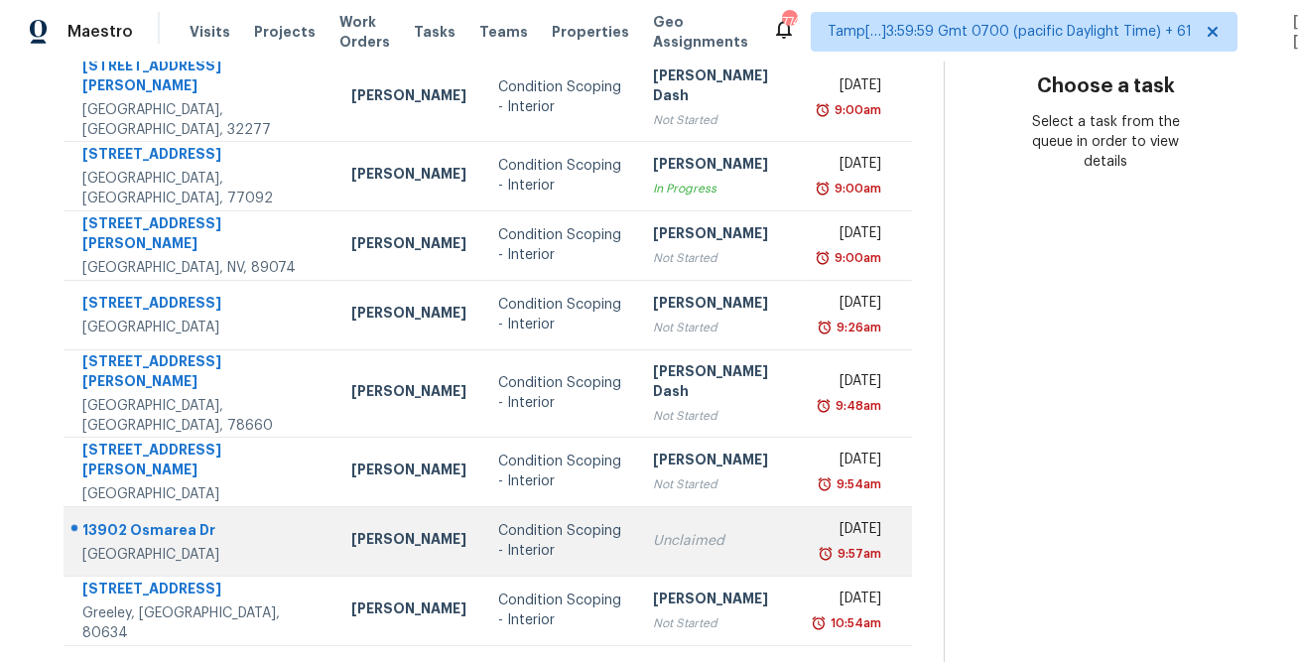
click at [151, 520] on div "13902 Osmarea Dr" at bounding box center [200, 532] width 237 height 25
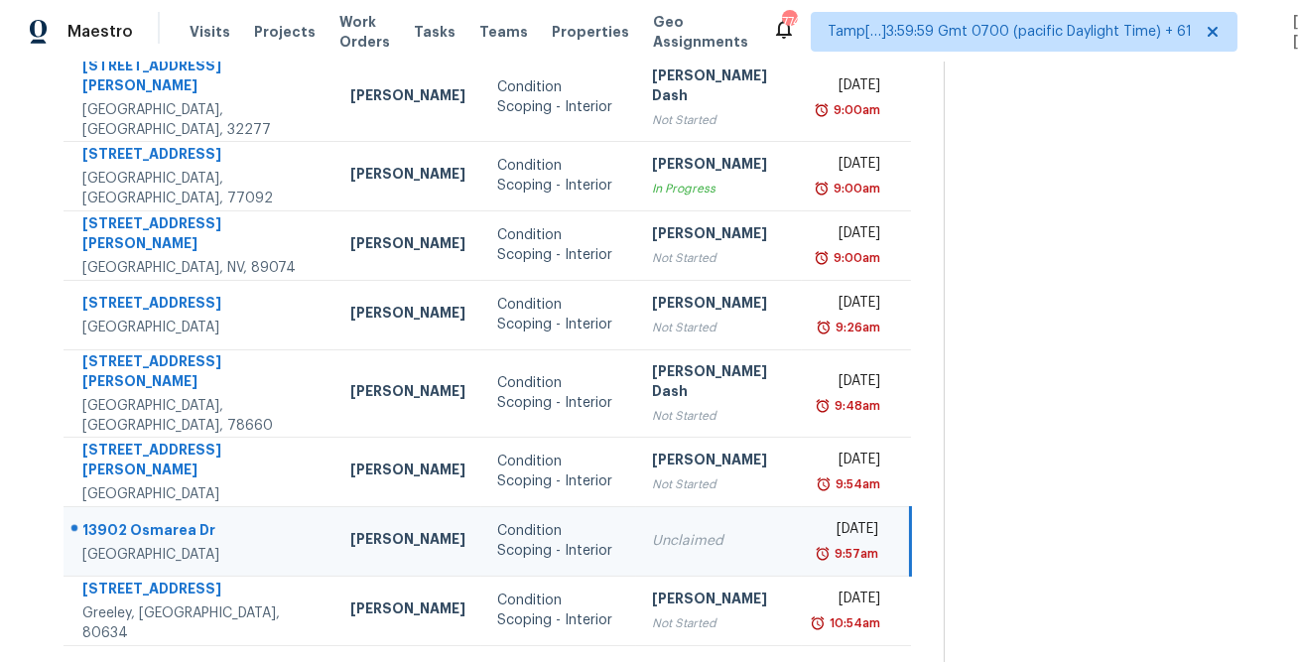
click at [151, 520] on div "13902 Osmarea Dr" at bounding box center [200, 532] width 236 height 25
copy div "13902 Osmarea Dr"
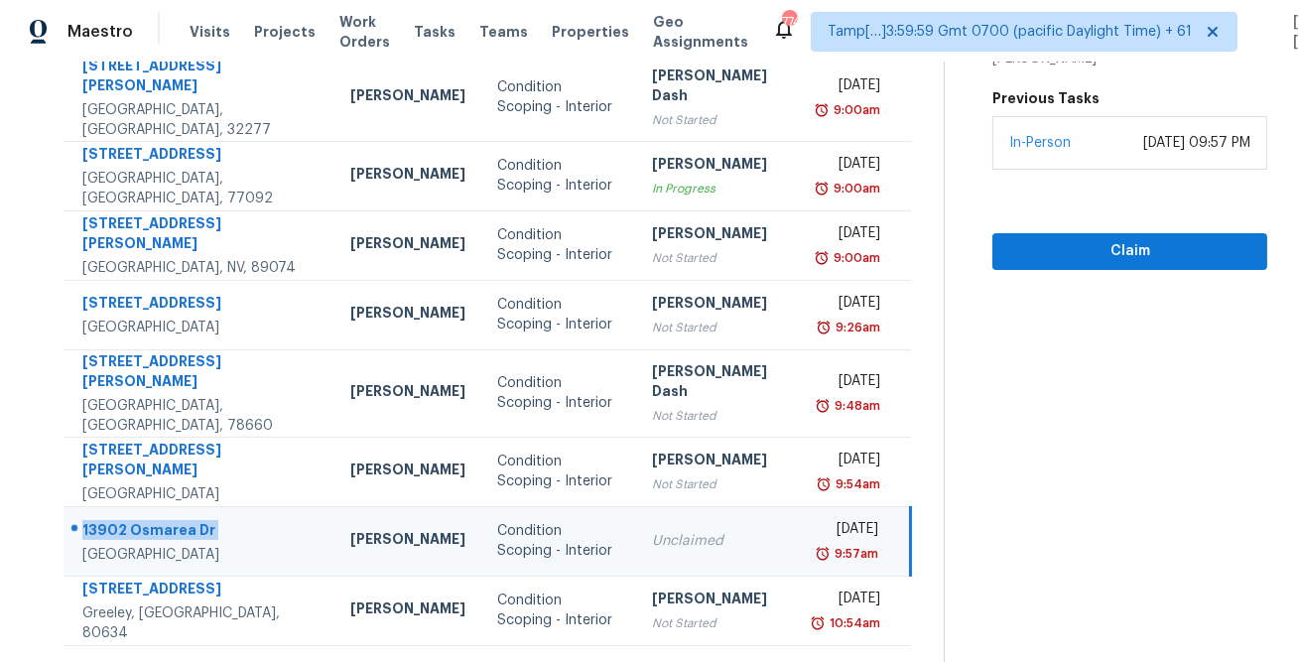
click at [549, 661] on icon at bounding box center [551, 670] width 7 height 11
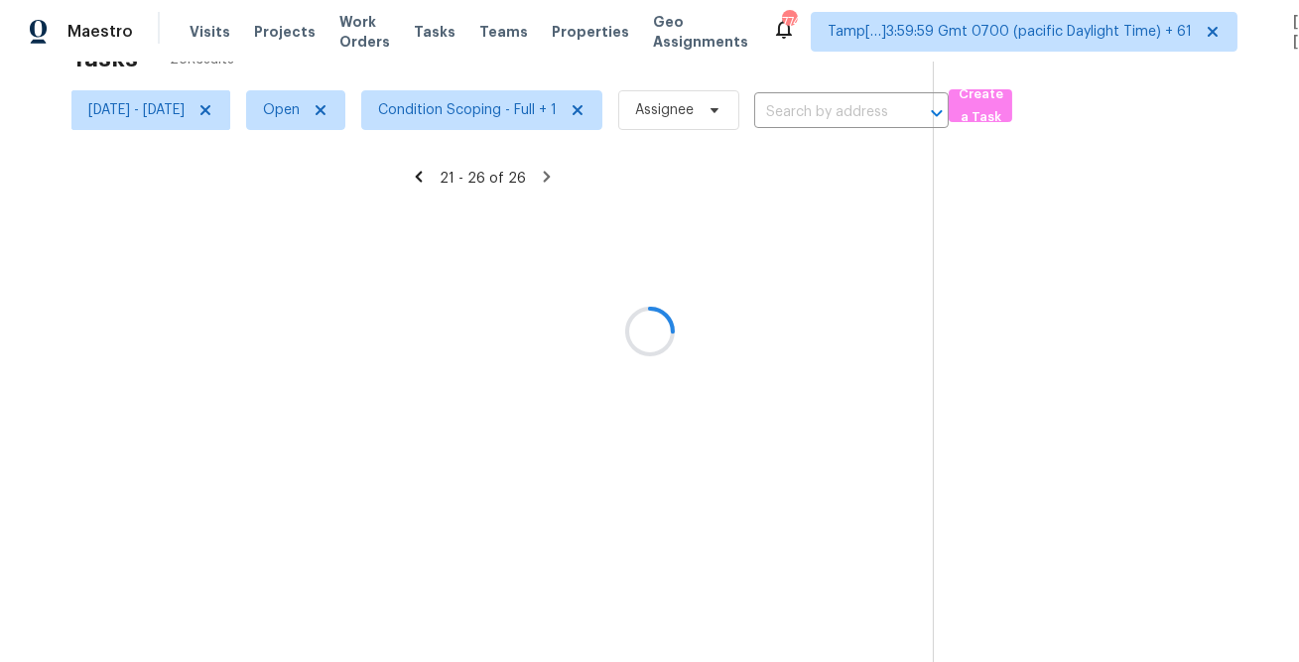
scroll to position [93, 0]
